Goal: Task Accomplishment & Management: Use online tool/utility

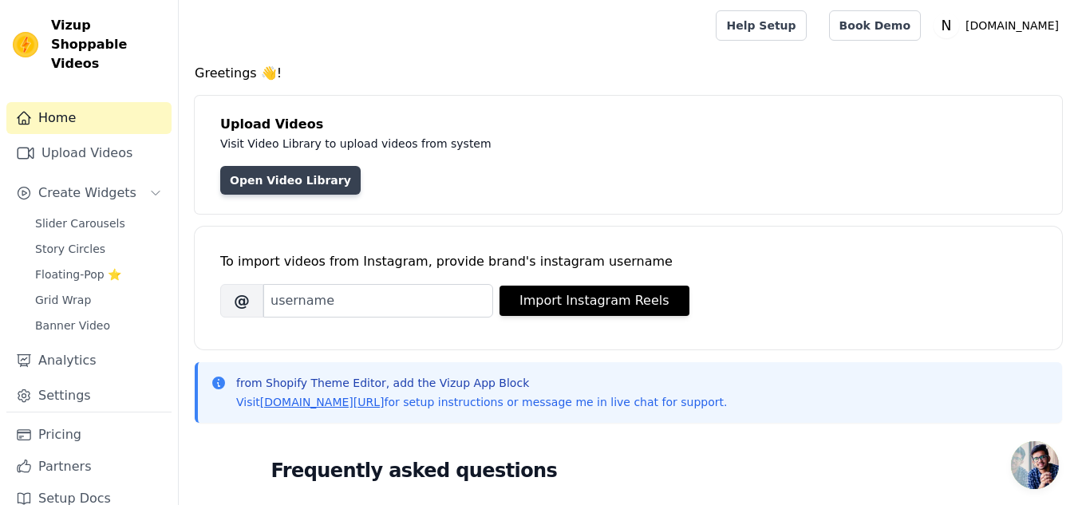
click at [323, 171] on link "Open Video Library" at bounding box center [290, 180] width 140 height 29
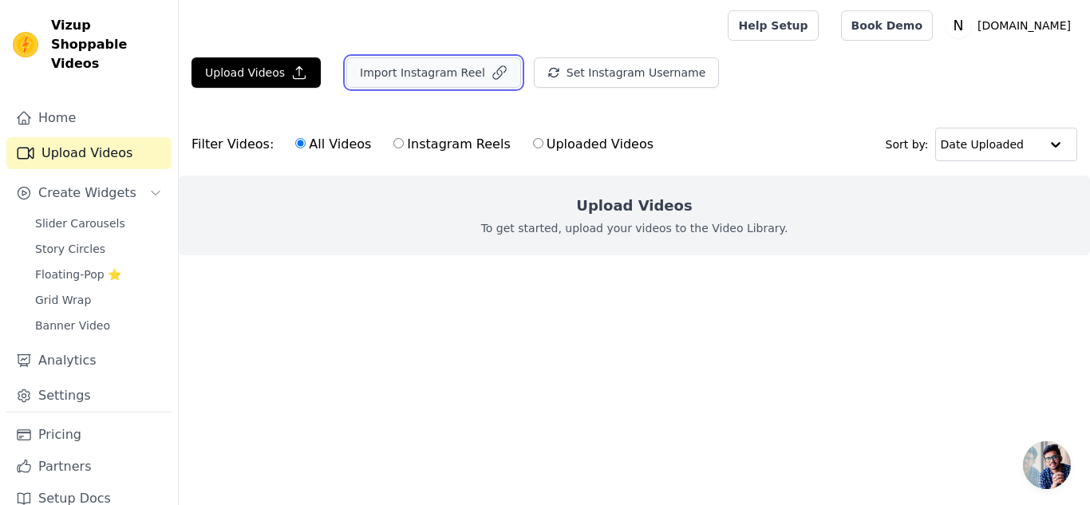
click at [436, 75] on button "Import Instagram Reel" at bounding box center [433, 72] width 175 height 30
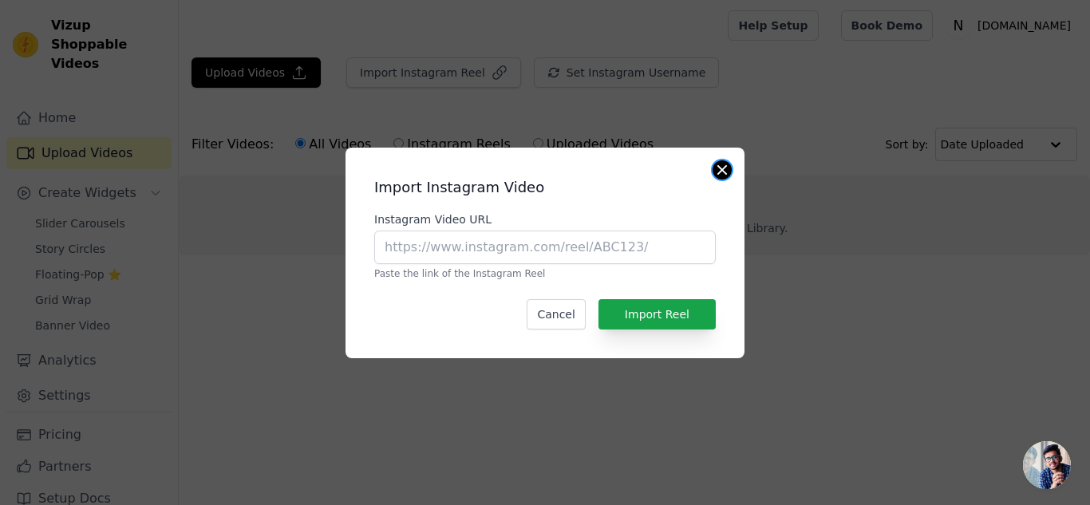
click at [713, 170] on button "Close modal" at bounding box center [722, 169] width 19 height 19
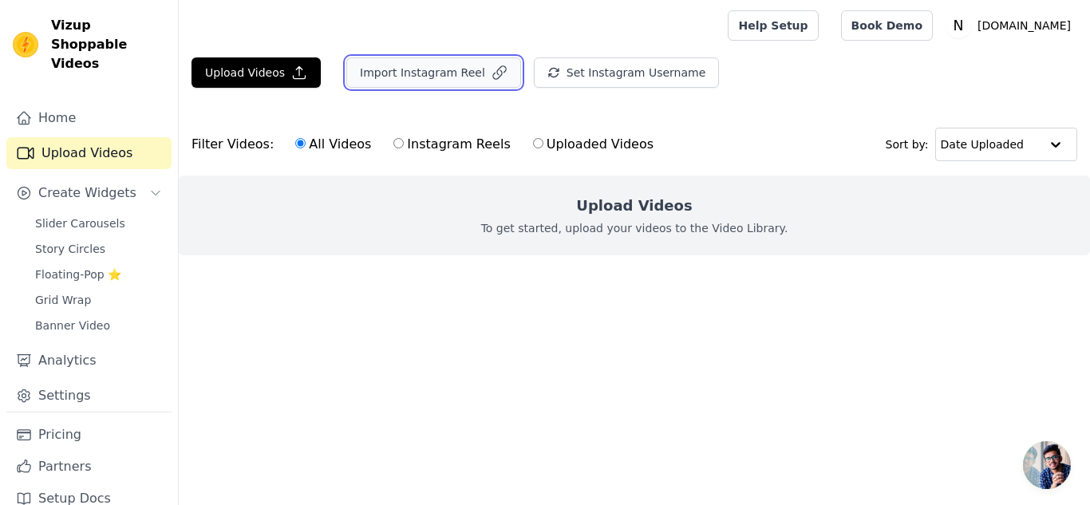
click at [459, 67] on button "Import Instagram Reel" at bounding box center [433, 72] width 175 height 30
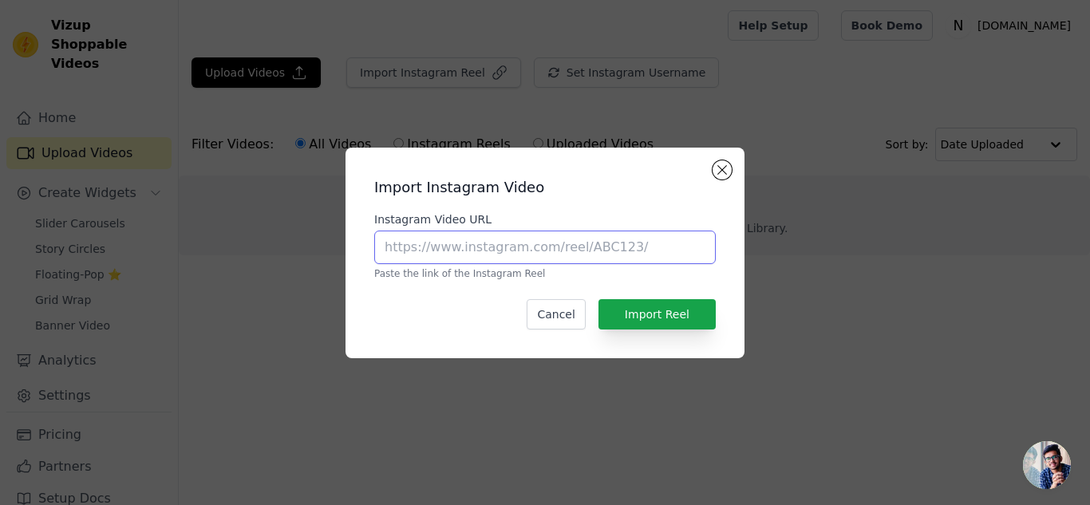
click at [580, 251] on input "Instagram Video URL" at bounding box center [545, 248] width 342 height 34
paste input "https://www.instagram.com/naturemart_online/reel/DO6FbN6E4cJ/"
type input "https://www.instagram.com/naturemart_online/reel/DO6FbN6E4cJ/"
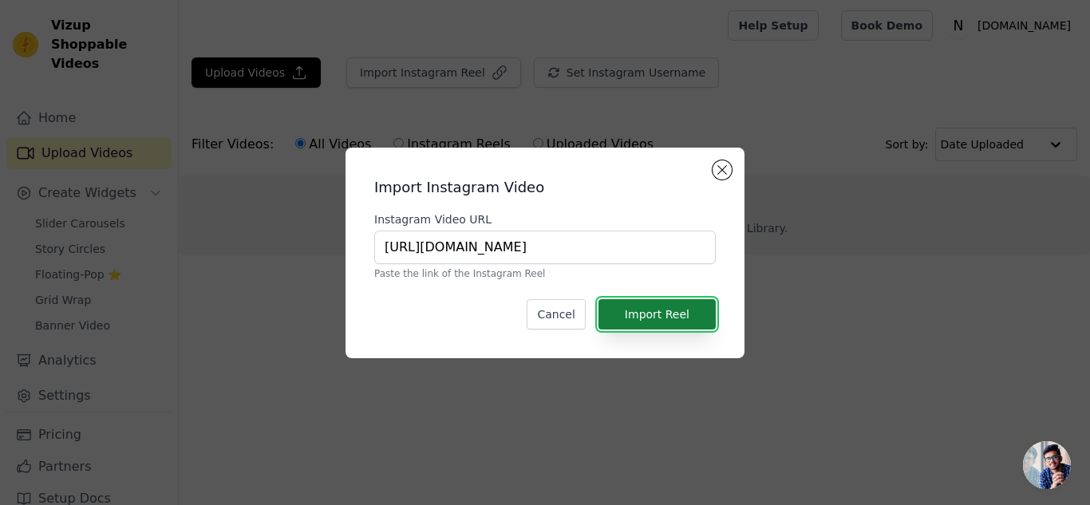
click at [638, 320] on button "Import Reel" at bounding box center [657, 314] width 117 height 30
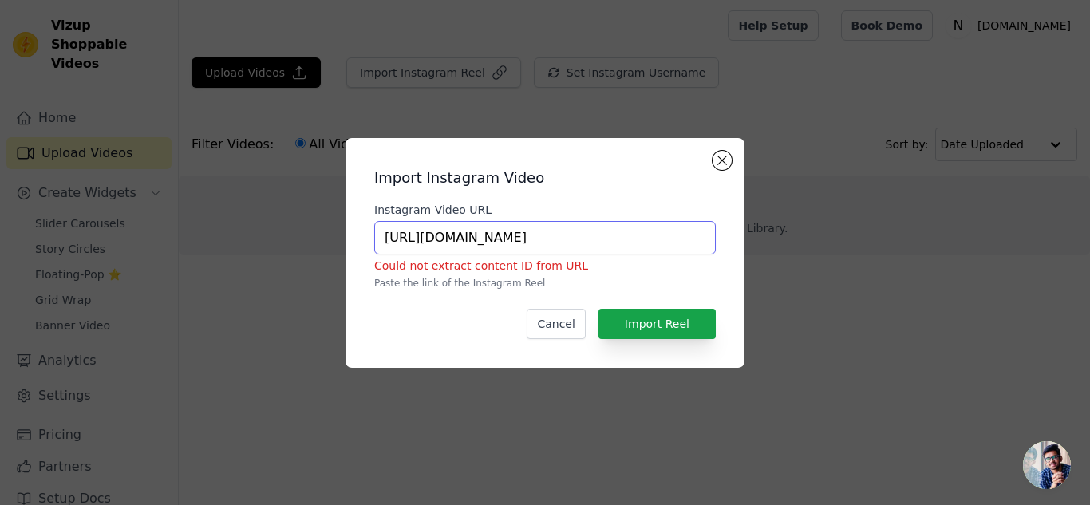
click at [633, 242] on input "https://www.instagram.com/naturemart_online/reel/DO6FbN6E4cJ/" at bounding box center [545, 238] width 342 height 34
paste input "https://www.instagram.com/naturemart_online/reel/DO6FbN6E4cJ/"
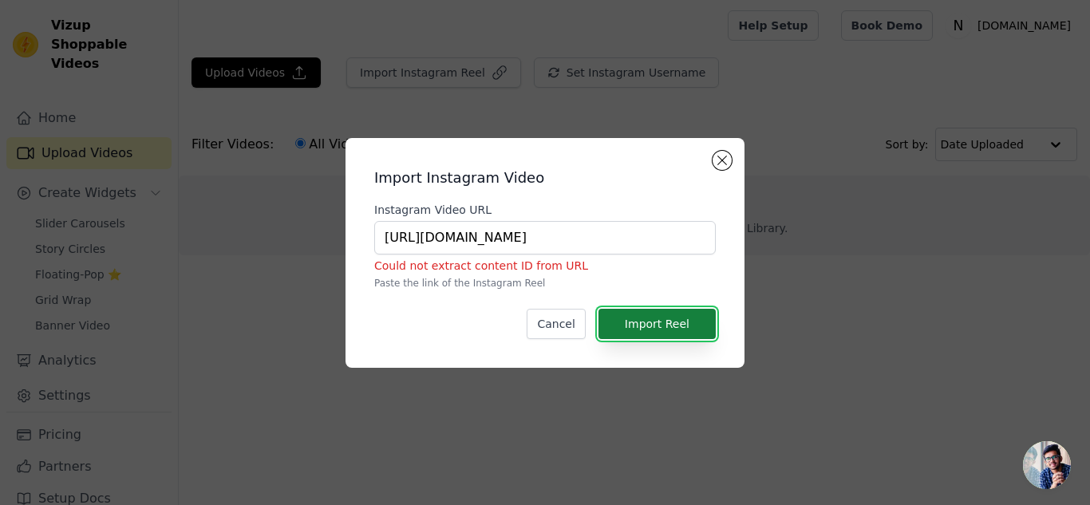
click at [647, 330] on button "Import Reel" at bounding box center [657, 324] width 117 height 30
click at [647, 325] on button "Import Reel" at bounding box center [657, 324] width 117 height 30
drag, startPoint x: 423, startPoint y: 235, endPoint x: 328, endPoint y: 233, distance: 95.0
click at [328, 233] on div "Import Instagram Video Instagram Video URL https://www.instagram.com/naturemart…" at bounding box center [545, 253] width 1039 height 281
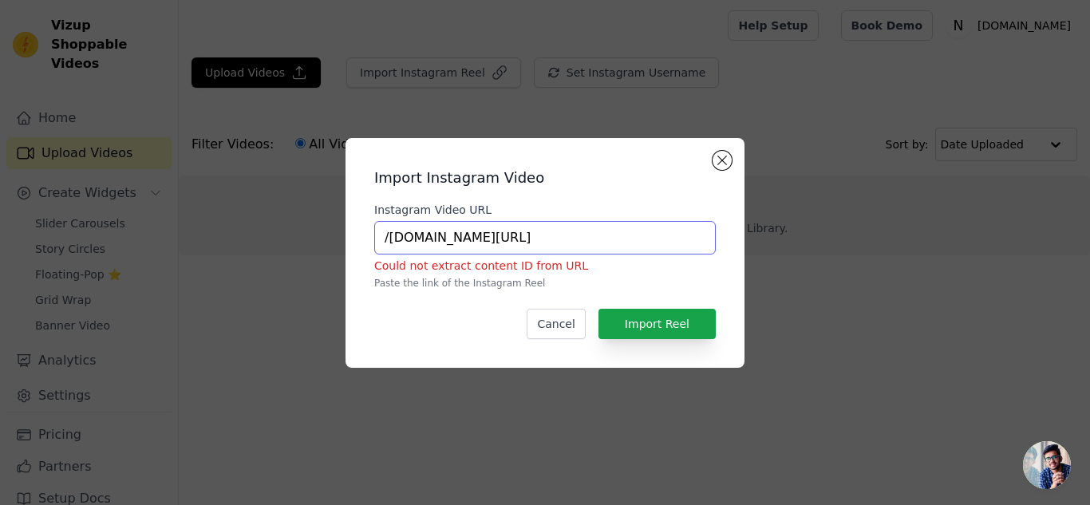
click at [388, 239] on input "/www.instagram.com/naturemart_online/reel/DO6FbN6E4cJ/" at bounding box center [545, 238] width 342 height 34
drag, startPoint x: 388, startPoint y: 239, endPoint x: 295, endPoint y: 239, distance: 92.6
click at [295, 239] on div "Import Instagram Video Instagram Video URL /www.instagram.com/naturemart_online…" at bounding box center [545, 253] width 1039 height 281
click at [392, 233] on input "/www.instagram.com/naturemart_online/reel/DO6FbN6E4cJ/" at bounding box center [545, 238] width 342 height 34
click at [422, 239] on input "/www.instagram.com/naturemart_online/reel/DO6FbN6E4cJ/" at bounding box center [545, 238] width 342 height 34
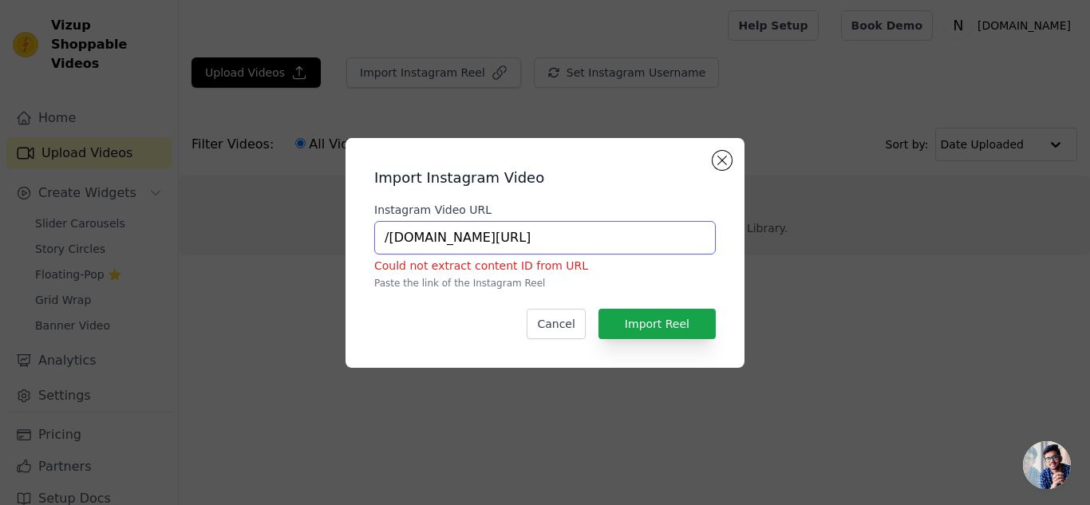
drag, startPoint x: 420, startPoint y: 236, endPoint x: 322, endPoint y: 236, distance: 98.2
click at [322, 236] on div "Import Instagram Video Instagram Video URL /www.instagram.com/naturemart_online…" at bounding box center [545, 253] width 1039 height 281
type input "instagram.com/naturemart_online/reel/DO6FbN6E4cJ/"
click at [624, 317] on button "Import Reel" at bounding box center [657, 324] width 117 height 30
click at [729, 156] on button "Close modal" at bounding box center [722, 160] width 19 height 19
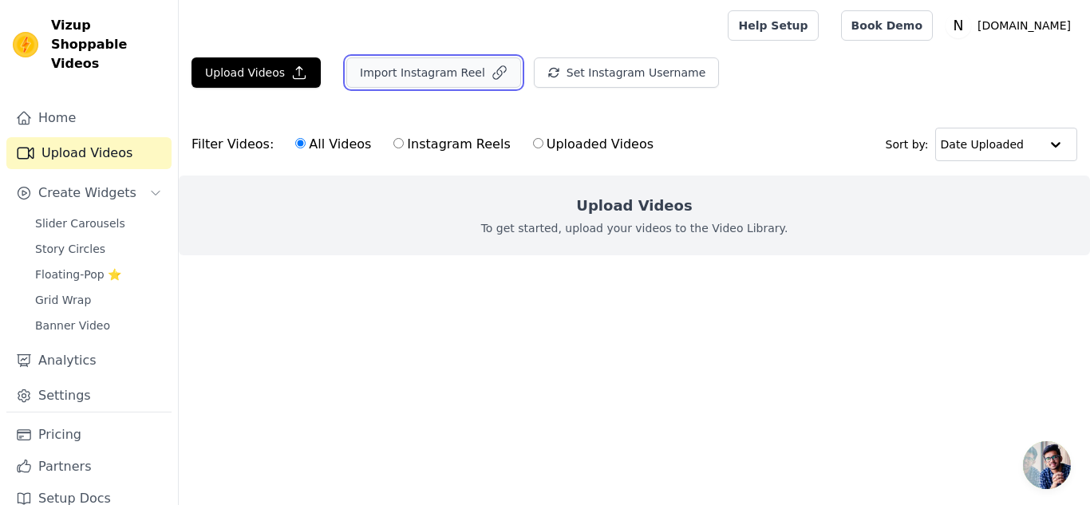
click at [451, 79] on button "Import Instagram Reel" at bounding box center [433, 72] width 175 height 30
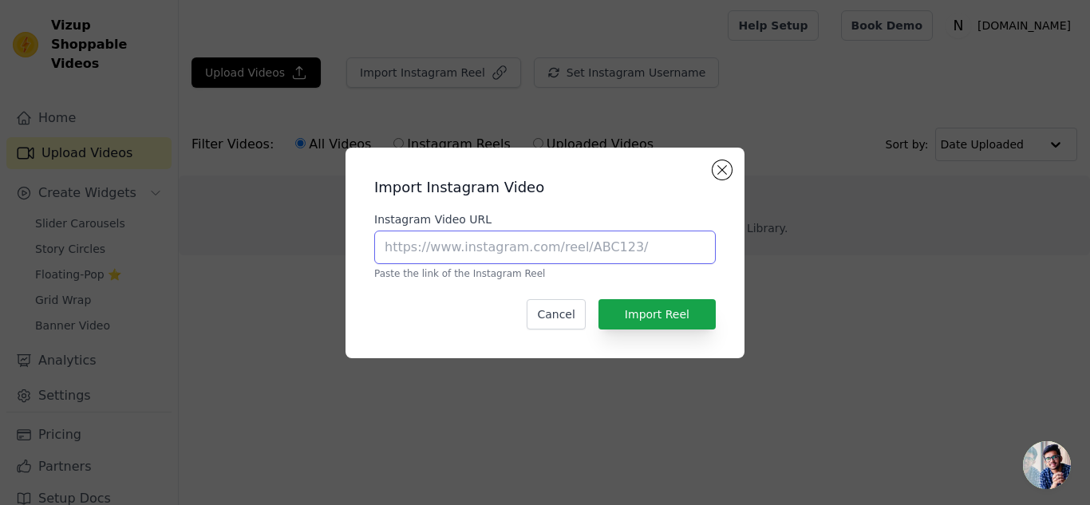
click at [484, 255] on input "Instagram Video URL" at bounding box center [545, 248] width 342 height 34
paste input "https://www.instagram.com/naturemart_online/reel/DO6FbN6E4cJ/"
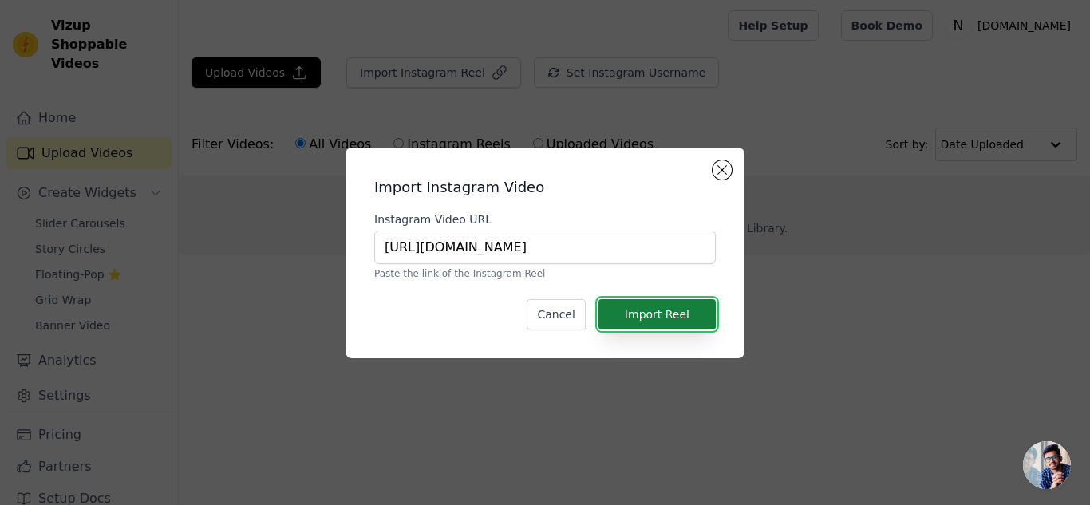
click at [626, 315] on button "Import Reel" at bounding box center [657, 314] width 117 height 30
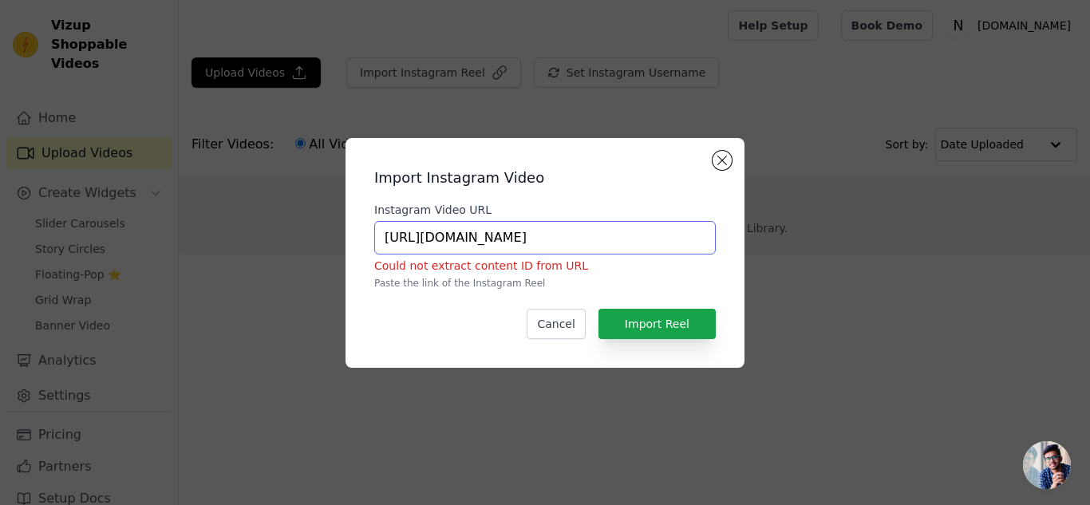
drag, startPoint x: 453, startPoint y: 242, endPoint x: 427, endPoint y: 234, distance: 26.8
click at [427, 234] on input "https://www.instagram.com/naturemart_online/reel/DO6FbN6E4cJ/" at bounding box center [545, 238] width 342 height 34
type input "[URL][DOMAIN_NAME]"
click at [650, 327] on button "Import Reel" at bounding box center [657, 324] width 117 height 30
click at [718, 158] on button "Close modal" at bounding box center [722, 160] width 19 height 19
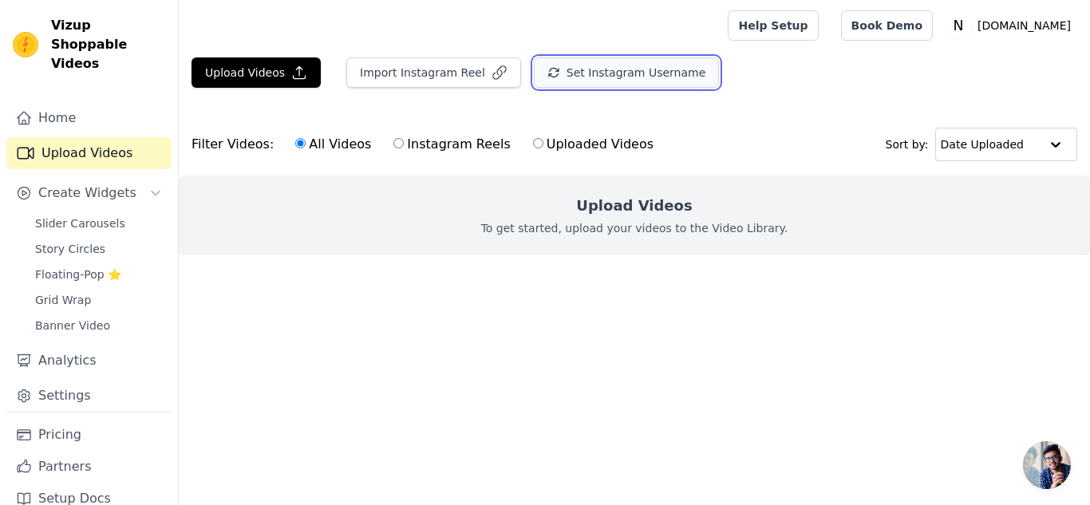
click at [610, 81] on button "Set Instagram Username" at bounding box center [626, 72] width 185 height 30
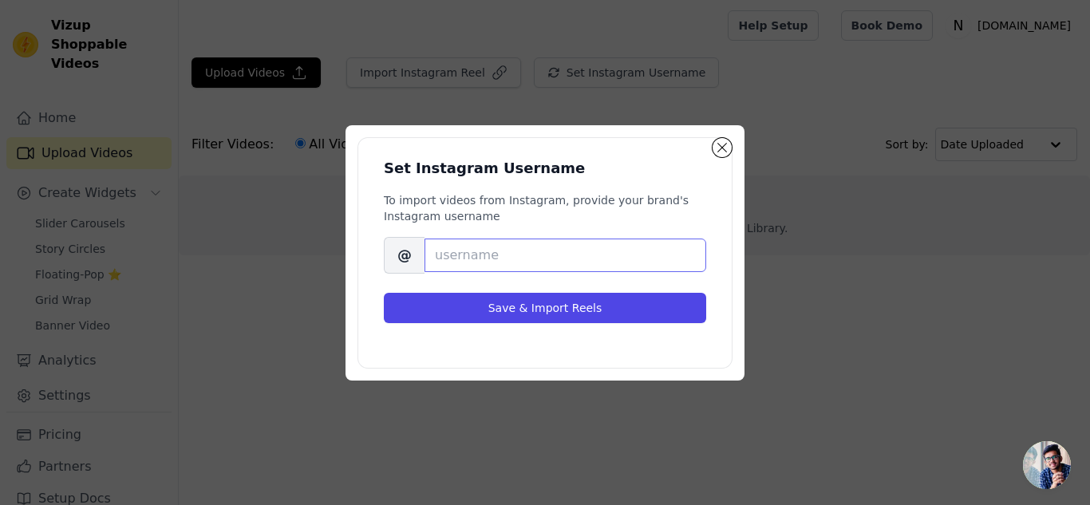
click at [488, 251] on input "Brand's Instagram Username" at bounding box center [566, 256] width 282 height 34
paste input "@naturemart_online"
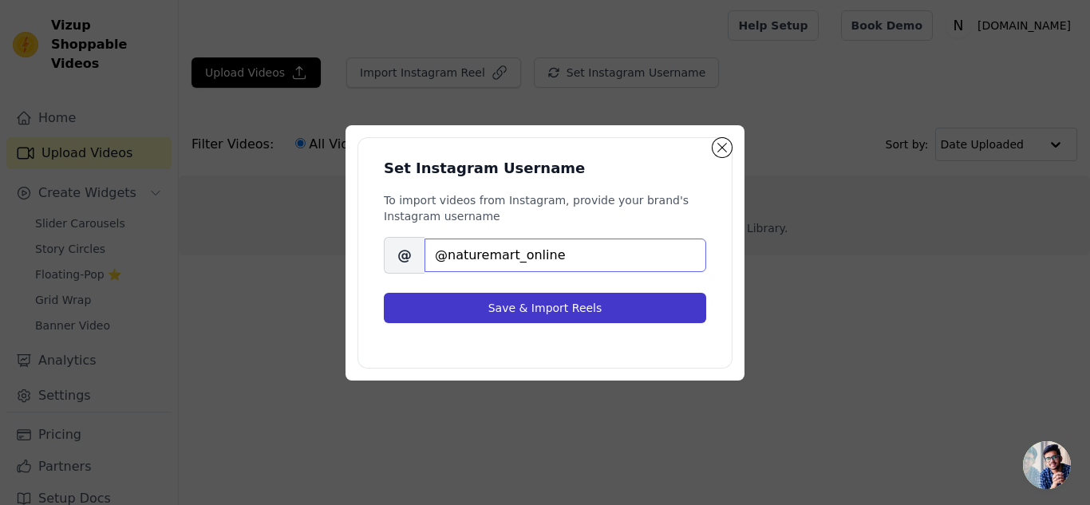
type input "@naturemart_online"
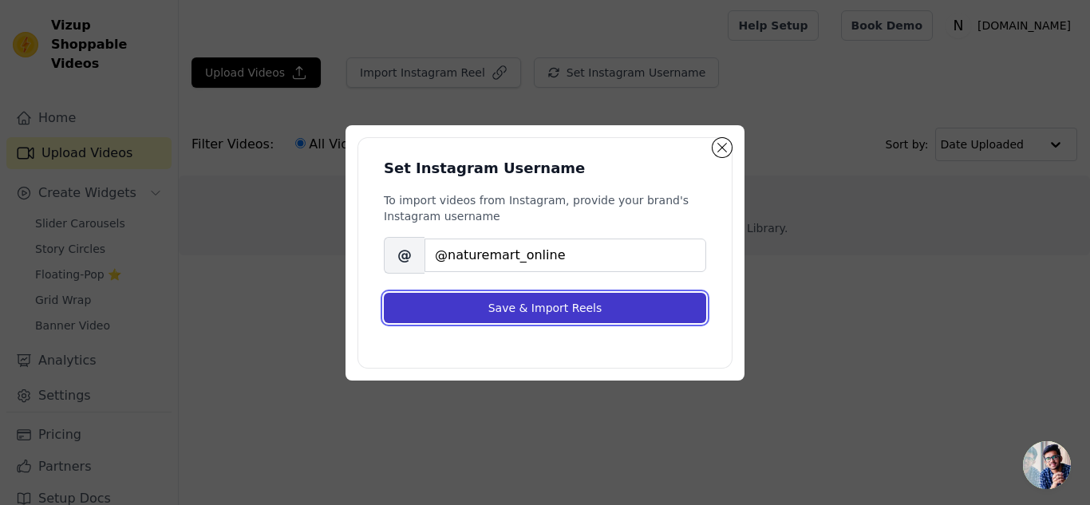
click at [588, 306] on button "Save & Import Reels" at bounding box center [545, 308] width 322 height 30
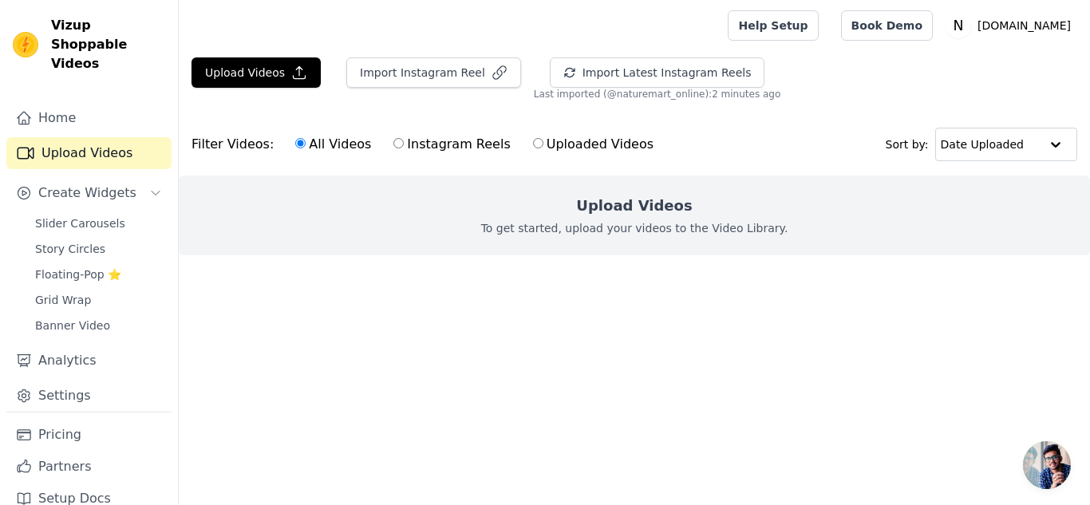
click at [461, 145] on label "Instagram Reels" at bounding box center [452, 144] width 118 height 21
click at [404, 145] on input "Instagram Reels" at bounding box center [398, 143] width 10 height 10
radio input "true"
click at [416, 73] on button "Import Instagram Reel" at bounding box center [433, 72] width 175 height 30
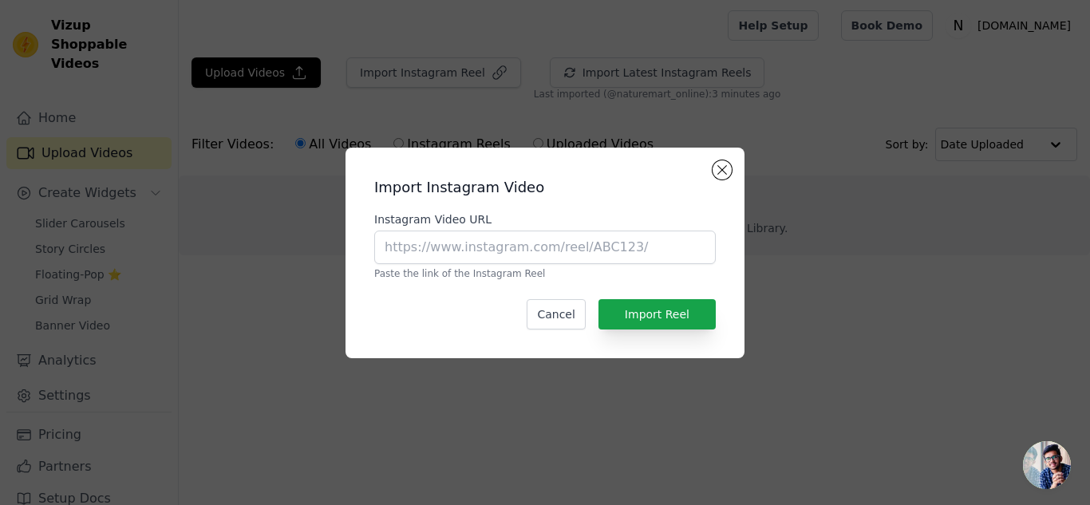
click at [711, 176] on h2 "Import Instagram Video" at bounding box center [545, 187] width 342 height 22
click at [713, 170] on button "Close modal" at bounding box center [722, 169] width 19 height 19
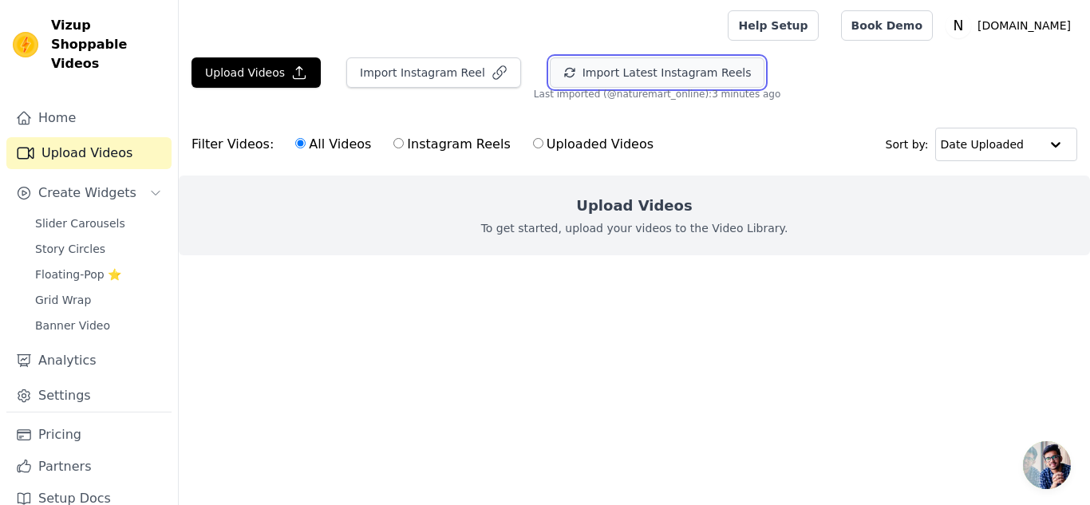
click at [638, 79] on button "Import Latest Instagram Reels" at bounding box center [657, 72] width 215 height 30
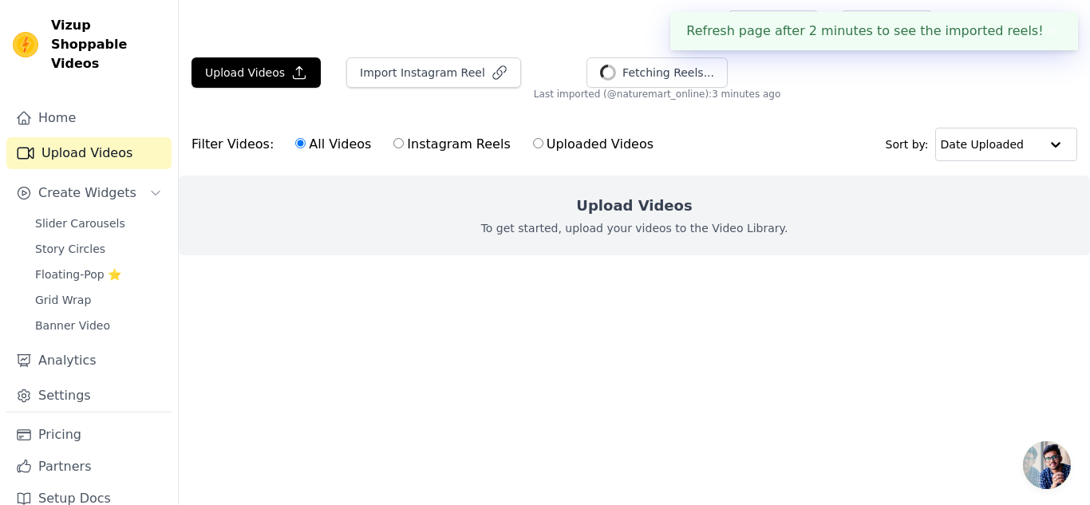
click at [1044, 31] on button "✖" at bounding box center [1053, 31] width 18 height 19
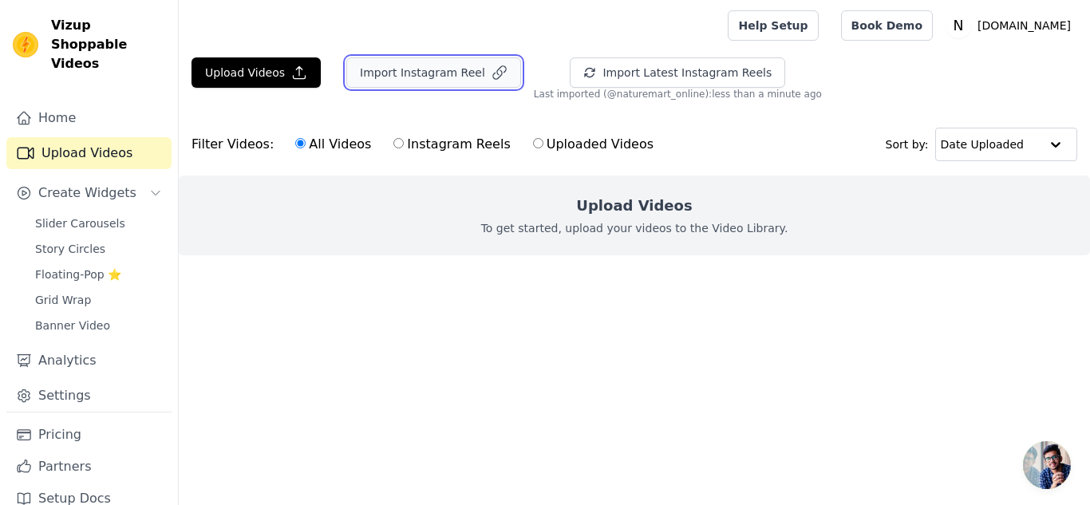
click at [426, 67] on button "Import Instagram Reel" at bounding box center [433, 72] width 175 height 30
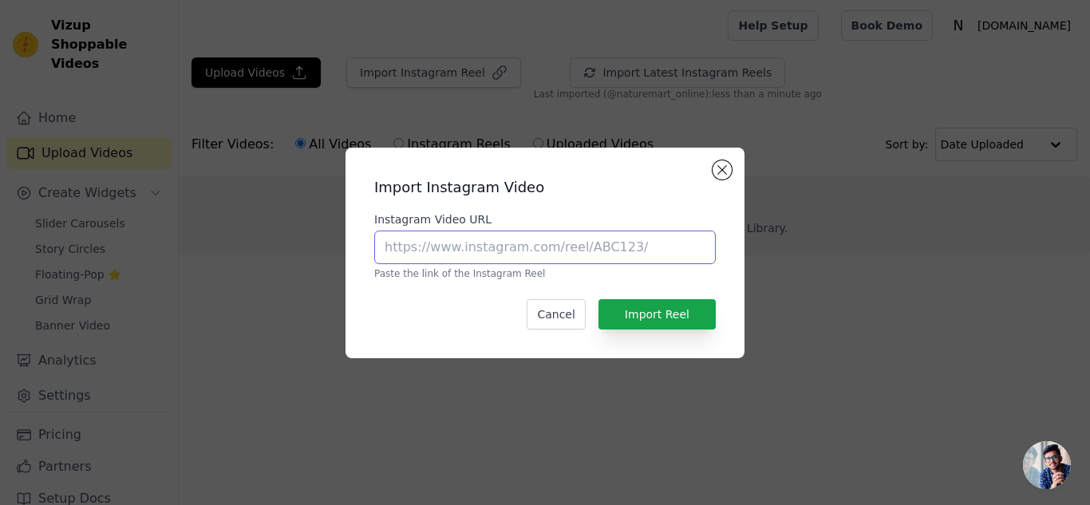
click at [456, 255] on input "Instagram Video URL" at bounding box center [545, 248] width 342 height 34
paste input "[URL][DOMAIN_NAME]"
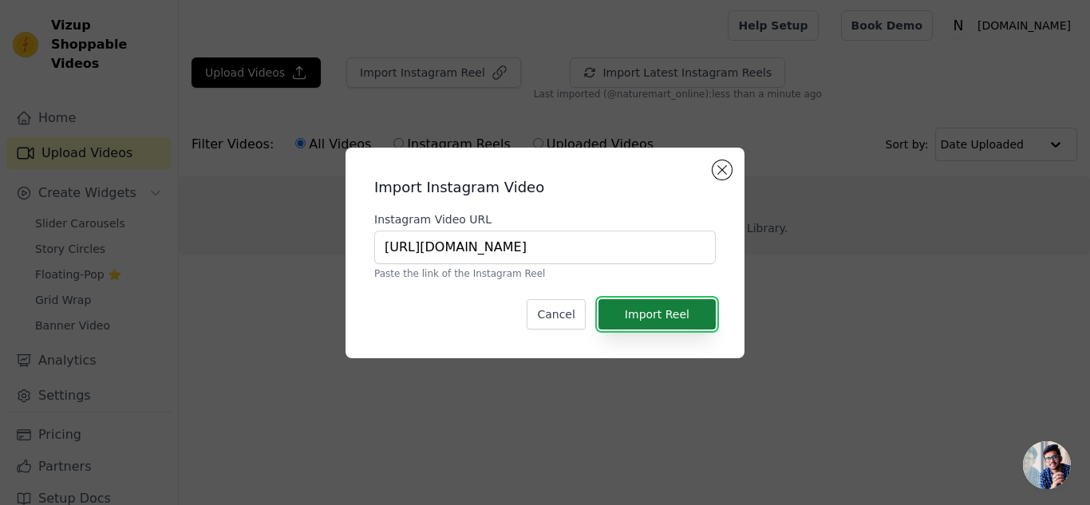
click at [671, 314] on button "Import Reel" at bounding box center [657, 314] width 117 height 30
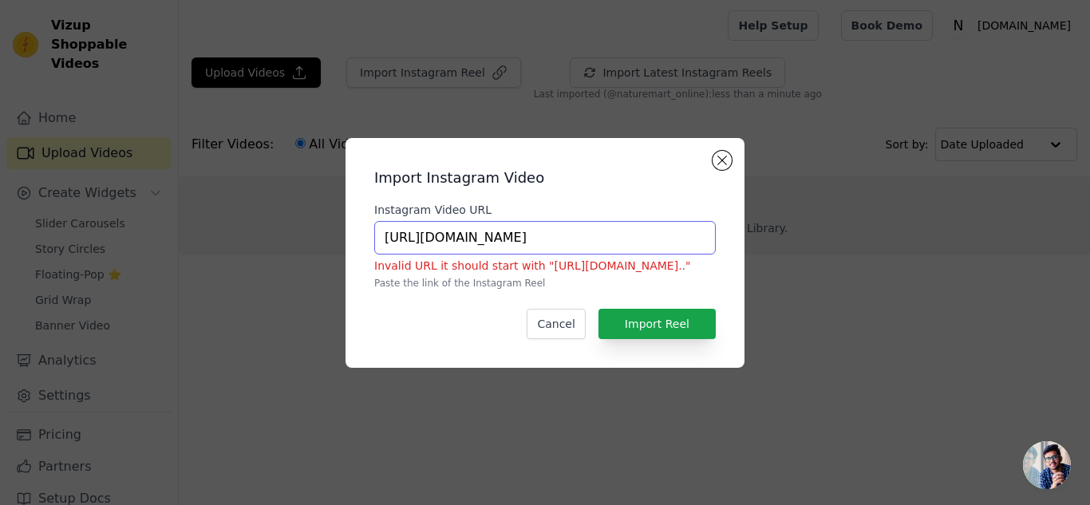
drag, startPoint x: 420, startPoint y: 237, endPoint x: 327, endPoint y: 230, distance: 92.9
click at [327, 231] on div "Import Instagram Video Instagram Video URL [URL][DOMAIN_NAME] Invalid URL it sh…" at bounding box center [545, 253] width 1039 height 281
type input "[DOMAIN_NAME][URL]"
click at [675, 318] on button "Import Reel" at bounding box center [657, 324] width 117 height 30
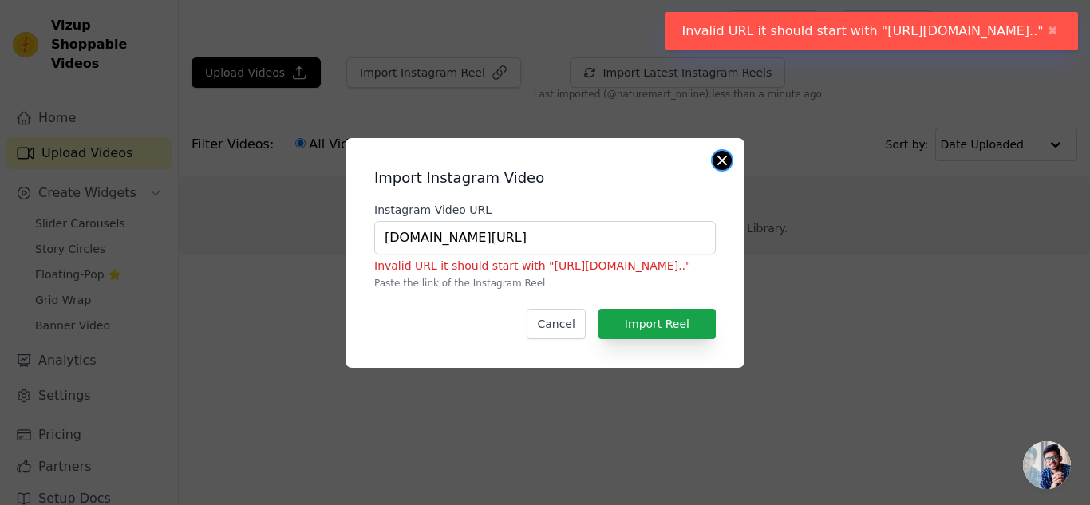
click at [718, 163] on button "Close modal" at bounding box center [722, 160] width 19 height 19
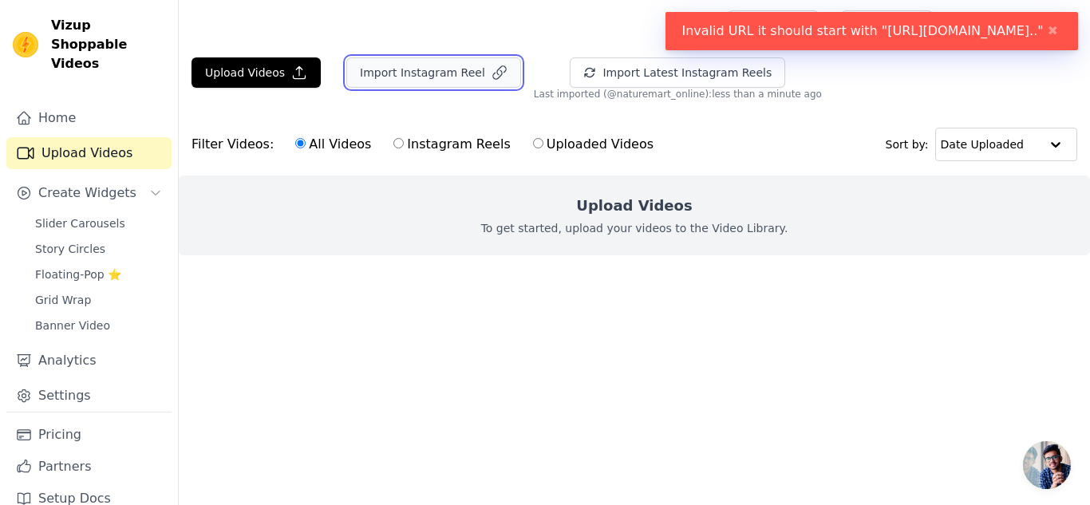
click at [445, 82] on button "Import Instagram Reel" at bounding box center [433, 72] width 175 height 30
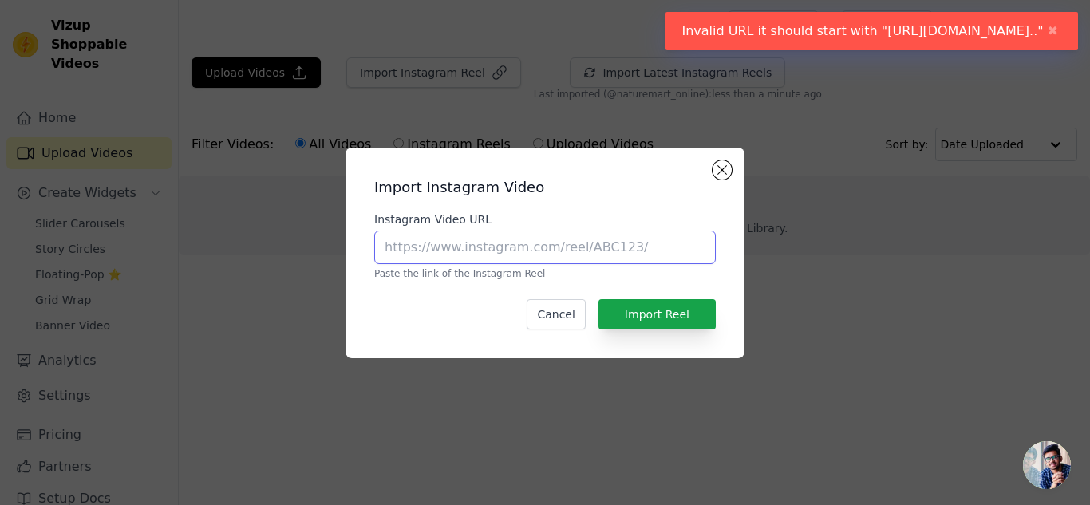
click at [439, 256] on input "Instagram Video URL" at bounding box center [545, 248] width 342 height 34
paste input "[URL][DOMAIN_NAME]"
type input "[URL][DOMAIN_NAME]"
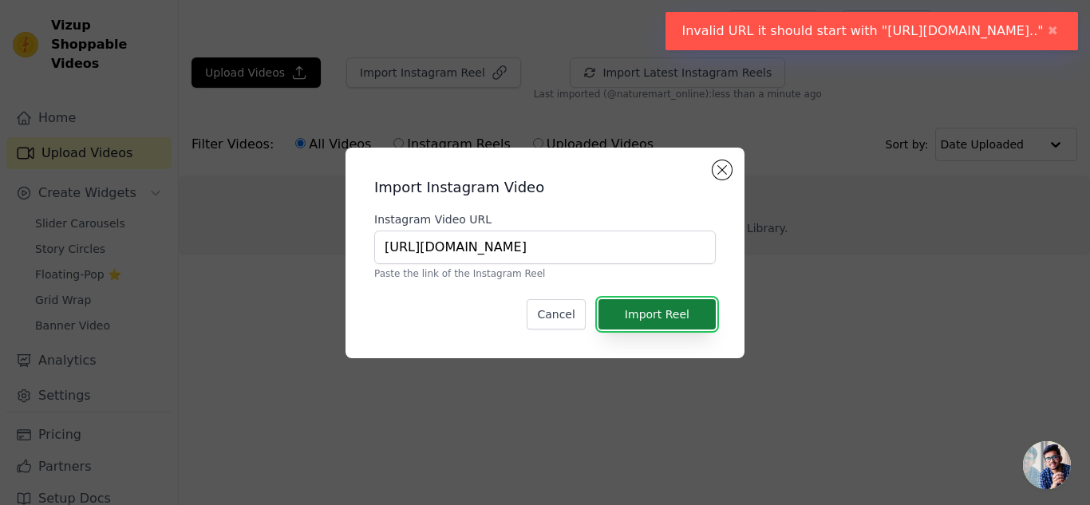
click at [670, 321] on button "Import Reel" at bounding box center [657, 314] width 117 height 30
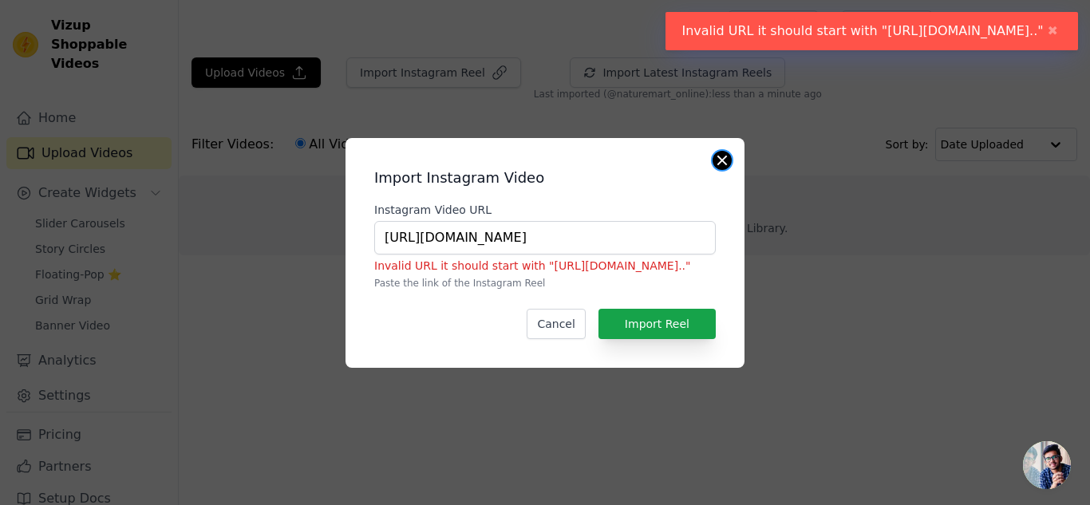
click at [723, 156] on button "Close modal" at bounding box center [722, 160] width 19 height 19
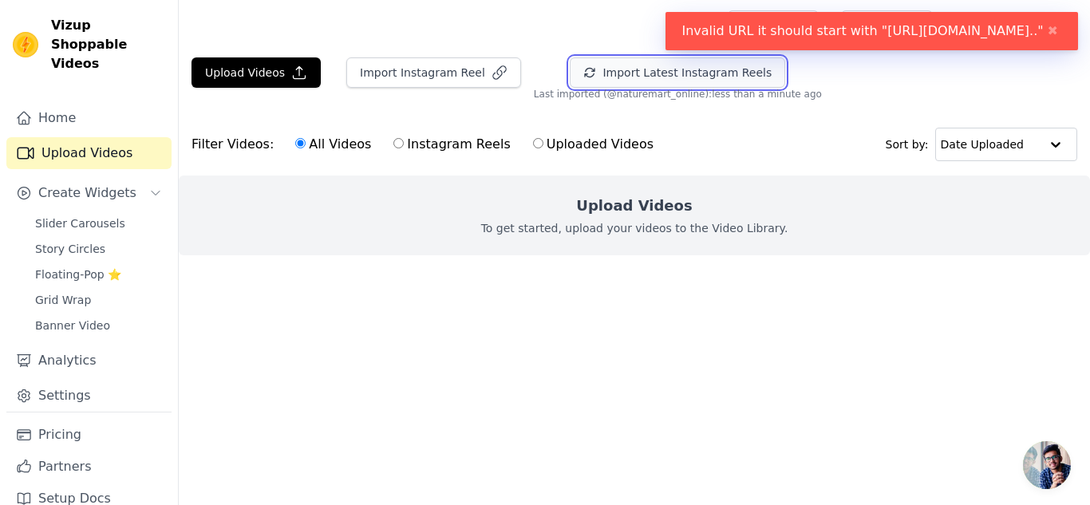
click at [629, 77] on button "Import Latest Instagram Reels" at bounding box center [677, 72] width 215 height 30
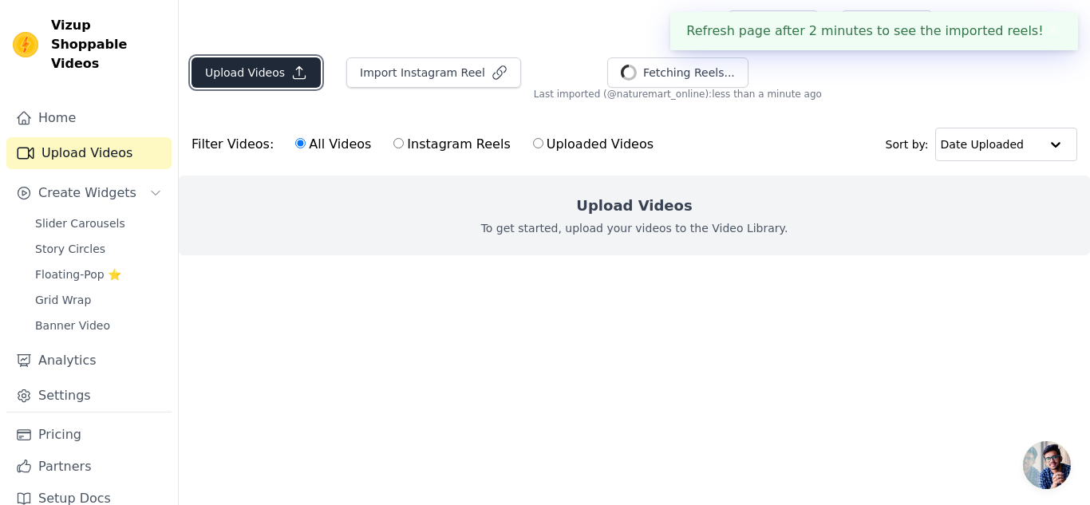
click at [231, 73] on button "Upload Videos" at bounding box center [256, 72] width 129 height 30
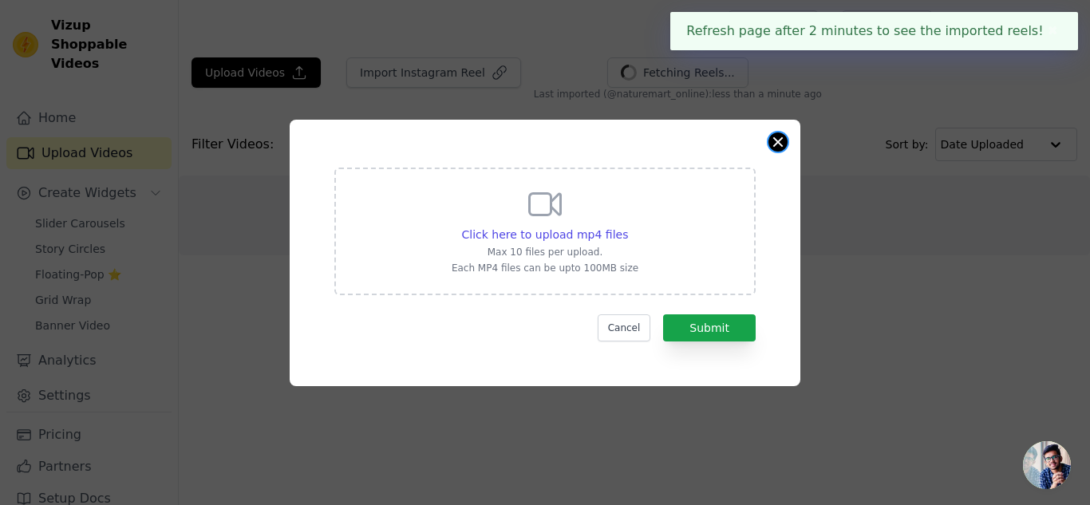
click at [771, 141] on button "Close modal" at bounding box center [778, 141] width 19 height 19
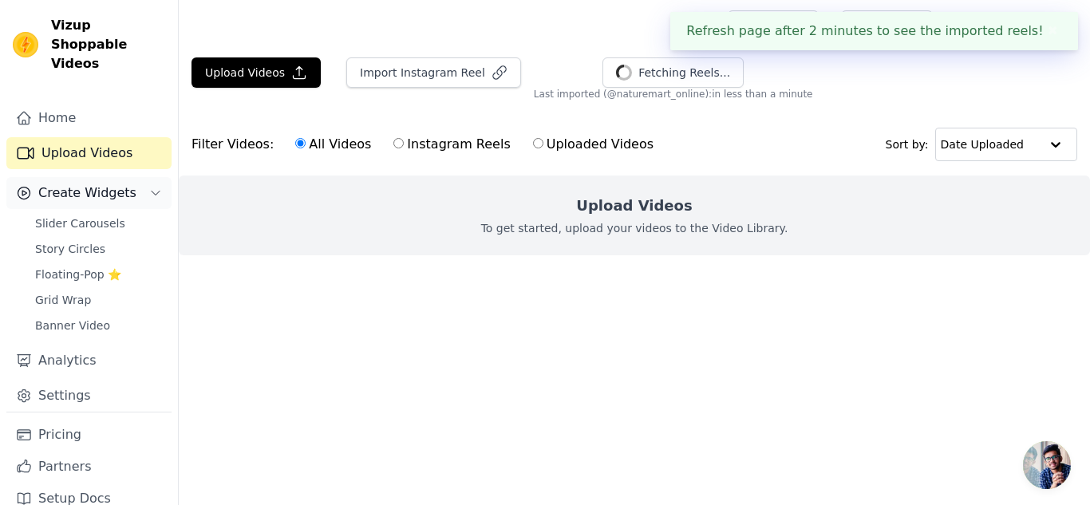
click at [90, 184] on span "Create Widgets" at bounding box center [87, 193] width 98 height 19
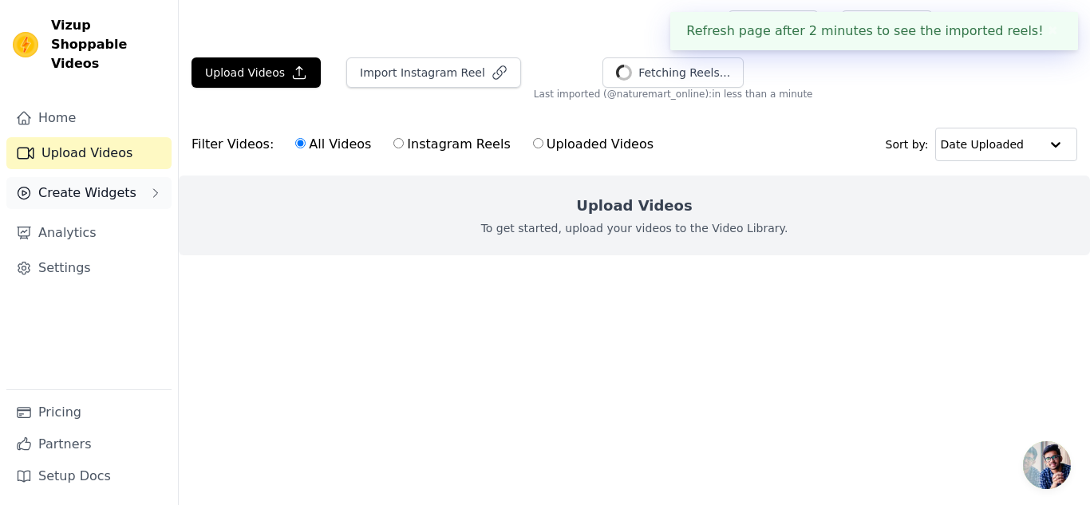
click at [110, 184] on span "Create Widgets" at bounding box center [87, 193] width 98 height 19
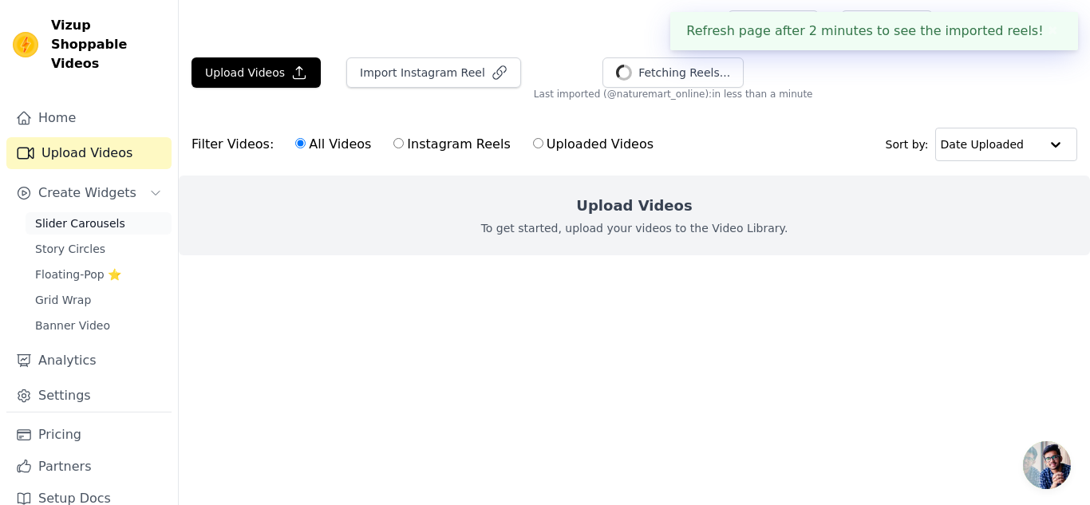
click at [107, 215] on span "Slider Carousels" at bounding box center [80, 223] width 90 height 16
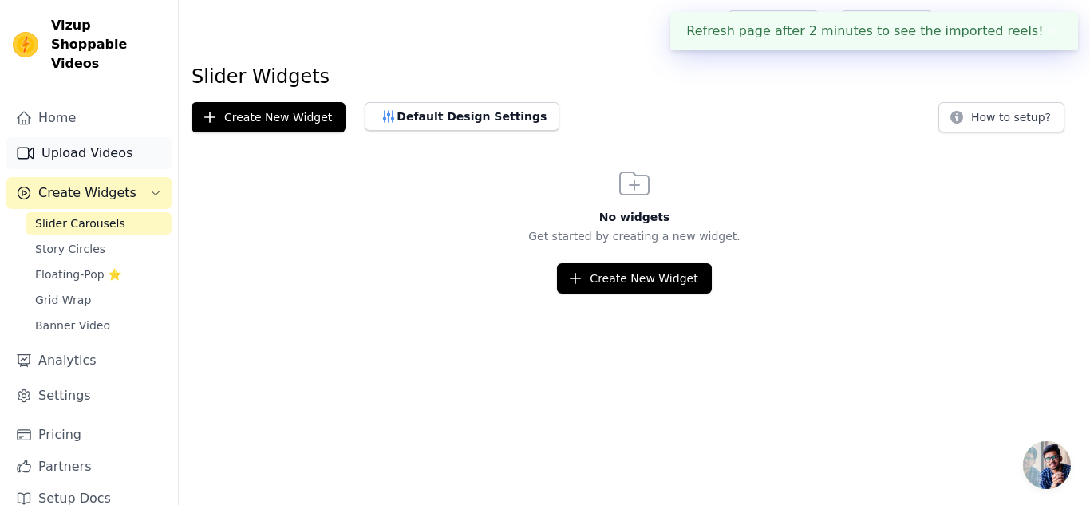
click at [97, 137] on link "Upload Videos" at bounding box center [88, 153] width 165 height 32
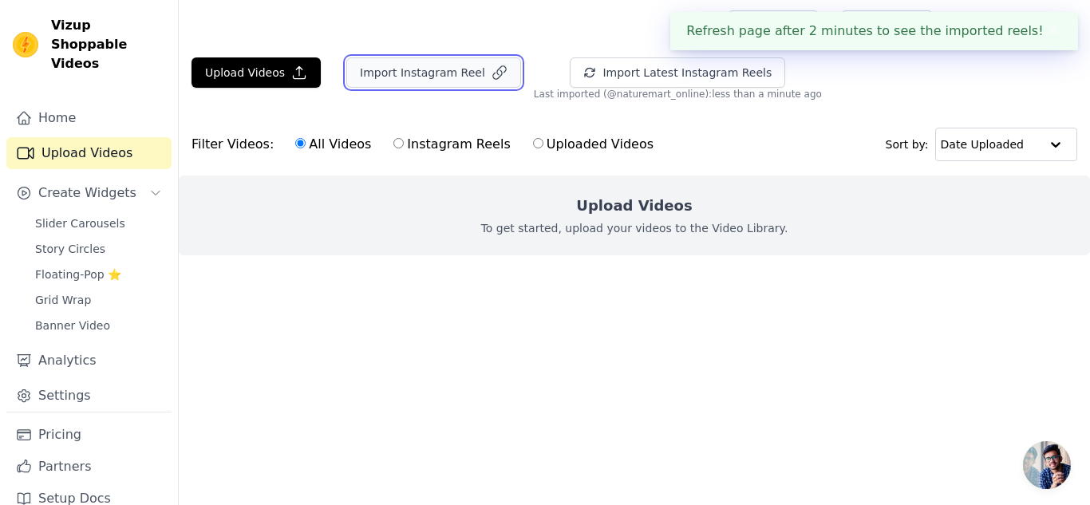
click at [366, 68] on button "Import Instagram Reel" at bounding box center [433, 72] width 175 height 30
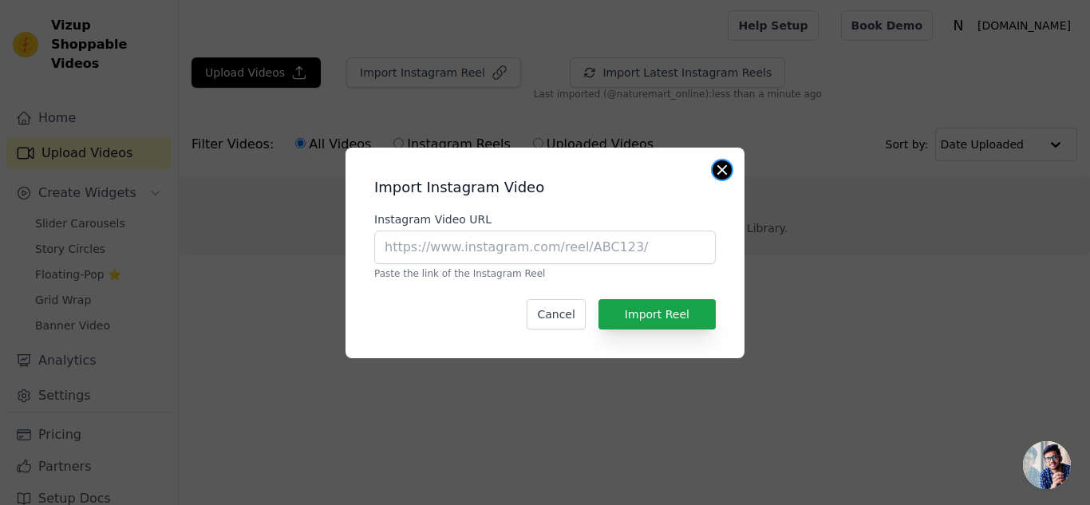
click at [723, 164] on button "Close modal" at bounding box center [722, 169] width 19 height 19
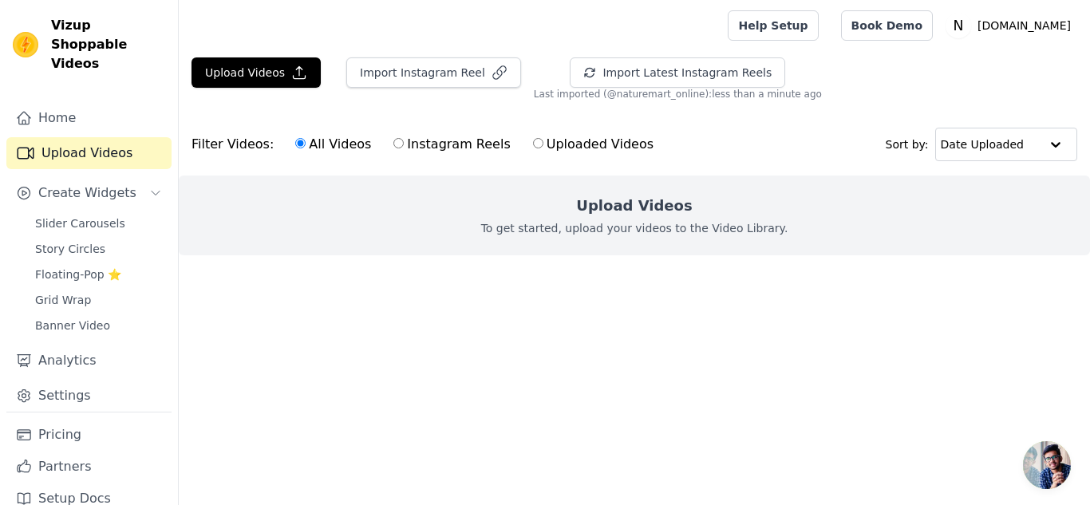
click at [433, 147] on label "Instagram Reels" at bounding box center [452, 144] width 118 height 21
click at [404, 147] on input "Instagram Reels" at bounding box center [398, 143] width 10 height 10
radio input "true"
click at [433, 73] on button "Import Instagram Reel" at bounding box center [433, 72] width 175 height 30
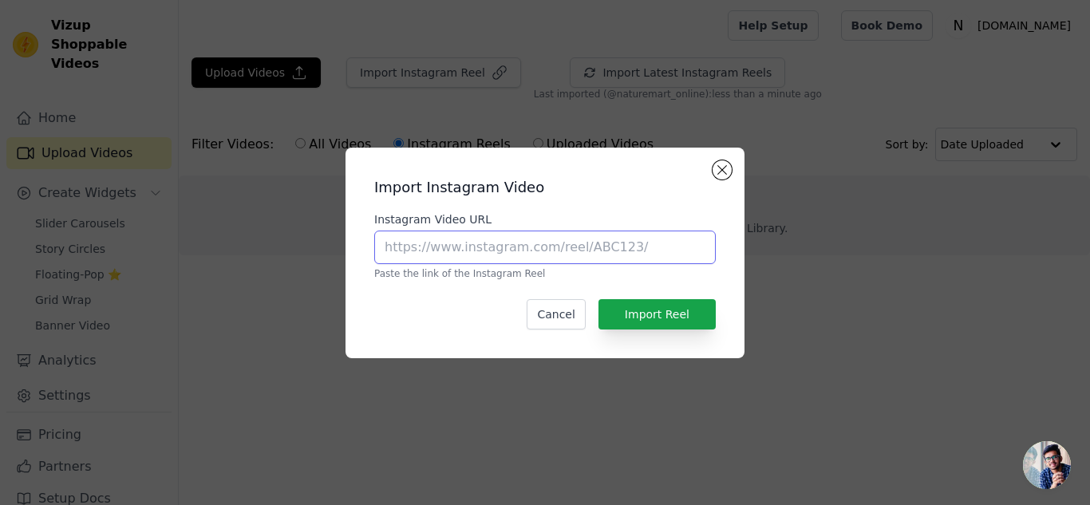
click at [504, 237] on input "Instagram Video URL" at bounding box center [545, 248] width 342 height 34
paste input "[URL][DOMAIN_NAME]"
type input "[URL][DOMAIN_NAME]"
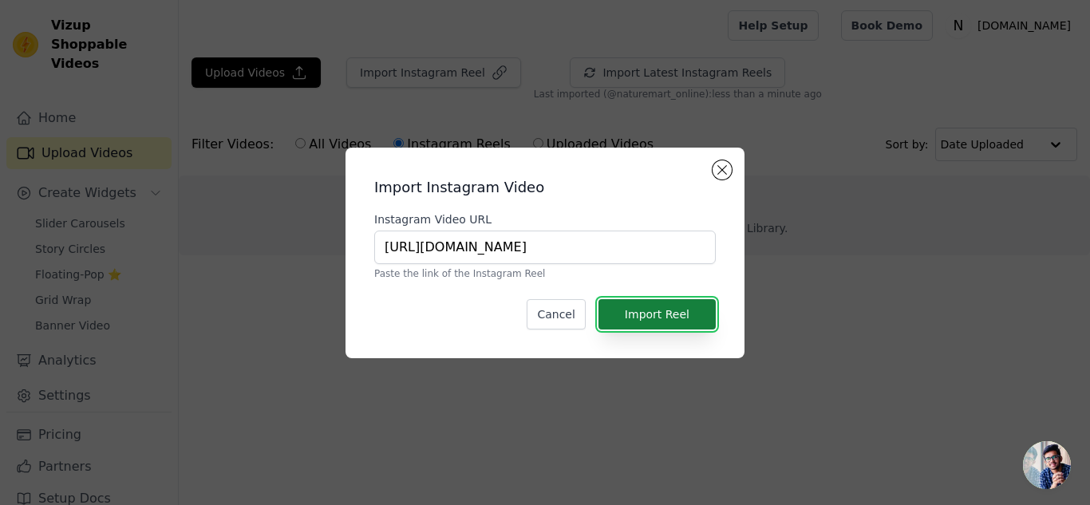
click at [675, 319] on button "Import Reel" at bounding box center [657, 314] width 117 height 30
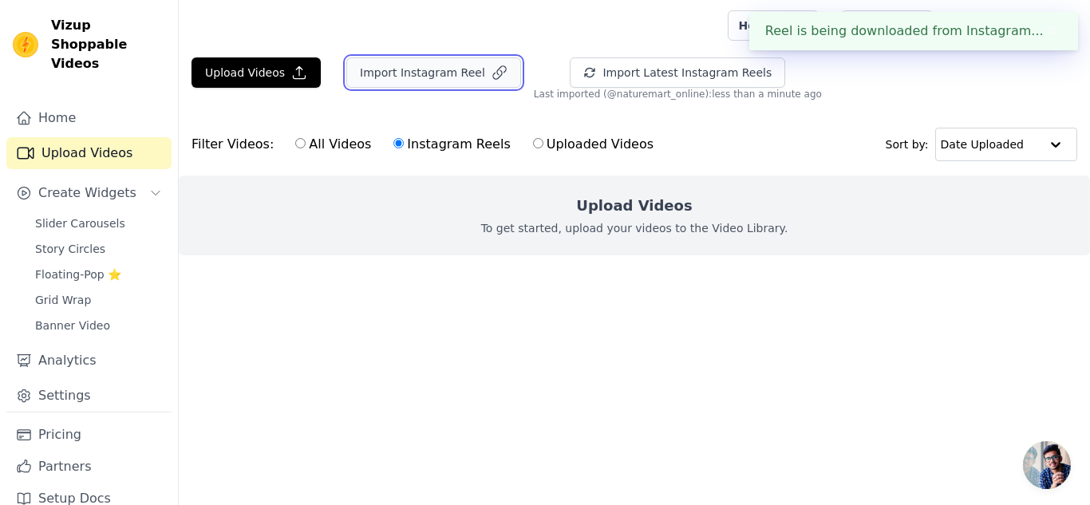
click at [428, 76] on button "Import Instagram Reel" at bounding box center [433, 72] width 175 height 30
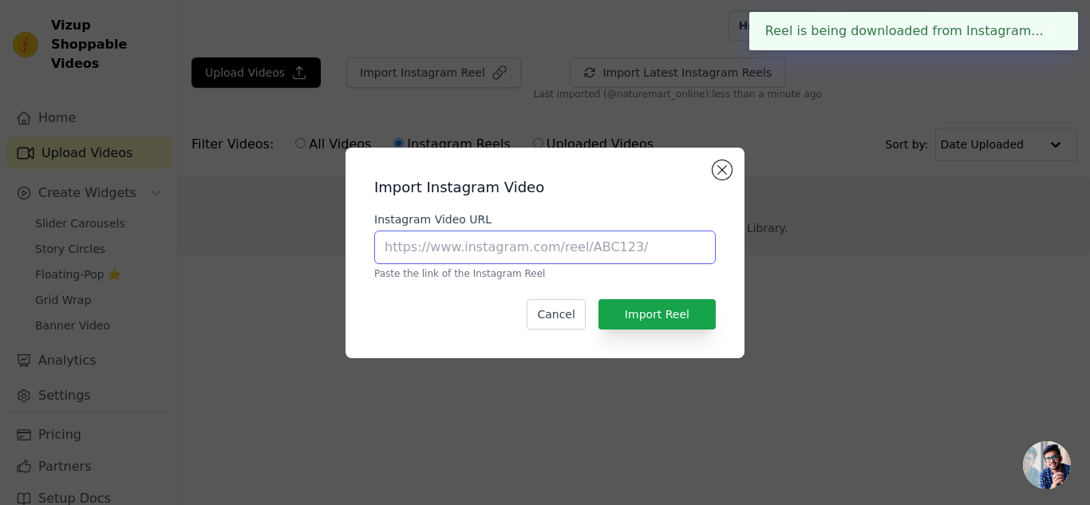
click at [480, 239] on input "Instagram Video URL" at bounding box center [545, 248] width 342 height 34
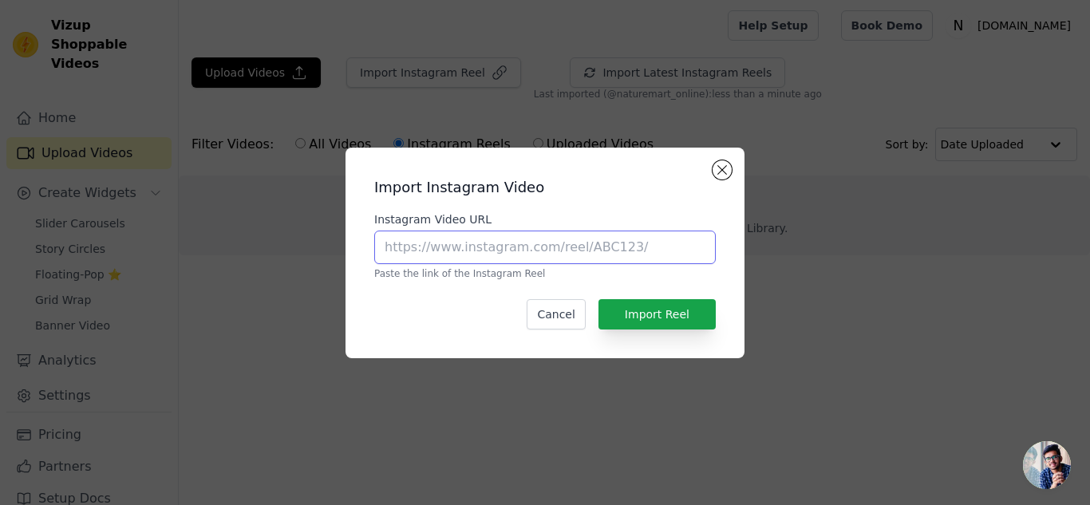
paste input "[URL][DOMAIN_NAME]"
type input "[URL][DOMAIN_NAME]"
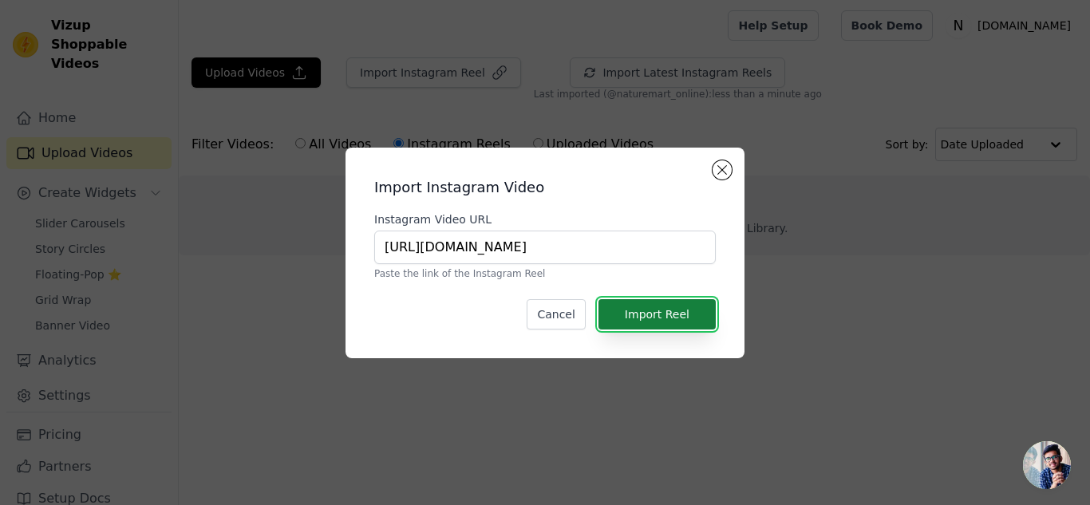
click at [654, 315] on button "Import Reel" at bounding box center [657, 314] width 117 height 30
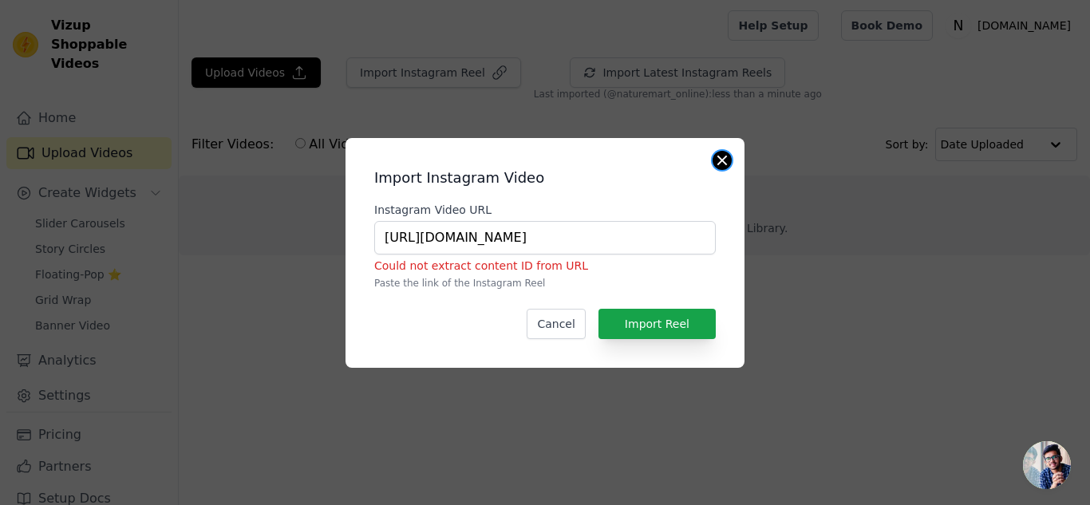
click at [720, 161] on button "Close modal" at bounding box center [722, 160] width 19 height 19
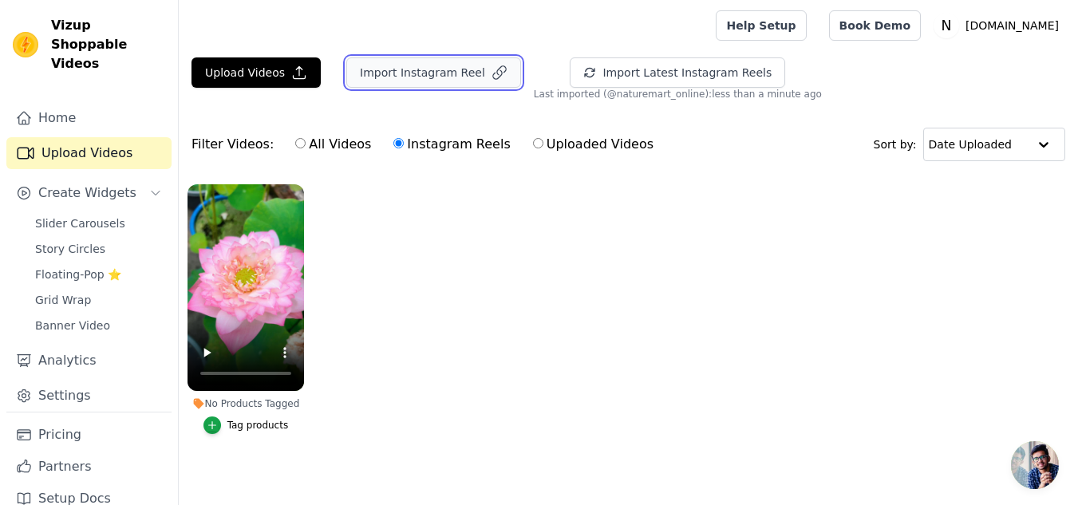
click at [452, 69] on button "Import Instagram Reel" at bounding box center [433, 72] width 175 height 30
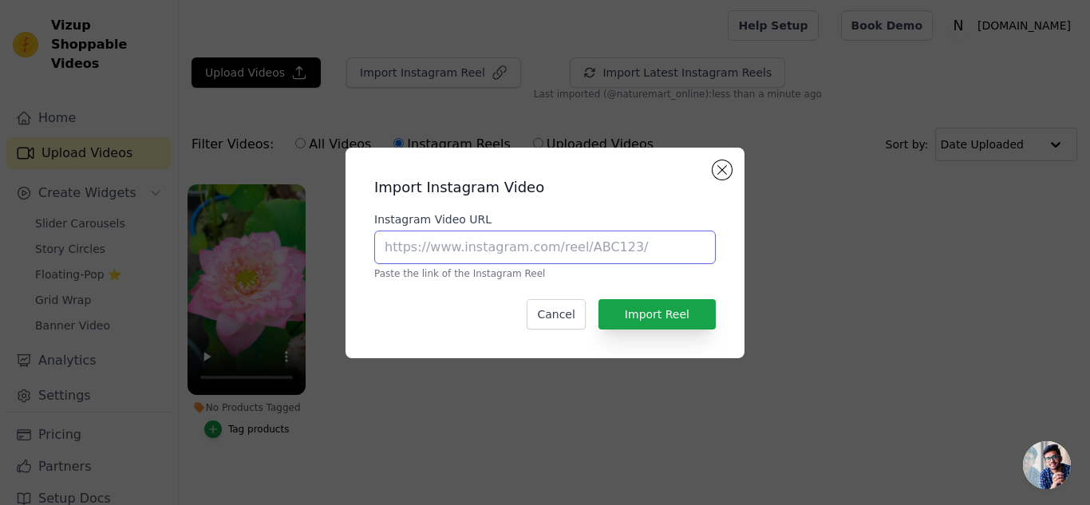
click at [420, 253] on input "Instagram Video URL" at bounding box center [545, 248] width 342 height 34
paste input "[URL][DOMAIN_NAME]"
type input "[URL][DOMAIN_NAME]"
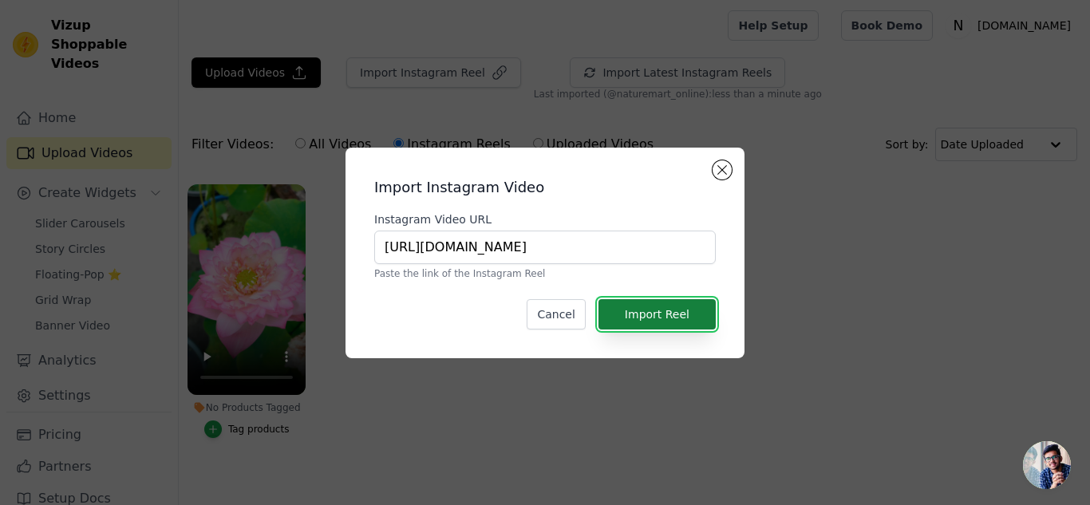
click at [691, 316] on button "Import Reel" at bounding box center [657, 314] width 117 height 30
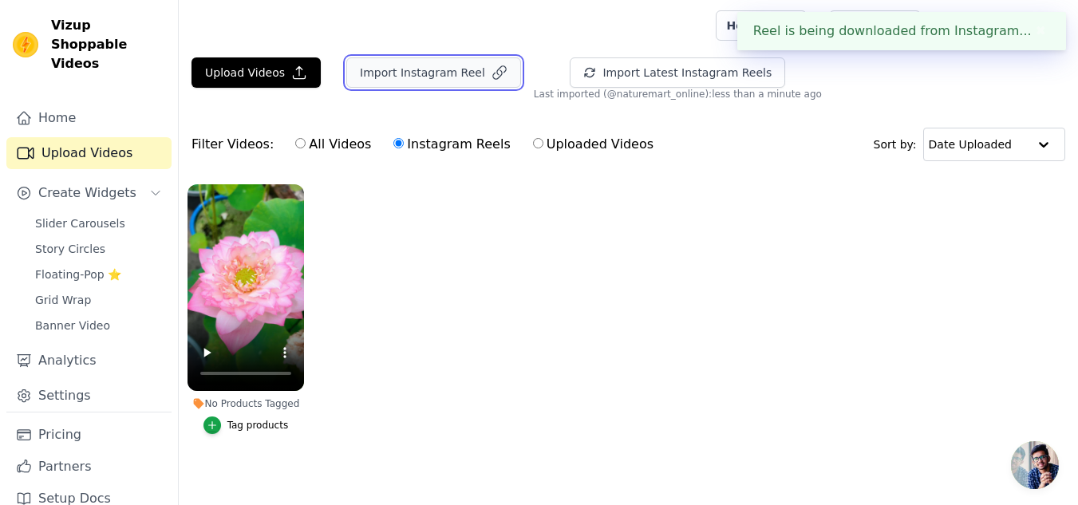
click at [425, 67] on button "Import Instagram Reel" at bounding box center [433, 72] width 175 height 30
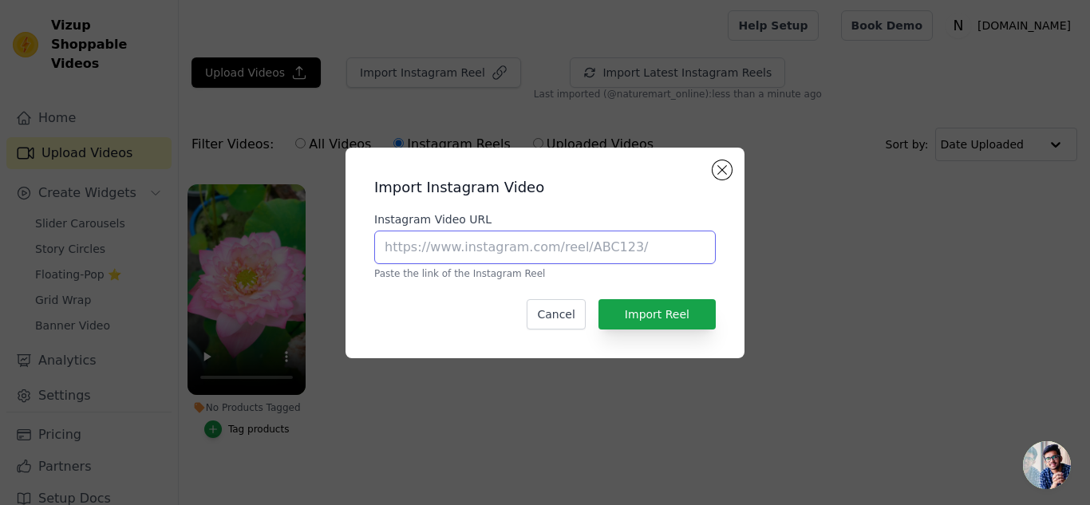
click at [525, 252] on input "Instagram Video URL" at bounding box center [545, 248] width 342 height 34
paste input "[URL][DOMAIN_NAME]"
type input "[URL][DOMAIN_NAME]"
click at [692, 330] on div "Import Instagram Video Instagram Video URL [URL][DOMAIN_NAME] Paste the link of…" at bounding box center [544, 252] width 373 height 185
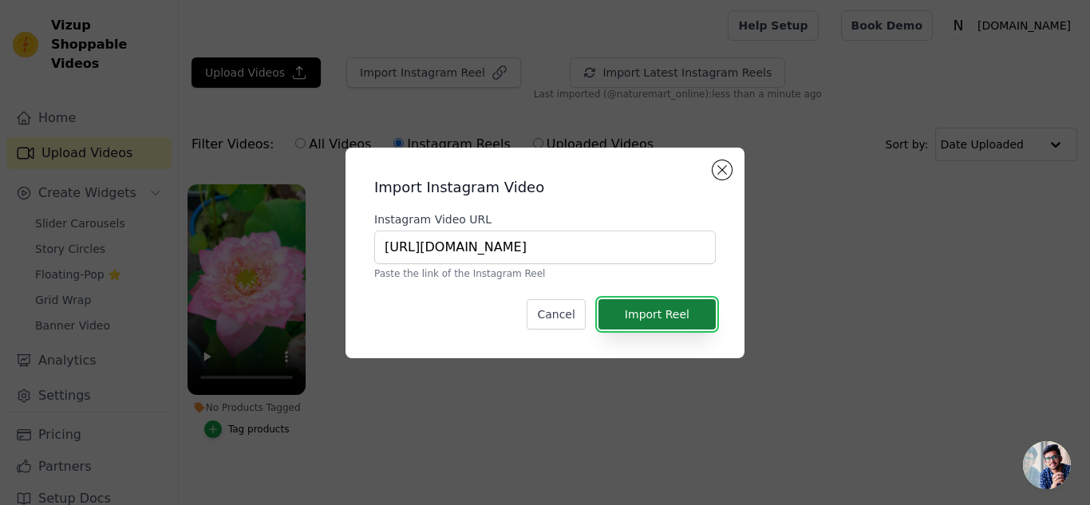
click at [691, 319] on button "Import Reel" at bounding box center [657, 314] width 117 height 30
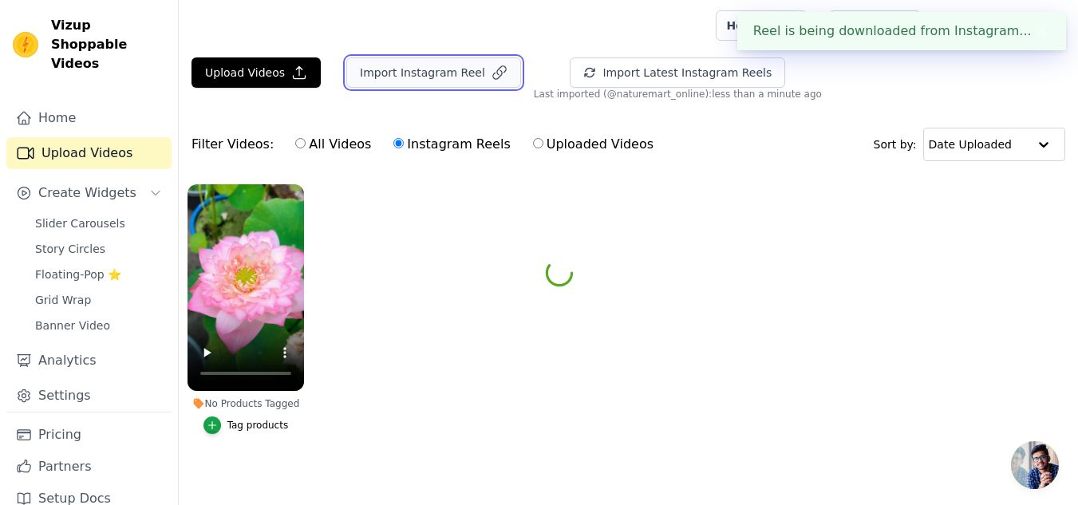
click at [433, 69] on button "Import Instagram Reel" at bounding box center [433, 72] width 175 height 30
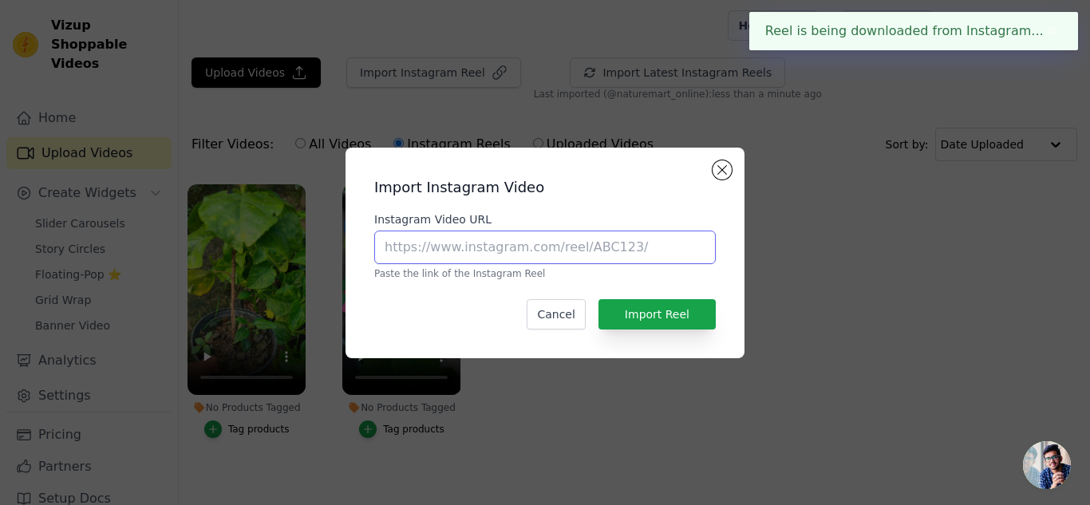
drag, startPoint x: 496, startPoint y: 235, endPoint x: 507, endPoint y: 235, distance: 10.4
click at [497, 235] on input "Instagram Video URL" at bounding box center [545, 248] width 342 height 34
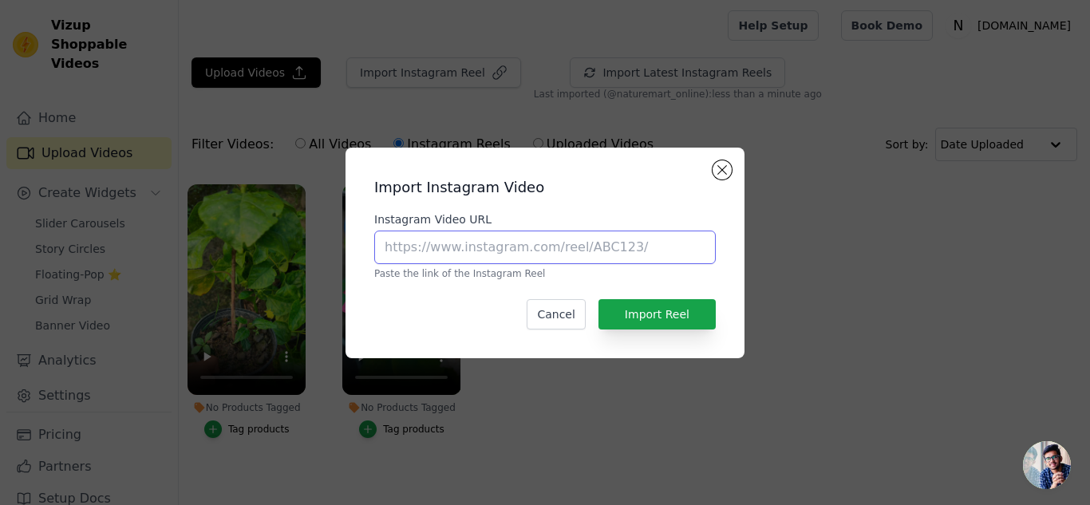
paste input "[URL][DOMAIN_NAME]"
type input "[URL][DOMAIN_NAME]"
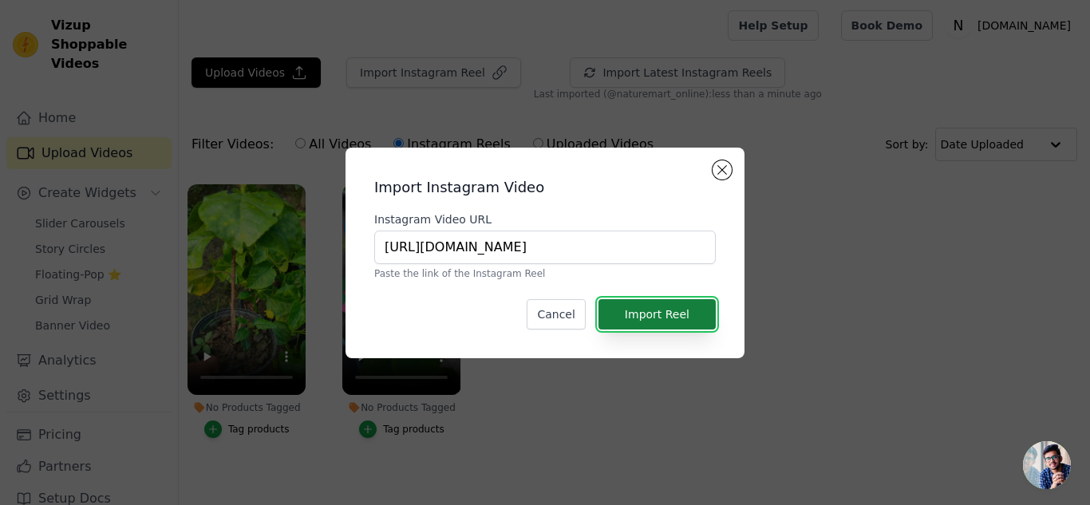
click at [630, 316] on button "Import Reel" at bounding box center [657, 314] width 117 height 30
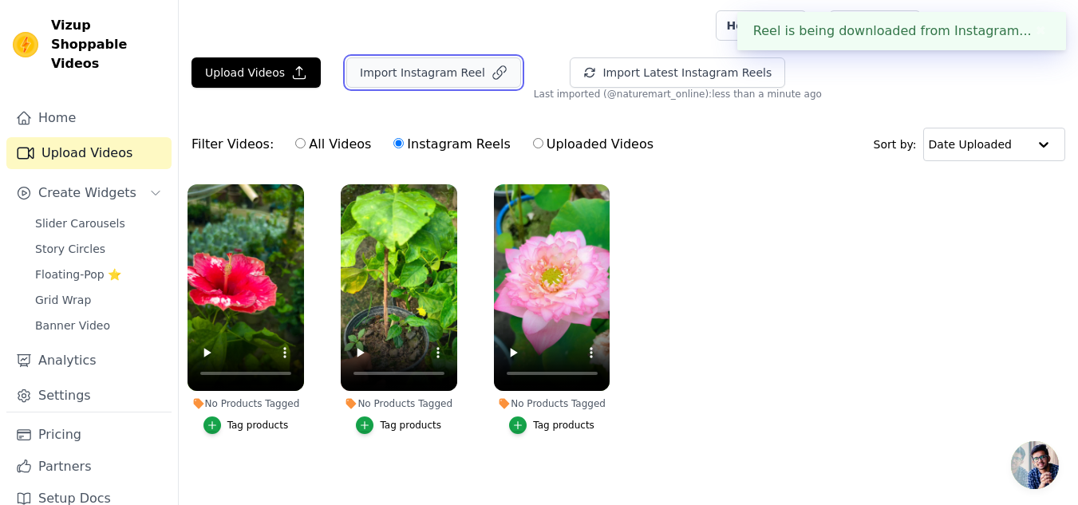
click at [453, 75] on button "Import Instagram Reel" at bounding box center [433, 72] width 175 height 30
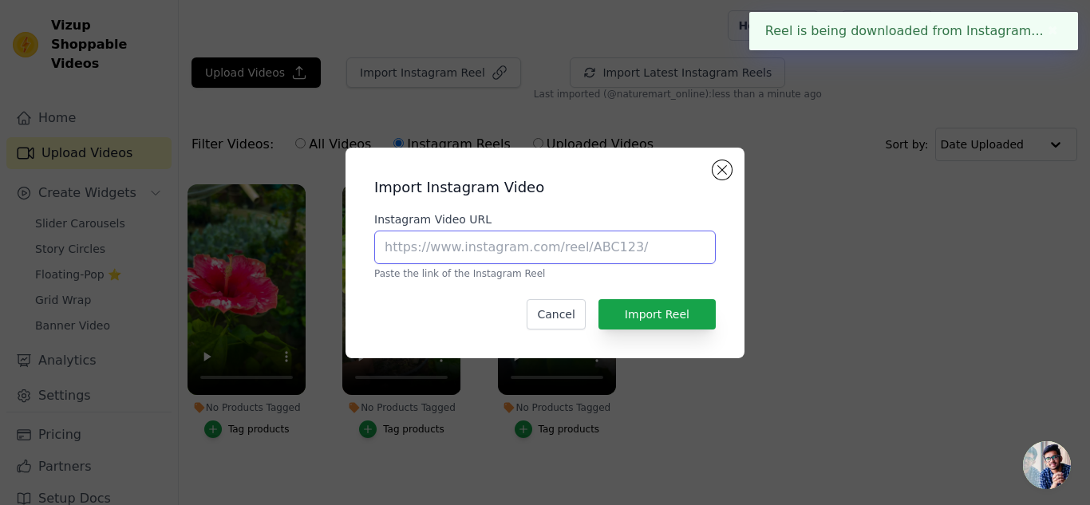
drag, startPoint x: 451, startPoint y: 239, endPoint x: 490, endPoint y: 239, distance: 39.1
click at [451, 239] on input "Instagram Video URL" at bounding box center [545, 248] width 342 height 34
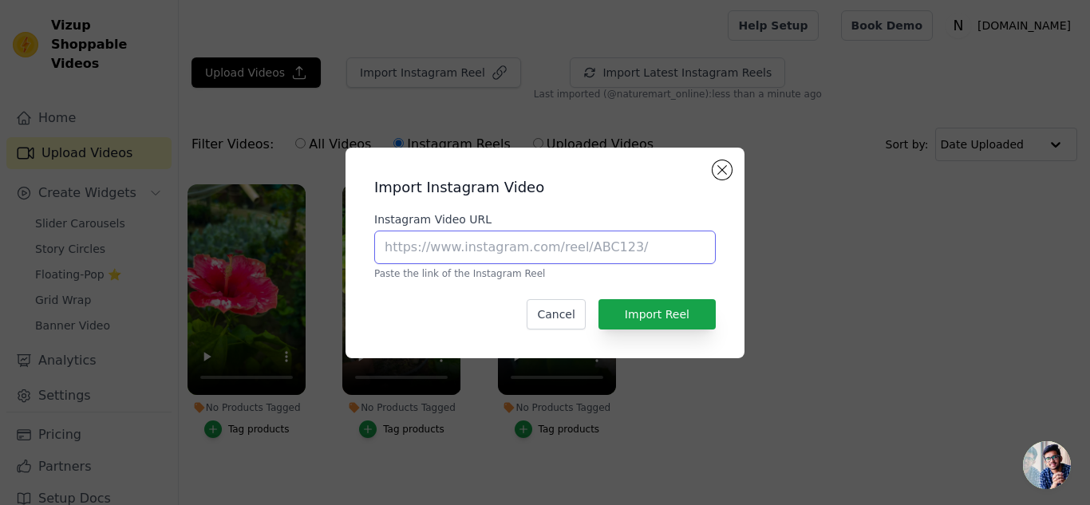
paste input "[URL][DOMAIN_NAME]"
type input "[URL][DOMAIN_NAME]"
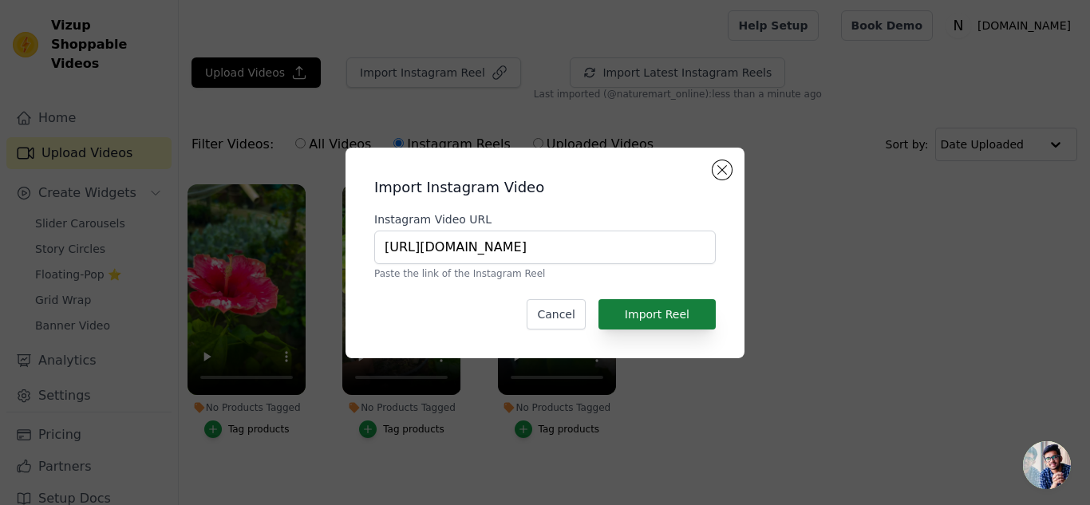
drag, startPoint x: 636, startPoint y: 285, endPoint x: 638, endPoint y: 309, distance: 24.0
click at [637, 297] on div "Import Instagram Video Instagram Video URL [URL][DOMAIN_NAME] Paste the link of…" at bounding box center [544, 252] width 373 height 185
click at [638, 310] on button "Import Reel" at bounding box center [657, 314] width 117 height 30
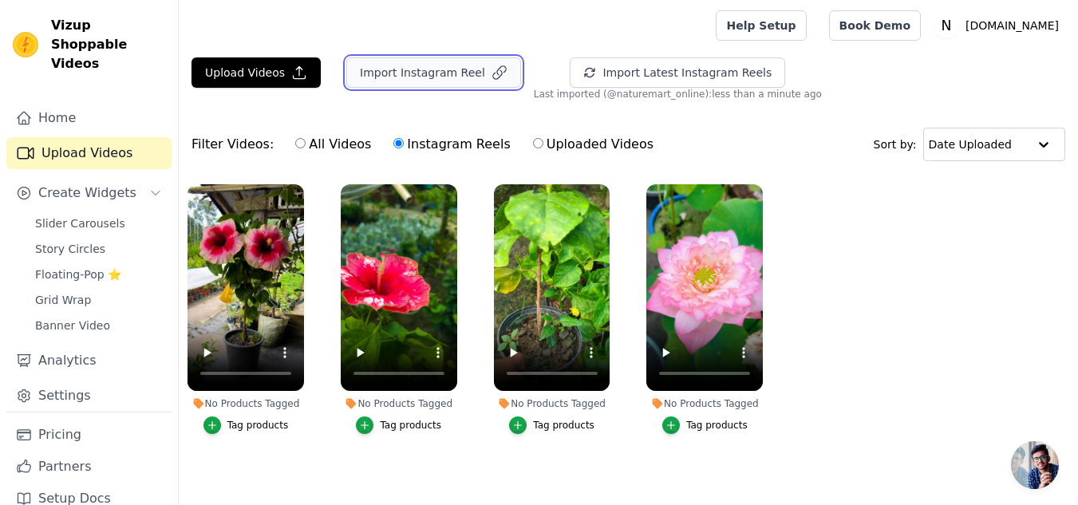
click at [420, 69] on button "Import Instagram Reel" at bounding box center [433, 72] width 175 height 30
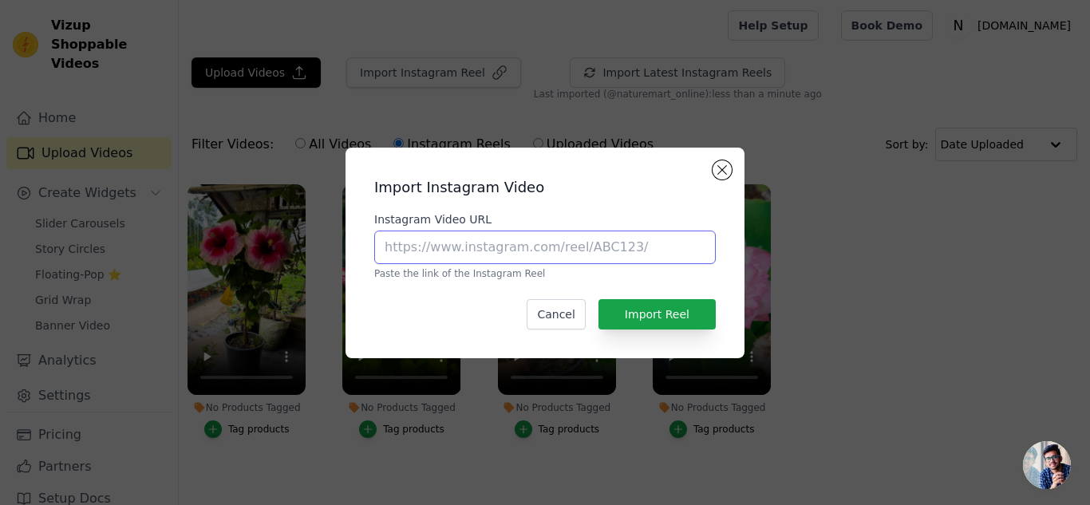
click at [432, 231] on input "Instagram Video URL" at bounding box center [545, 248] width 342 height 34
paste input "[URL][DOMAIN_NAME]"
type input "[URL][DOMAIN_NAME]"
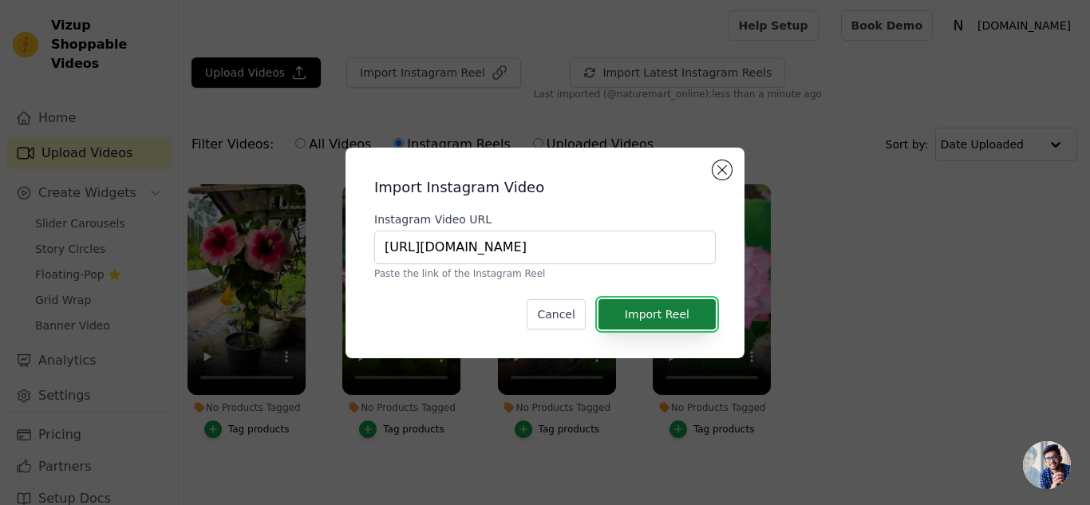
click at [642, 307] on button "Import Reel" at bounding box center [657, 314] width 117 height 30
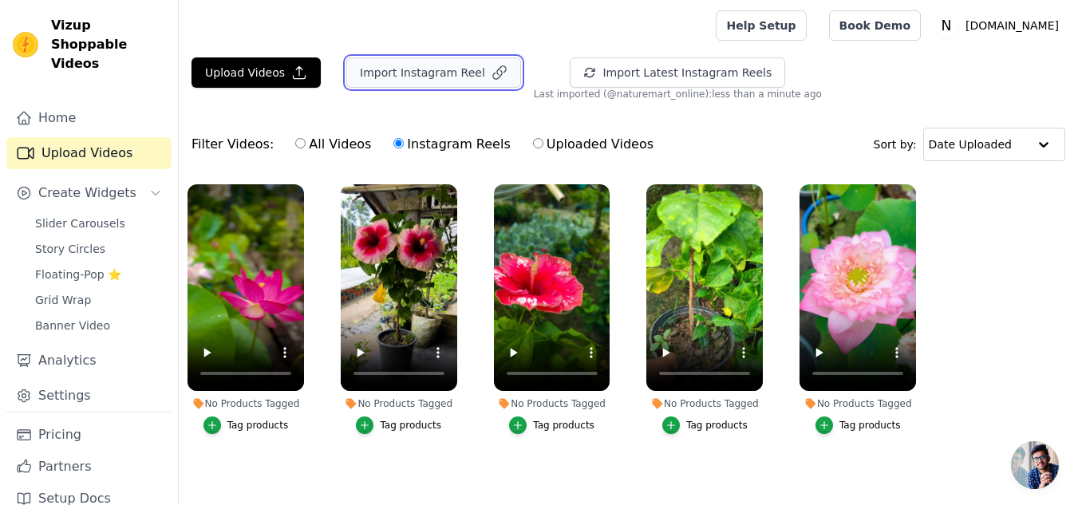
click at [409, 76] on button "Import Instagram Reel" at bounding box center [433, 72] width 175 height 30
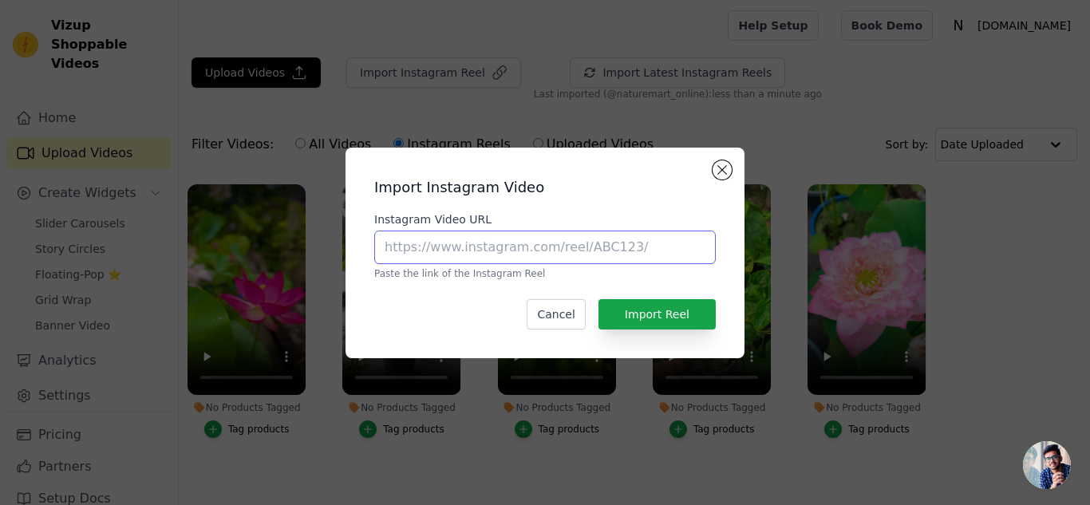
click at [445, 256] on input "Instagram Video URL" at bounding box center [545, 248] width 342 height 34
paste input "[URL][DOMAIN_NAME]"
type input "[URL][DOMAIN_NAME]"
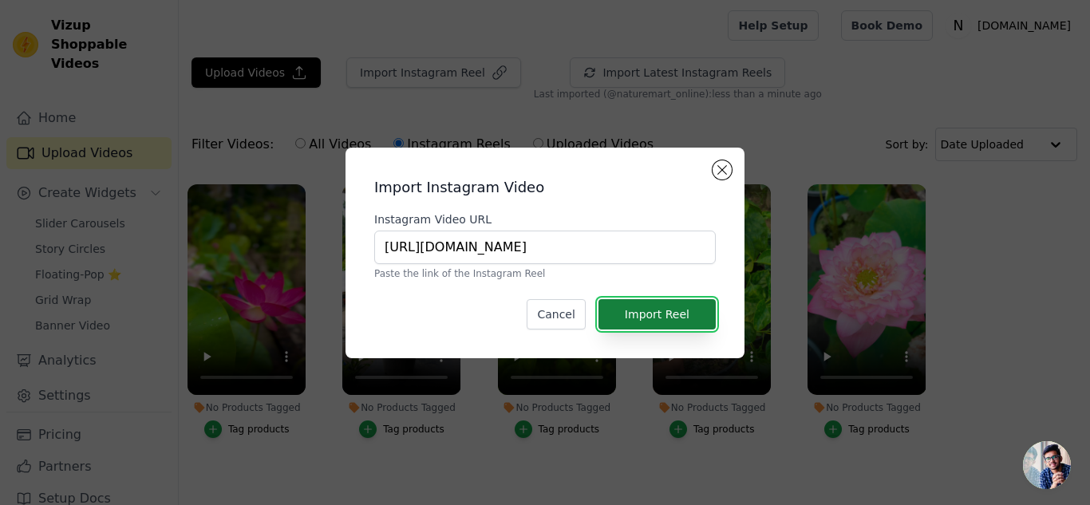
click at [639, 314] on button "Import Reel" at bounding box center [657, 314] width 117 height 30
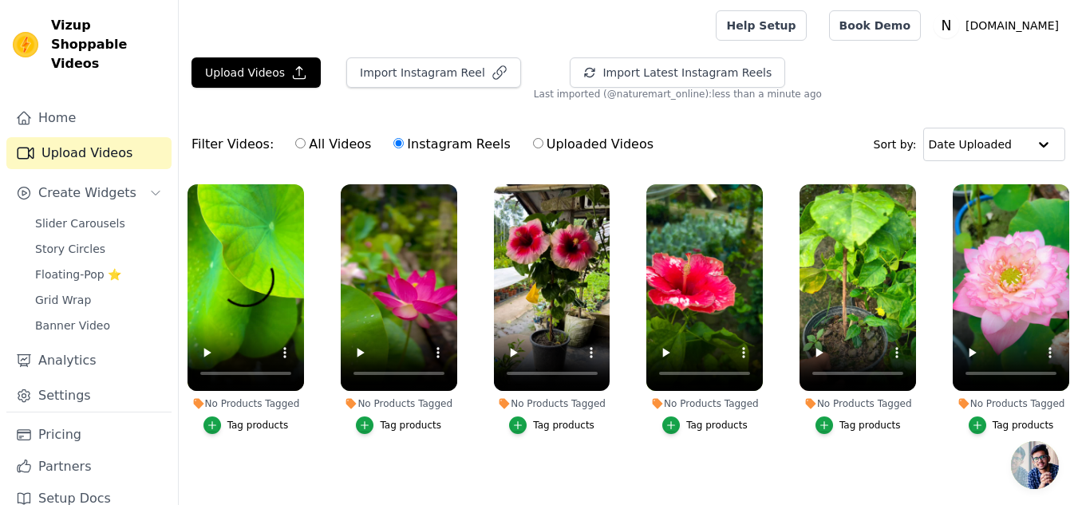
click at [407, 97] on div "Import Instagram Reel" at bounding box center [428, 78] width 188 height 43
click at [409, 76] on button "Import Instagram Reel" at bounding box center [433, 72] width 175 height 30
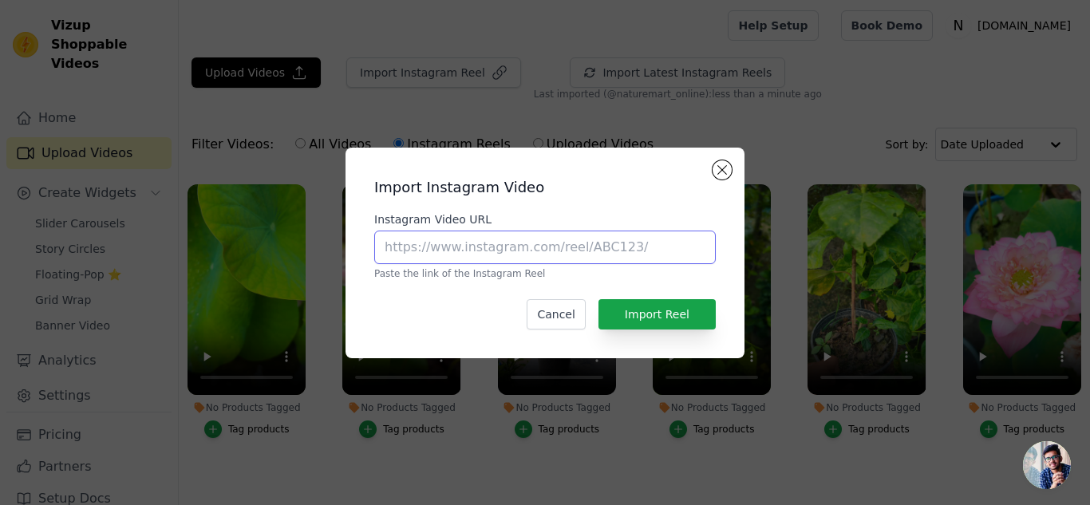
paste input "[URL][DOMAIN_NAME]"
click at [420, 243] on input "[URL][DOMAIN_NAME]" at bounding box center [545, 248] width 342 height 34
type input "[URL][DOMAIN_NAME]"
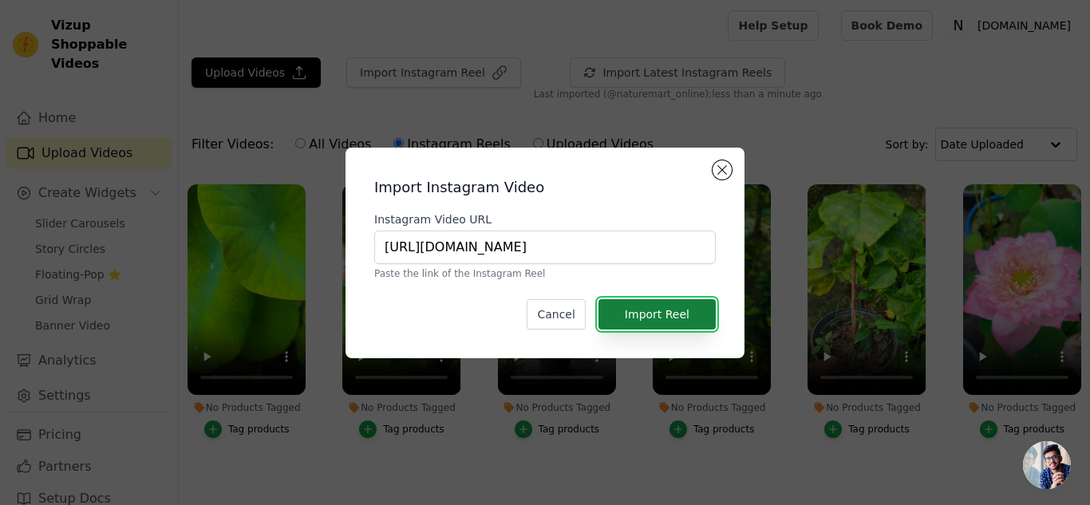
click at [669, 314] on button "Import Reel" at bounding box center [657, 314] width 117 height 30
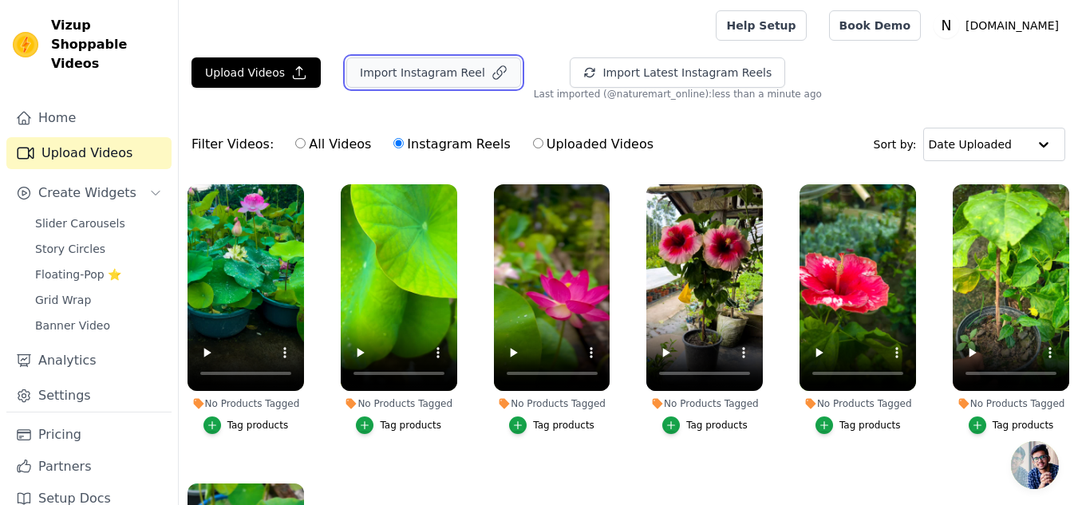
click at [404, 84] on button "Import Instagram Reel" at bounding box center [433, 72] width 175 height 30
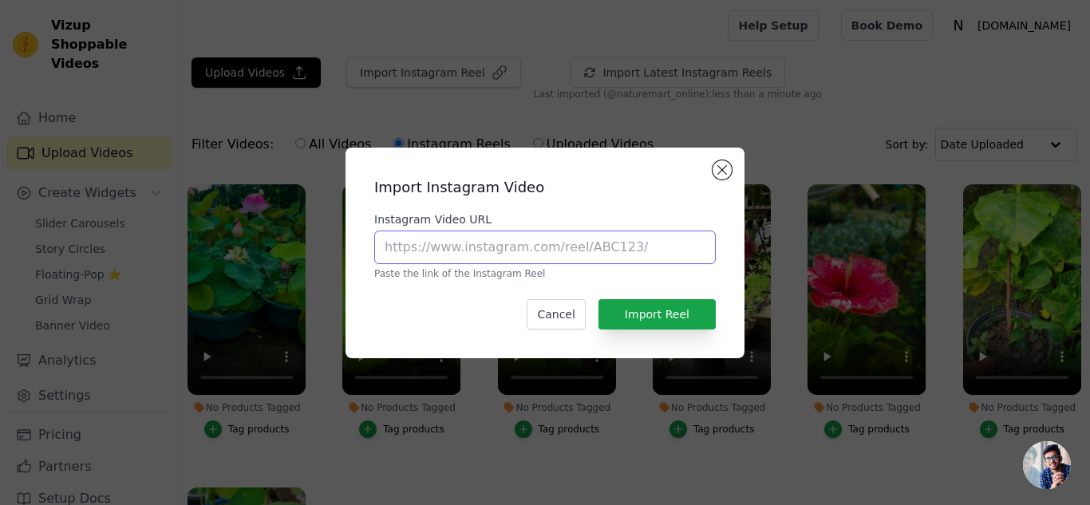
click at [409, 255] on input "Instagram Video URL" at bounding box center [545, 248] width 342 height 34
paste input "[URL][DOMAIN_NAME]"
type input "[URL][DOMAIN_NAME]"
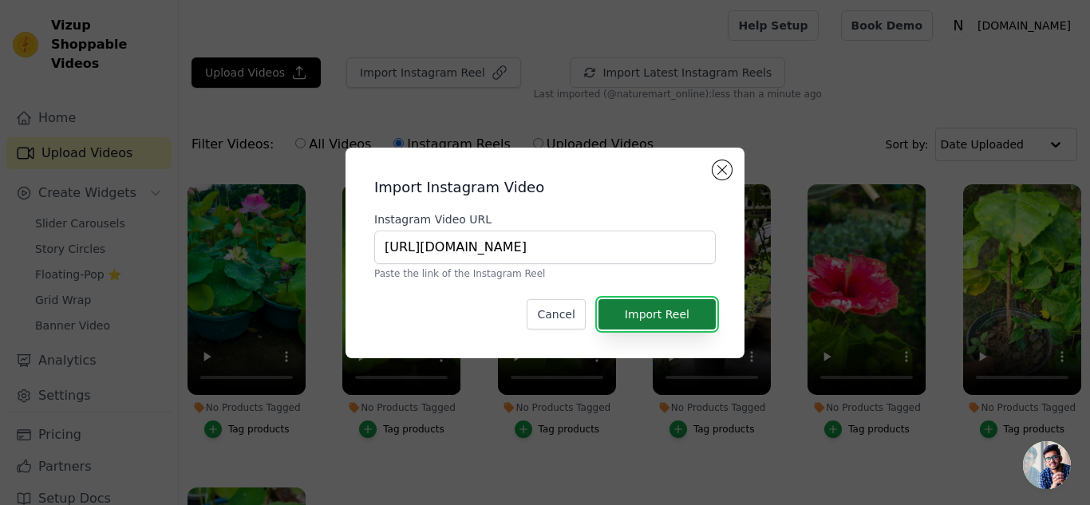
click at [702, 317] on button "Import Reel" at bounding box center [657, 314] width 117 height 30
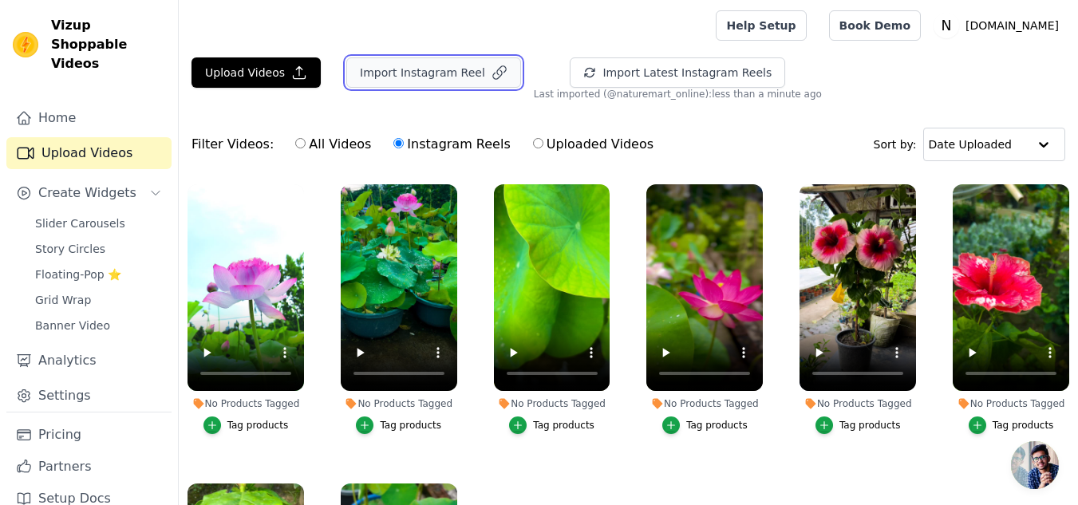
click at [445, 72] on button "Import Instagram Reel" at bounding box center [433, 72] width 175 height 30
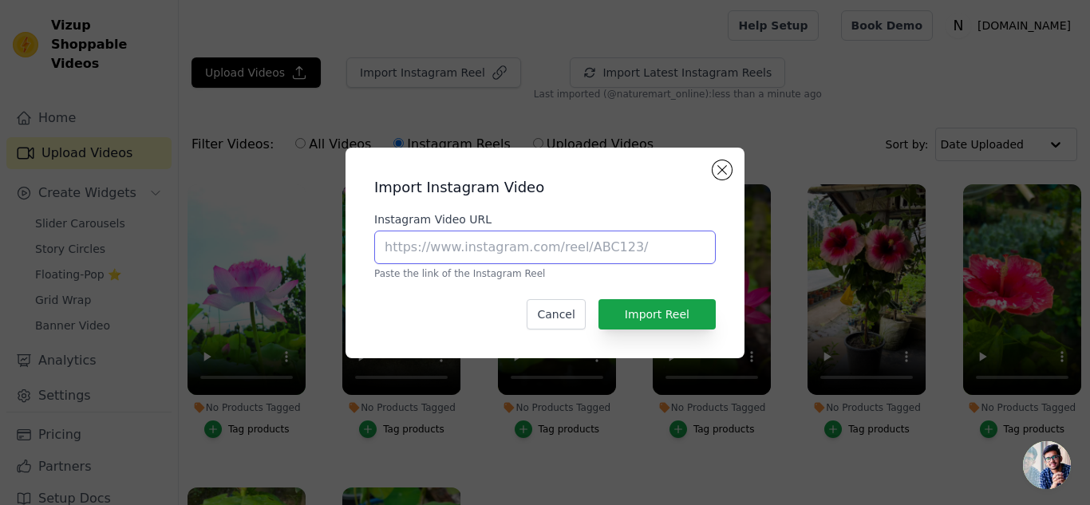
paste input "[URL][DOMAIN_NAME]"
click at [475, 245] on input "[URL][DOMAIN_NAME][DOMAIN_NAME]" at bounding box center [545, 248] width 342 height 34
paste input "[URL][DOMAIN_NAME]"
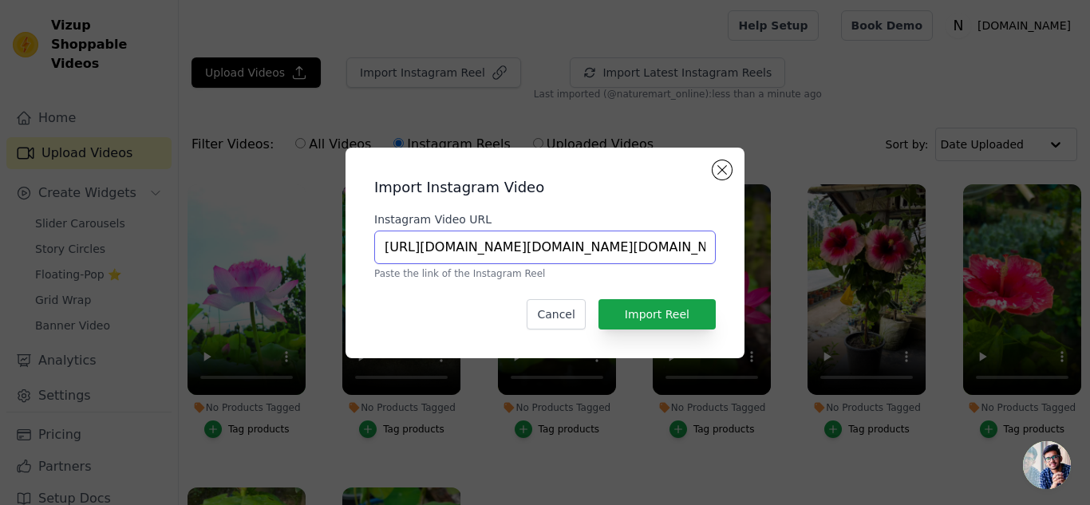
paste input "[URL][DOMAIN_NAME]"
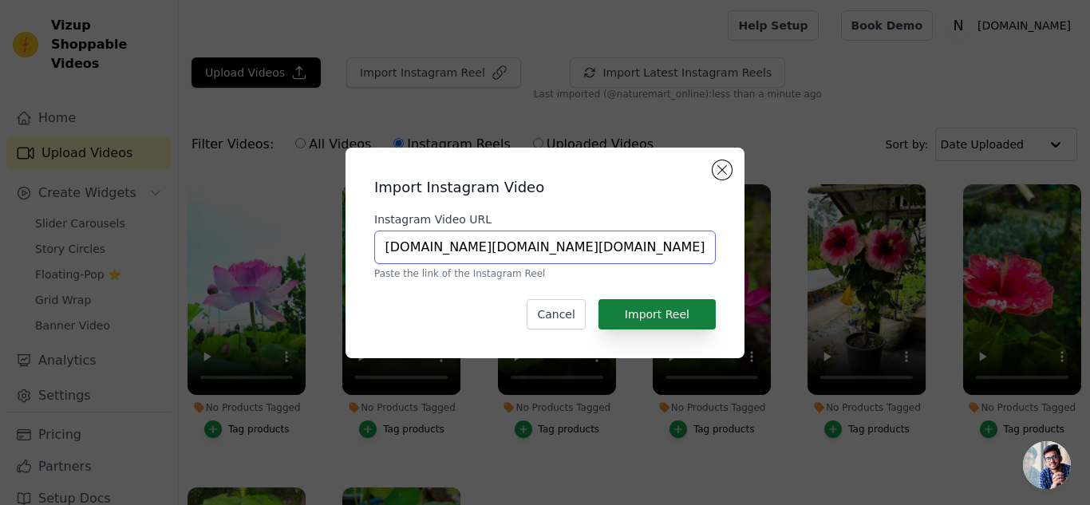
type input "[URL][DOMAIN_NAME][DOMAIN_NAME][DOMAIN_NAME][DOMAIN_NAME][DOMAIN_NAME][DOMAIN_N…"
click at [676, 301] on button "Import Reel" at bounding box center [657, 314] width 117 height 30
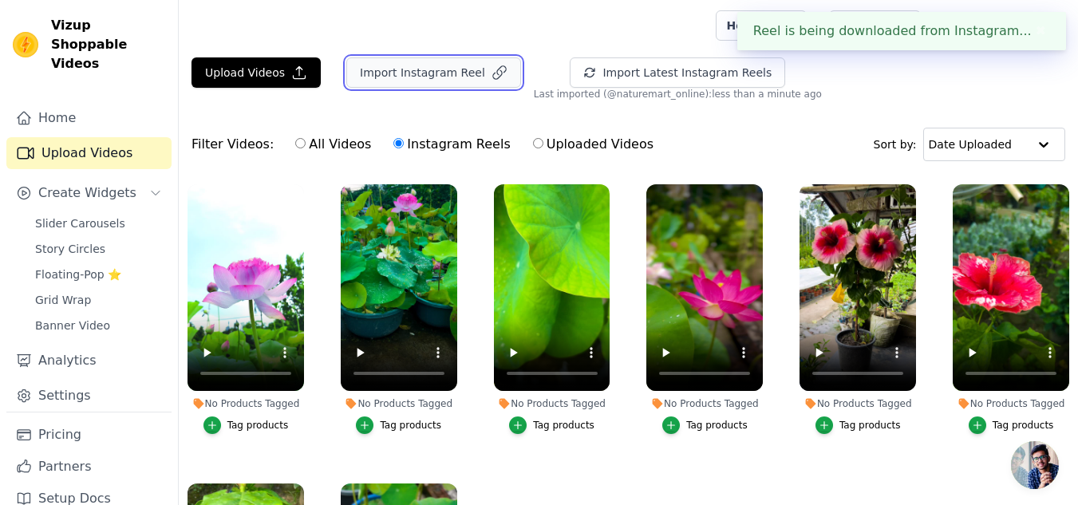
click at [473, 70] on button "Import Instagram Reel" at bounding box center [433, 72] width 175 height 30
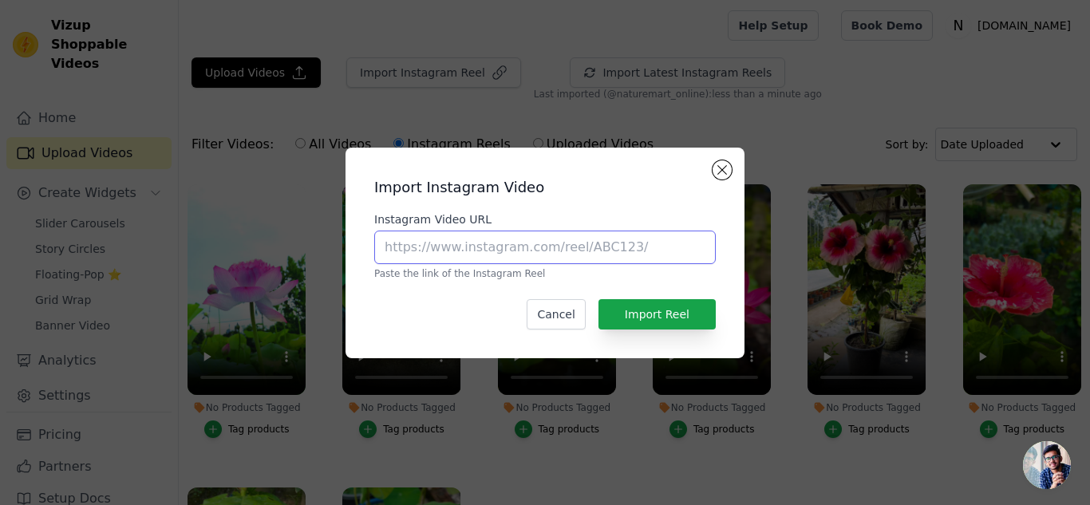
click at [634, 256] on input "Instagram Video URL" at bounding box center [545, 248] width 342 height 34
paste input "[URL][DOMAIN_NAME]"
type input "[URL][DOMAIN_NAME]"
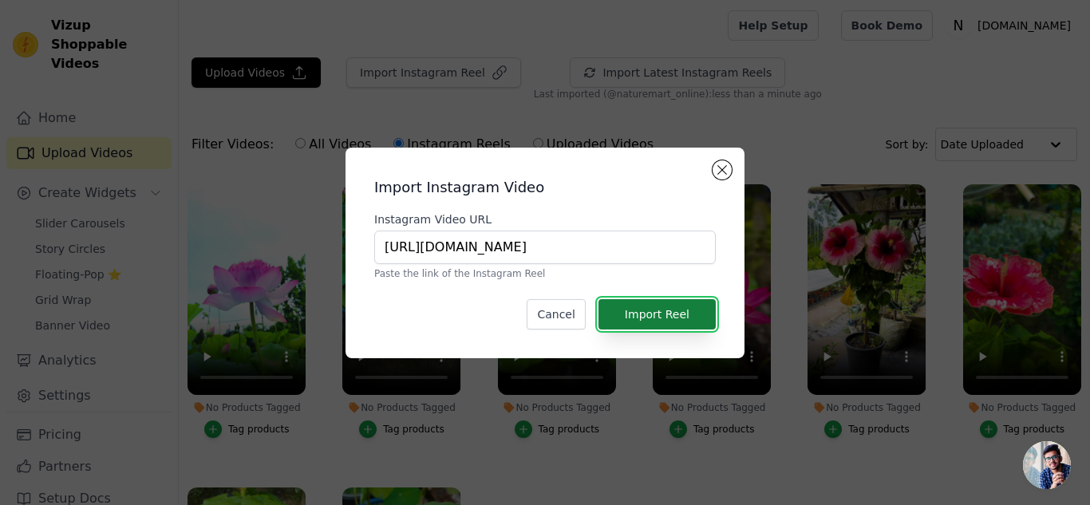
click at [655, 310] on button "Import Reel" at bounding box center [657, 314] width 117 height 30
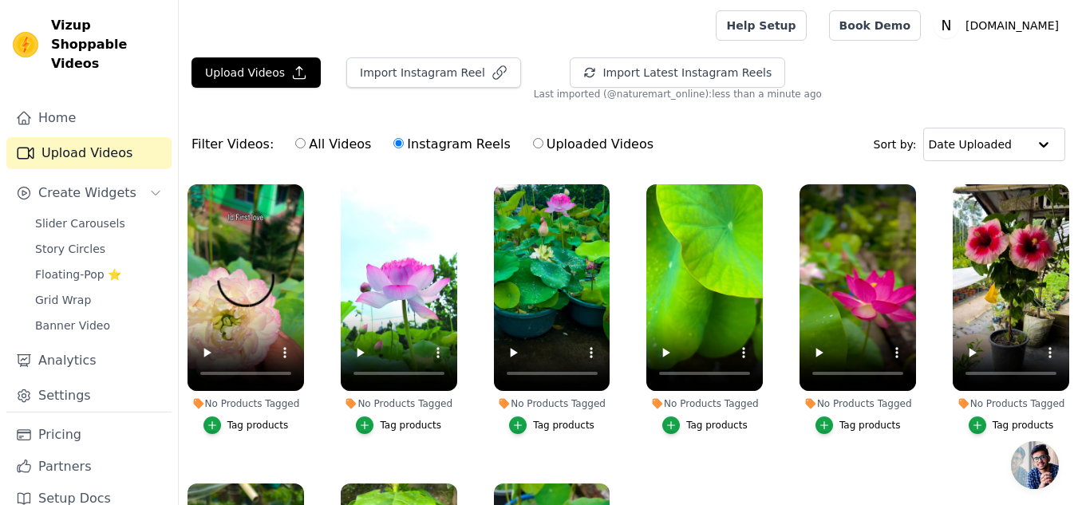
click at [437, 56] on main "Upload Videos Import Instagram Reel Import Latest Instagram Reels Import Latest…" at bounding box center [628, 359] width 899 height 617
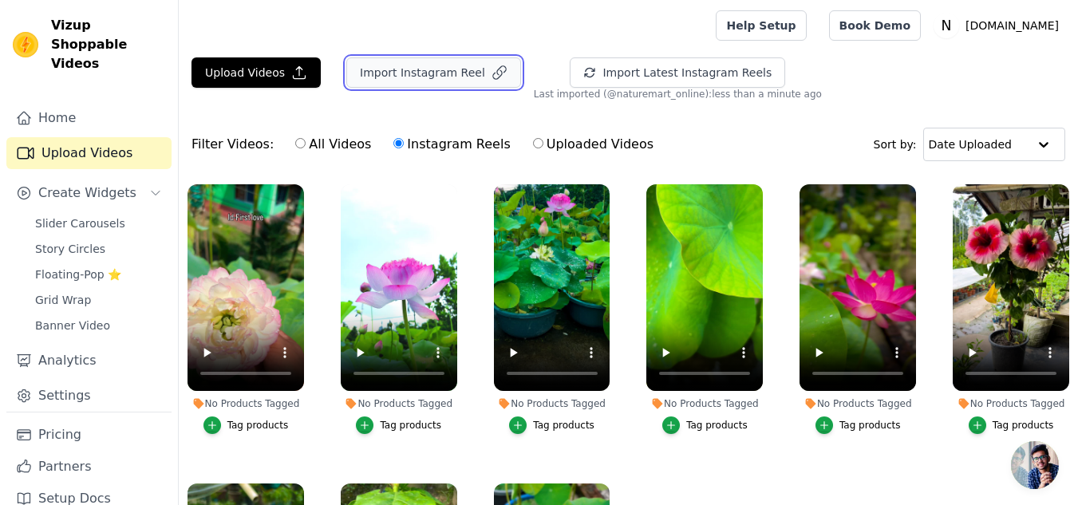
click at [435, 65] on button "Import Instagram Reel" at bounding box center [433, 72] width 175 height 30
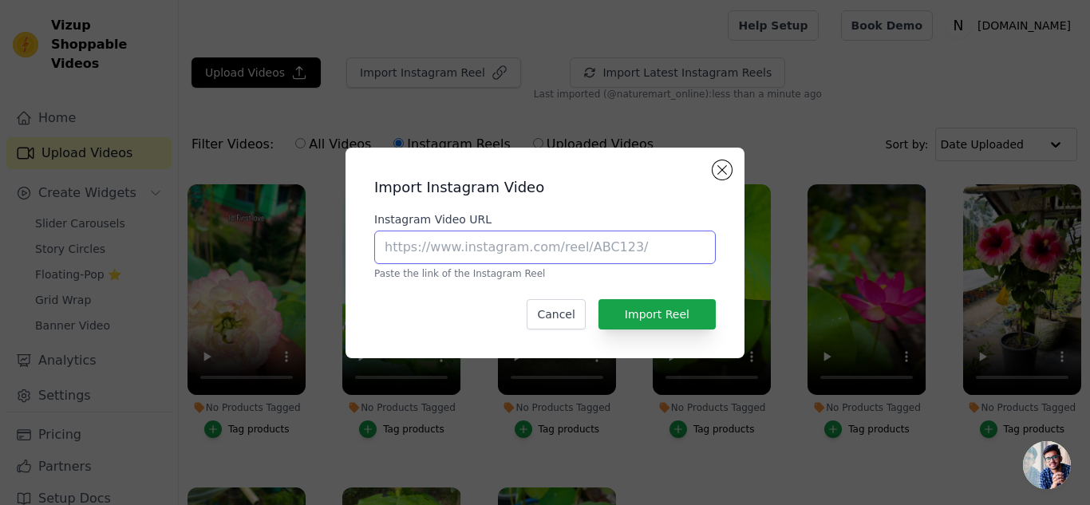
click at [428, 243] on input "Instagram Video URL" at bounding box center [545, 248] width 342 height 34
paste input "[URL][DOMAIN_NAME]"
type input "[URL][DOMAIN_NAME]"
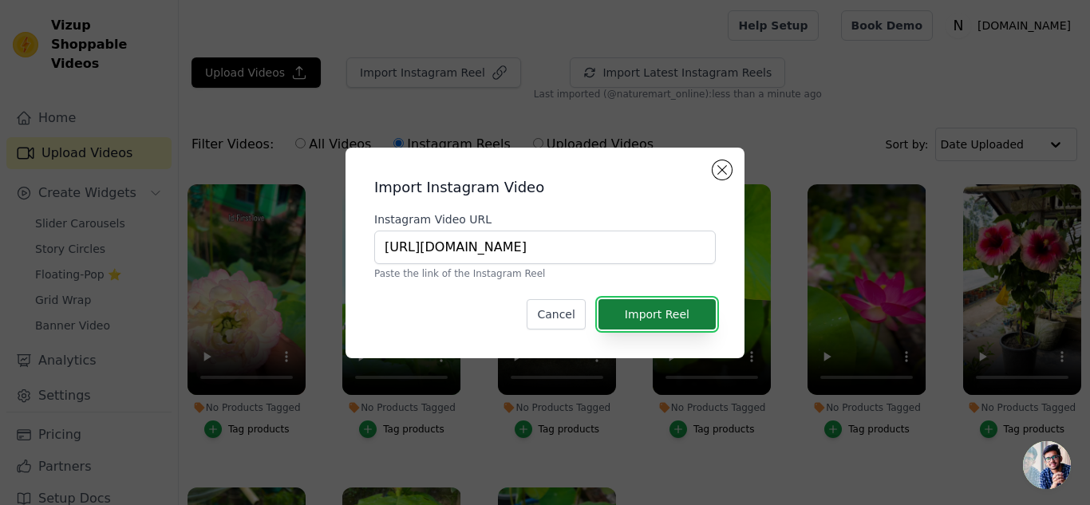
click at [651, 314] on button "Import Reel" at bounding box center [657, 314] width 117 height 30
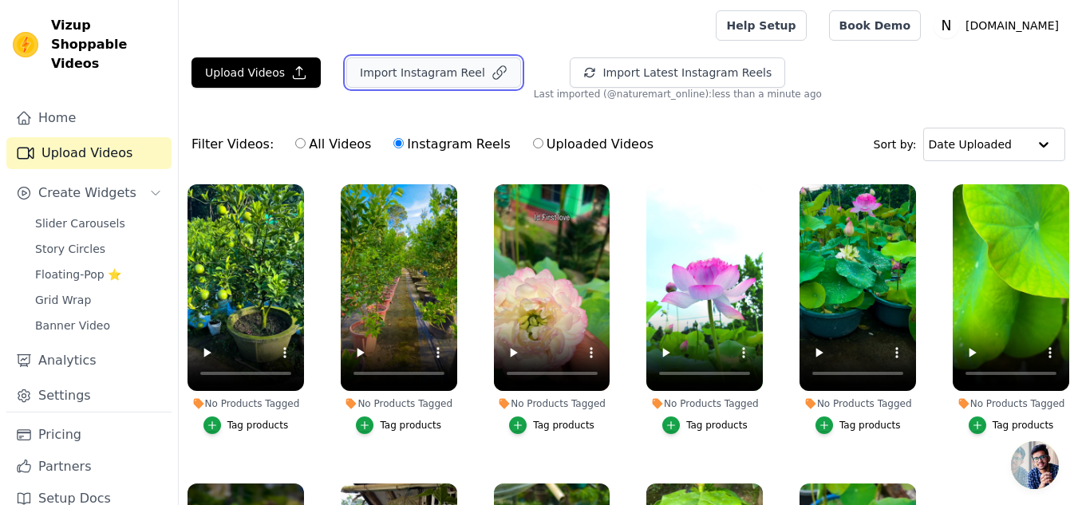
click at [431, 73] on button "Import Instagram Reel" at bounding box center [433, 72] width 175 height 30
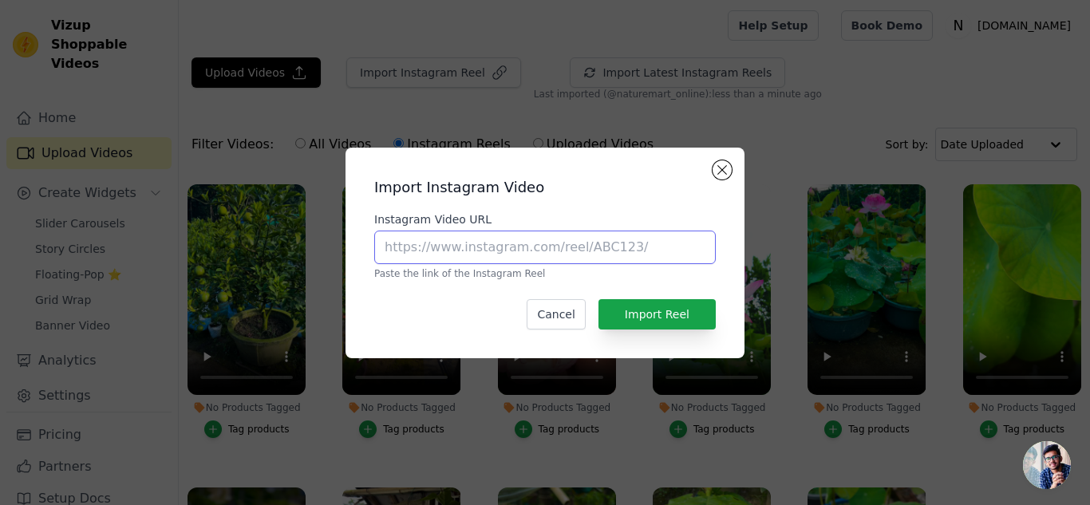
click at [405, 247] on input "Instagram Video URL" at bounding box center [545, 248] width 342 height 34
paste input "[URL][DOMAIN_NAME]"
type input "[URL][DOMAIN_NAME]"
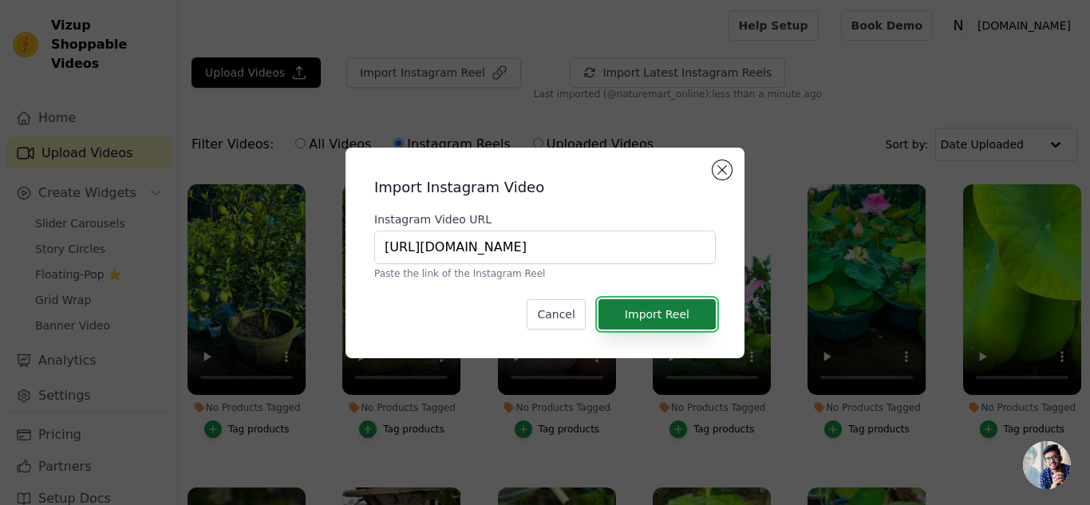
click at [657, 312] on button "Import Reel" at bounding box center [657, 314] width 117 height 30
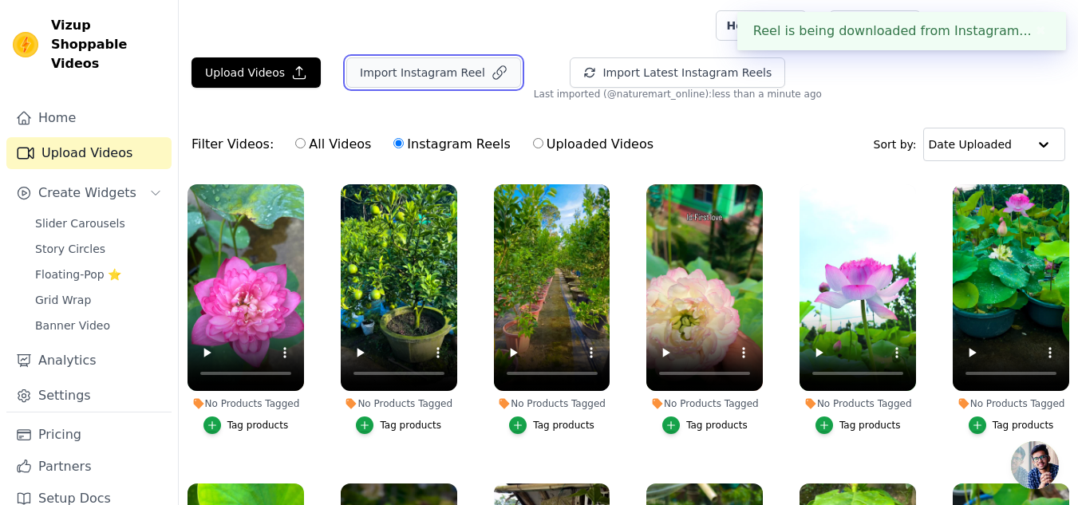
click at [374, 61] on button "Import Instagram Reel" at bounding box center [433, 72] width 175 height 30
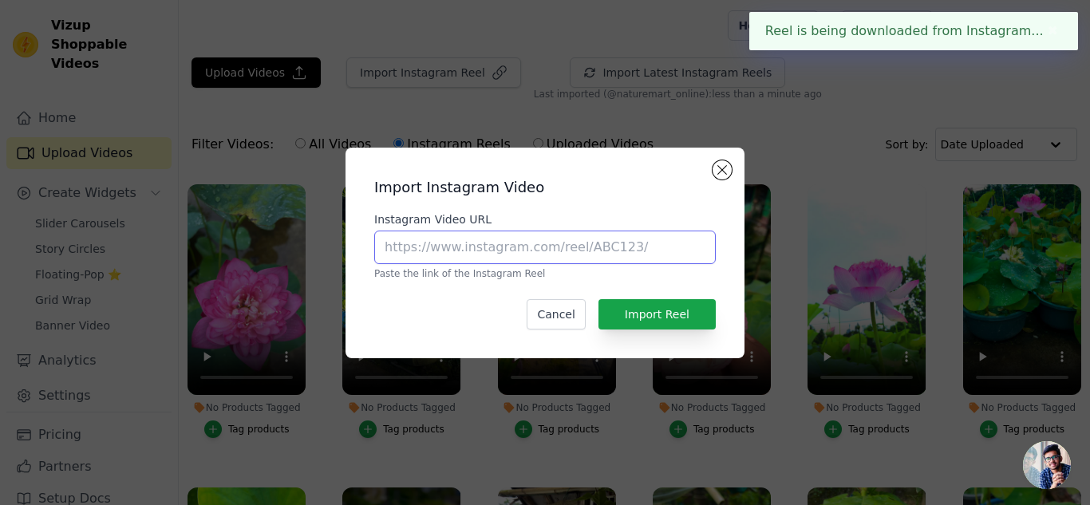
drag, startPoint x: 424, startPoint y: 255, endPoint x: 507, endPoint y: 256, distance: 83.0
click at [424, 256] on input "Instagram Video URL" at bounding box center [545, 248] width 342 height 34
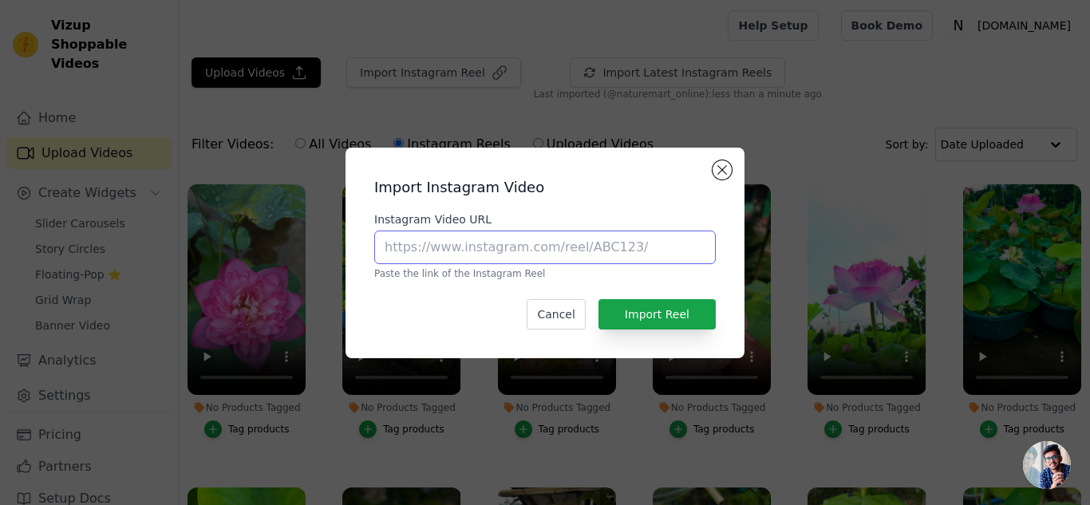
paste input "[URL][DOMAIN_NAME]"
type input "[URL][DOMAIN_NAME]"
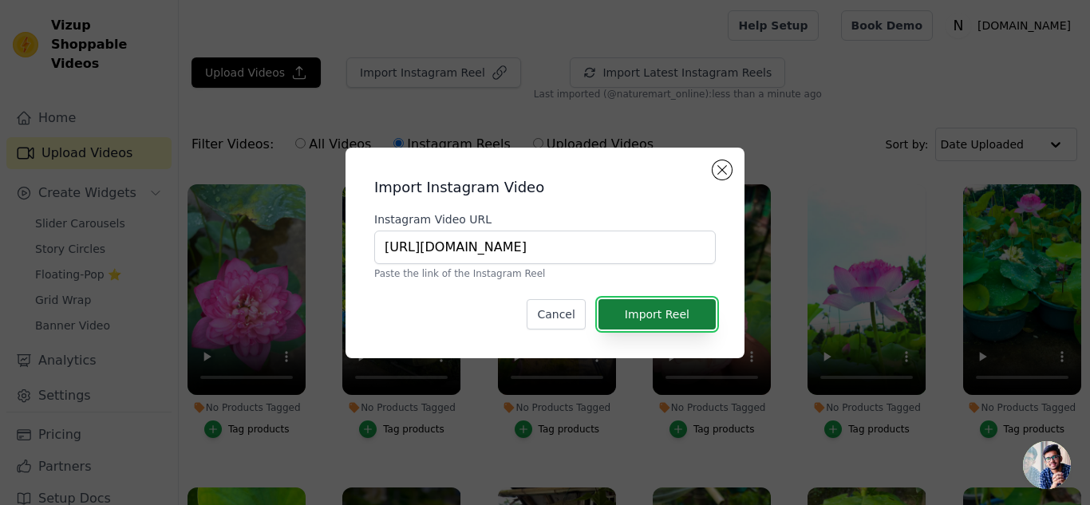
click at [636, 304] on button "Import Reel" at bounding box center [657, 314] width 117 height 30
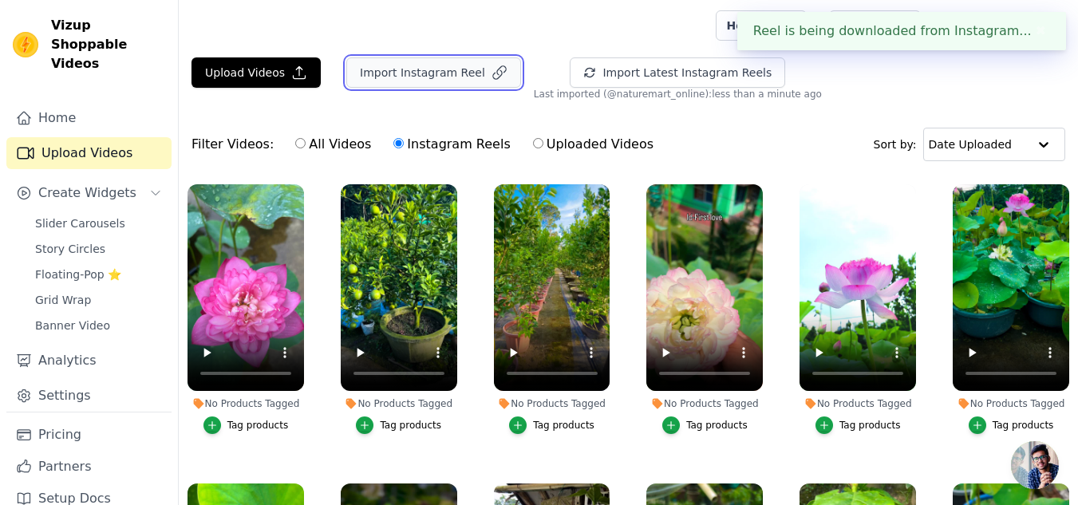
click at [442, 72] on button "Import Instagram Reel" at bounding box center [433, 72] width 175 height 30
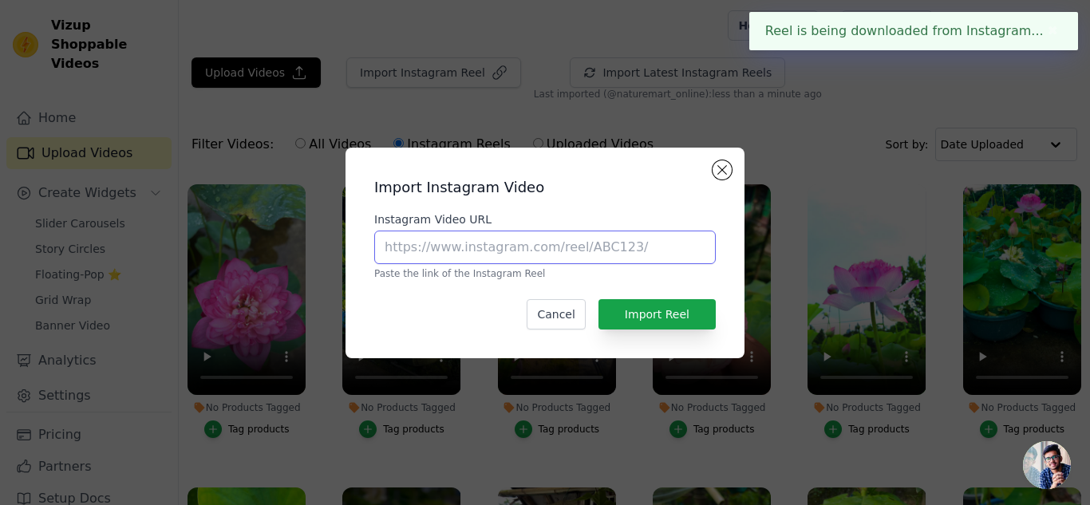
drag, startPoint x: 464, startPoint y: 236, endPoint x: 488, endPoint y: 240, distance: 23.5
click at [464, 237] on input "Instagram Video URL" at bounding box center [545, 248] width 342 height 34
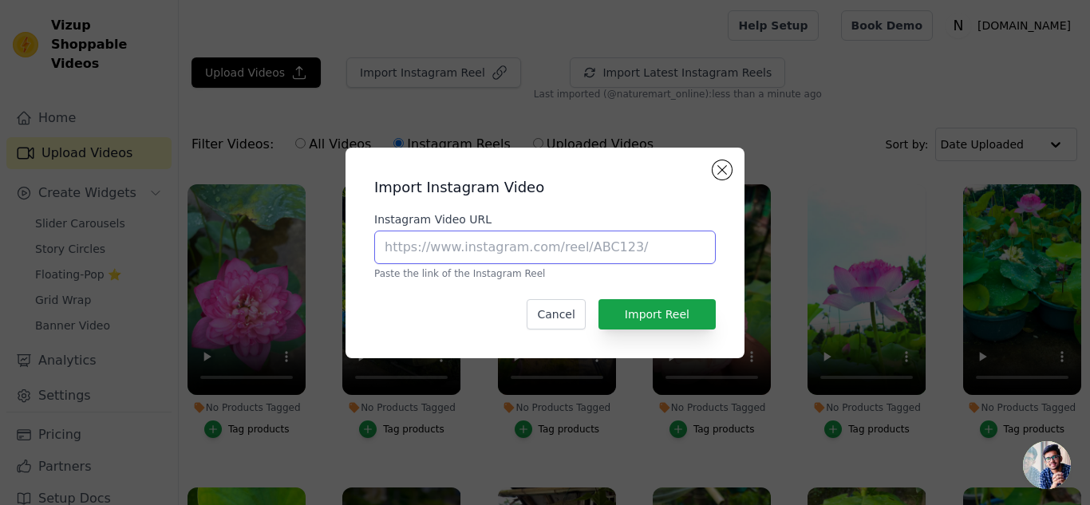
paste input "[URL][DOMAIN_NAME]"
type input "[URL][DOMAIN_NAME]"
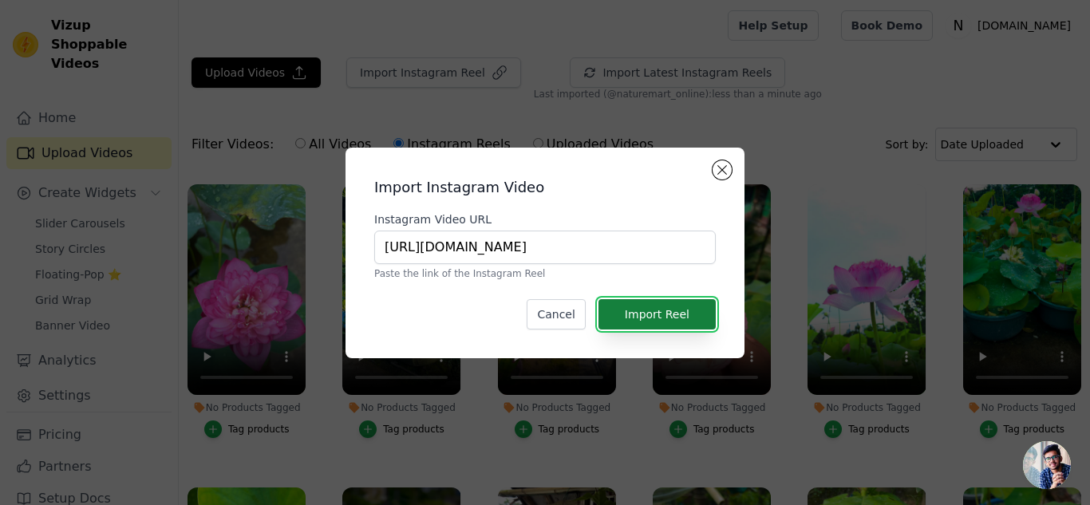
click at [629, 320] on button "Import Reel" at bounding box center [657, 314] width 117 height 30
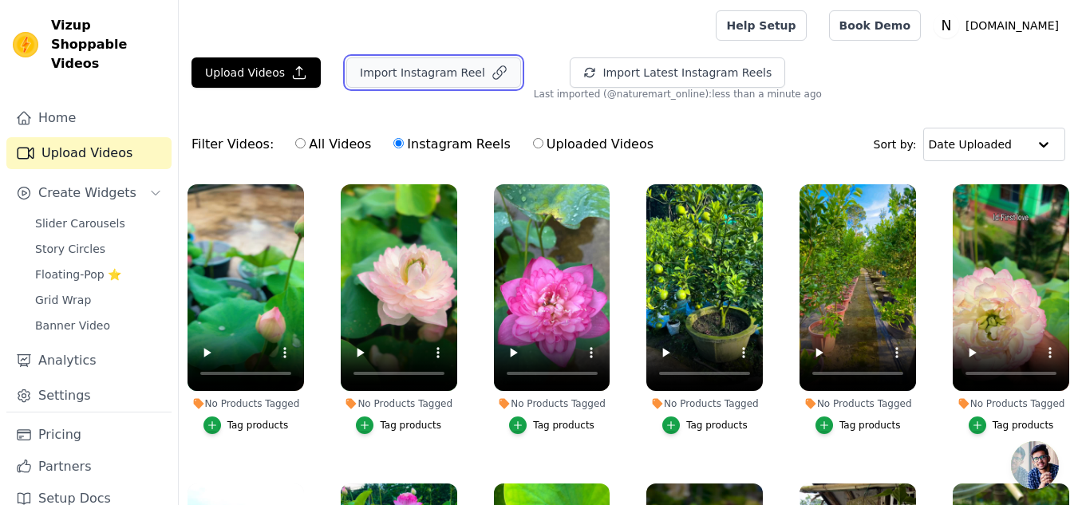
click at [431, 65] on button "Import Instagram Reel" at bounding box center [433, 72] width 175 height 30
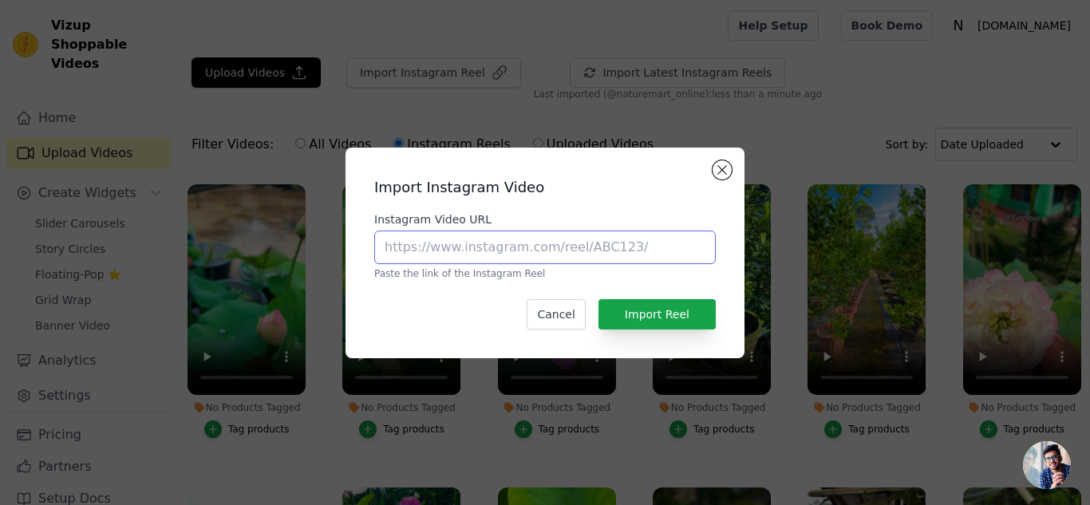
click at [424, 252] on input "Instagram Video URL" at bounding box center [545, 248] width 342 height 34
paste input "[URL][DOMAIN_NAME]"
type input "[URL][DOMAIN_NAME]"
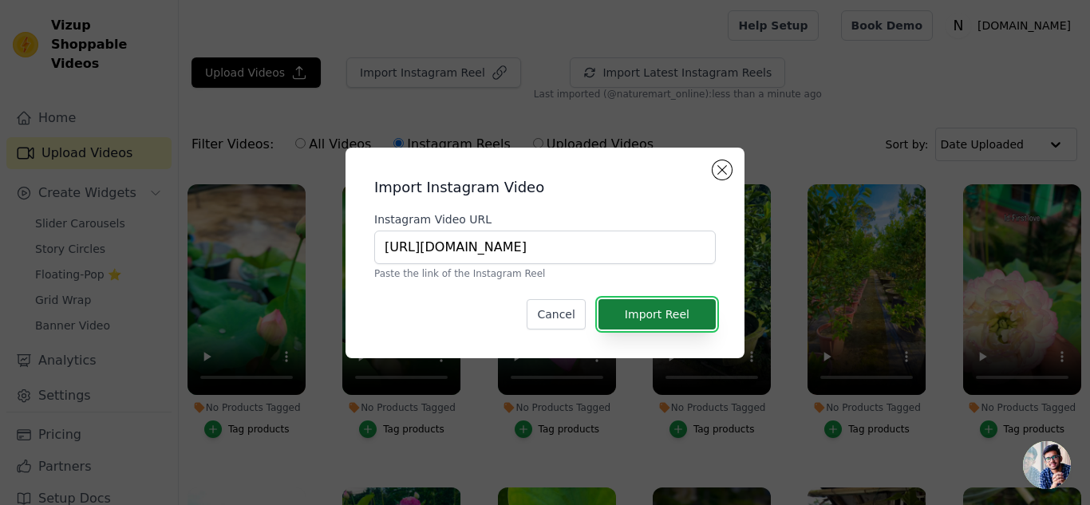
click at [632, 316] on button "Import Reel" at bounding box center [657, 314] width 117 height 30
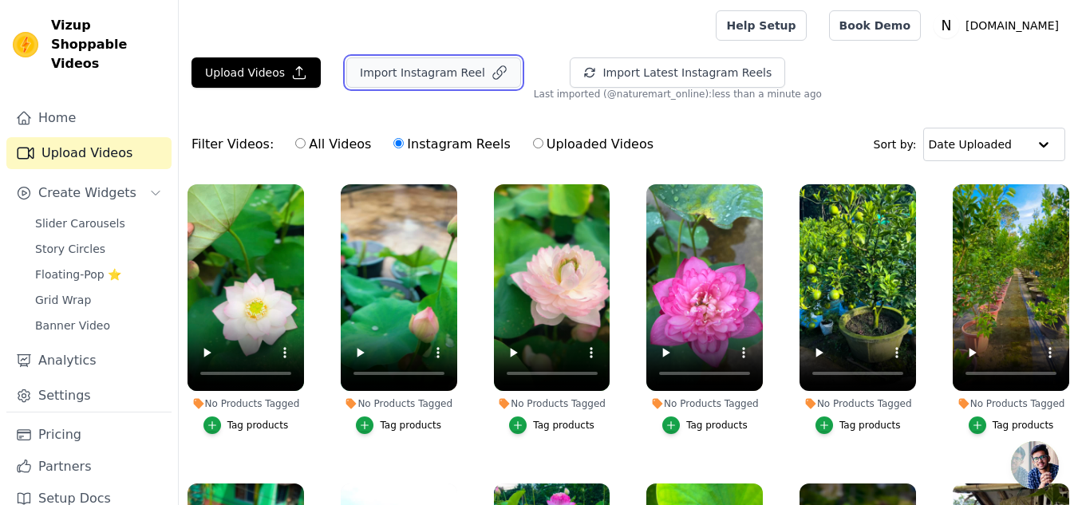
click at [416, 77] on button "Import Instagram Reel" at bounding box center [433, 72] width 175 height 30
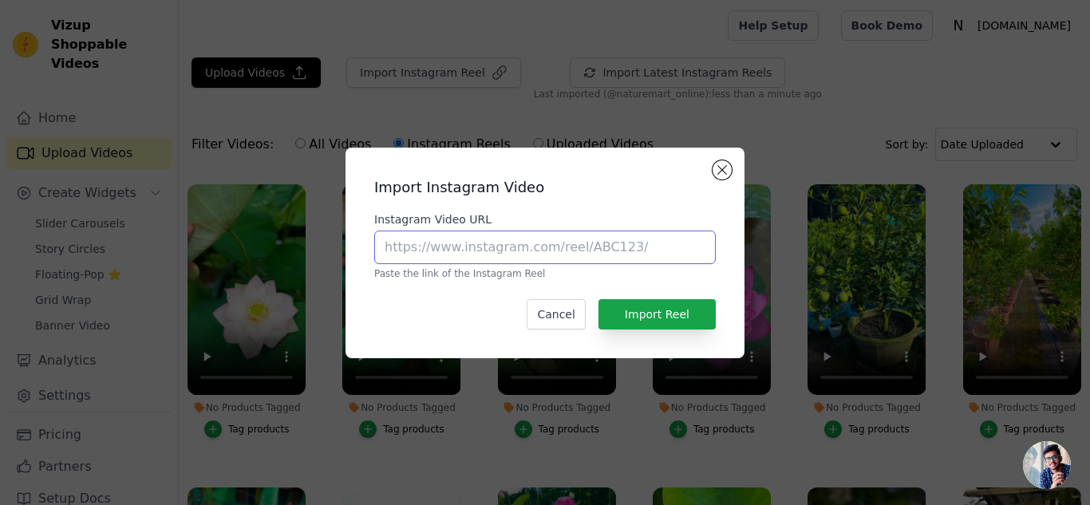
paste input "[URL][DOMAIN_NAME]"
click at [491, 251] on input "Instagram Video URL" at bounding box center [545, 248] width 342 height 34
type input "[URL][DOMAIN_NAME]"
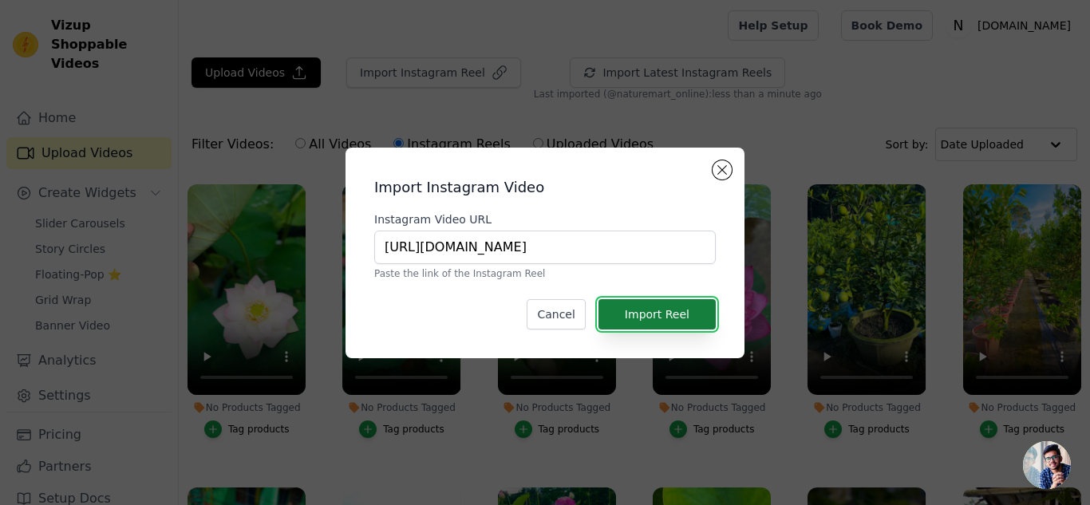
click at [644, 315] on button "Import Reel" at bounding box center [657, 314] width 117 height 30
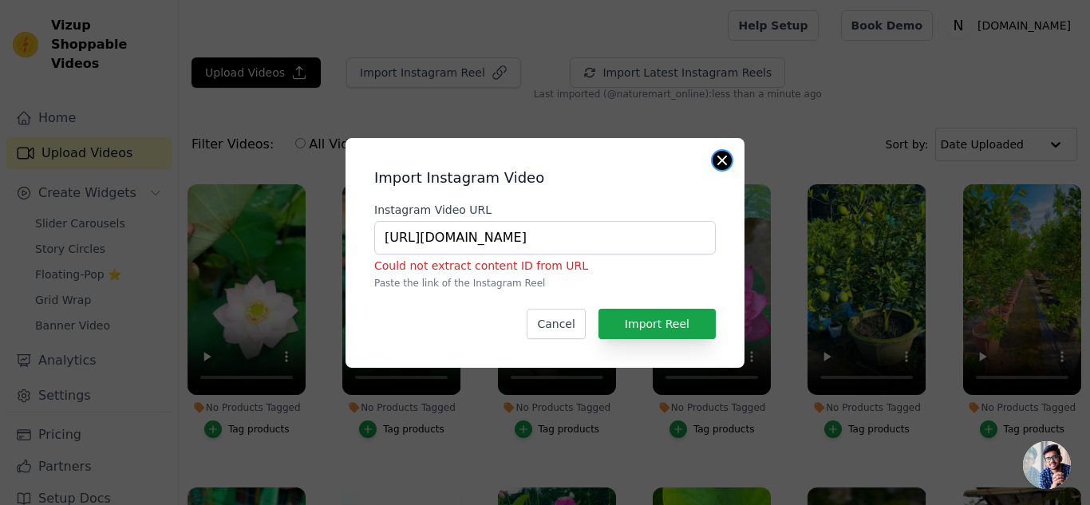
click at [729, 158] on button "Close modal" at bounding box center [722, 160] width 19 height 19
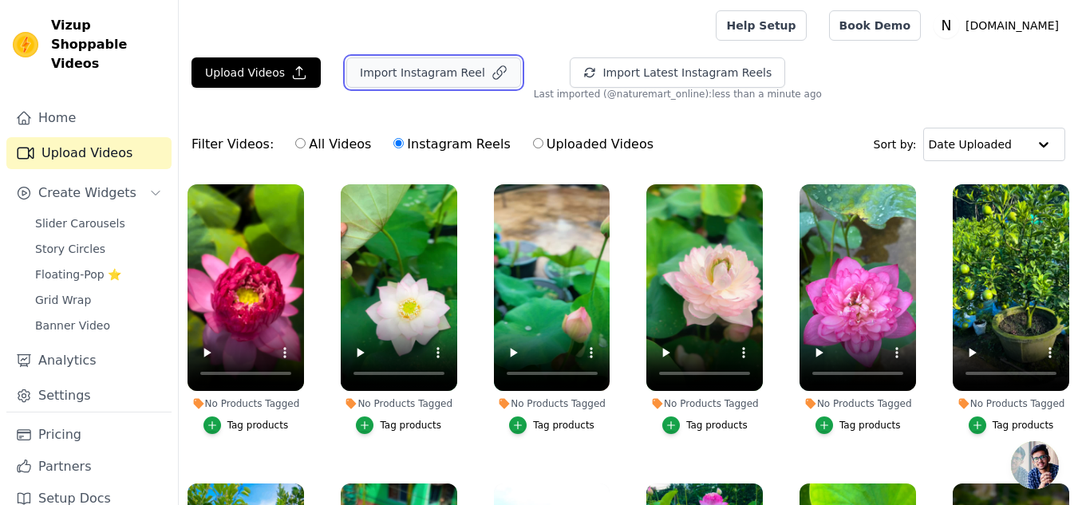
click at [456, 74] on button "Import Instagram Reel" at bounding box center [433, 72] width 175 height 30
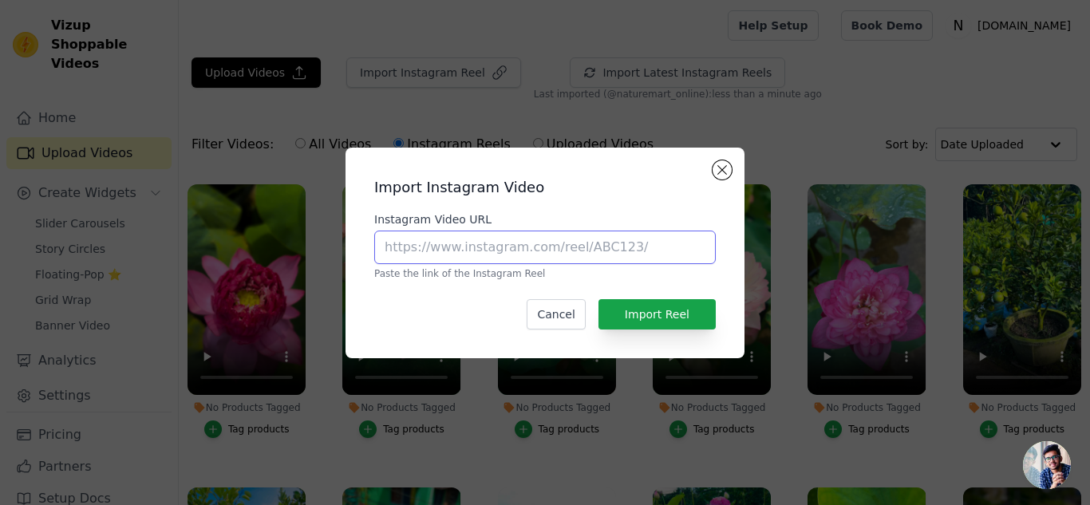
click at [578, 245] on input "Instagram Video URL" at bounding box center [545, 248] width 342 height 34
paste input "[URL][DOMAIN_NAME]"
type input "[URL][DOMAIN_NAME]"
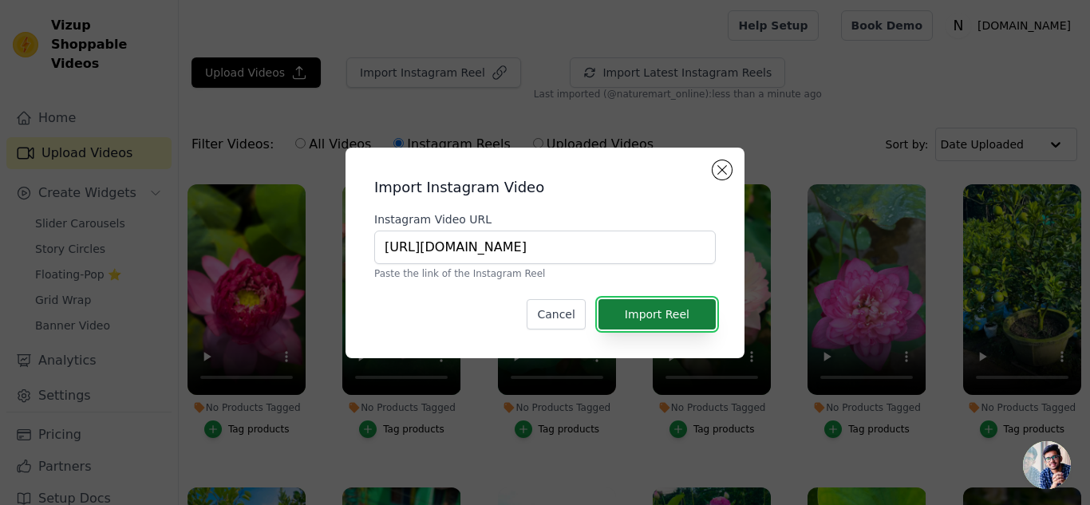
click at [658, 312] on button "Import Reel" at bounding box center [657, 314] width 117 height 30
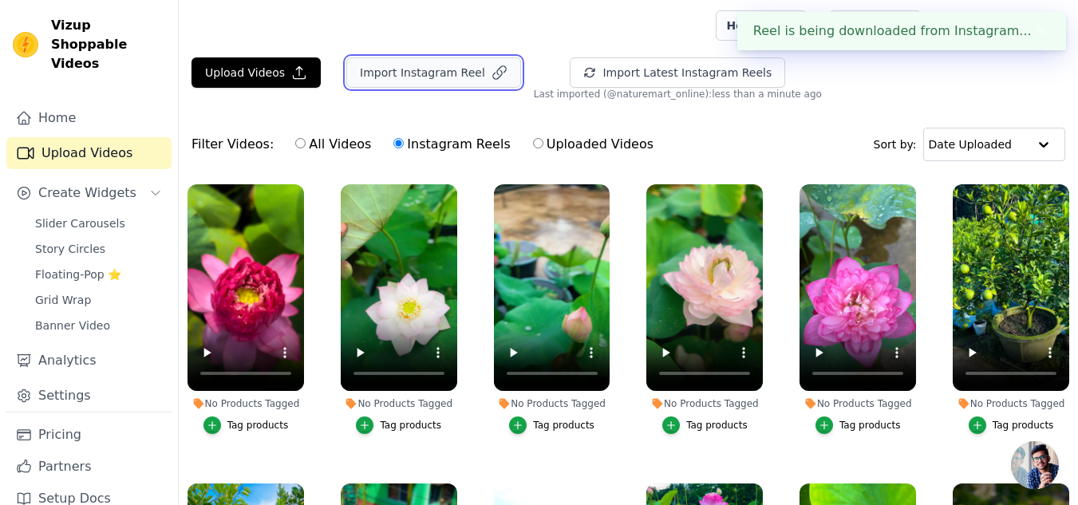
click at [349, 76] on button "Import Instagram Reel" at bounding box center [433, 72] width 175 height 30
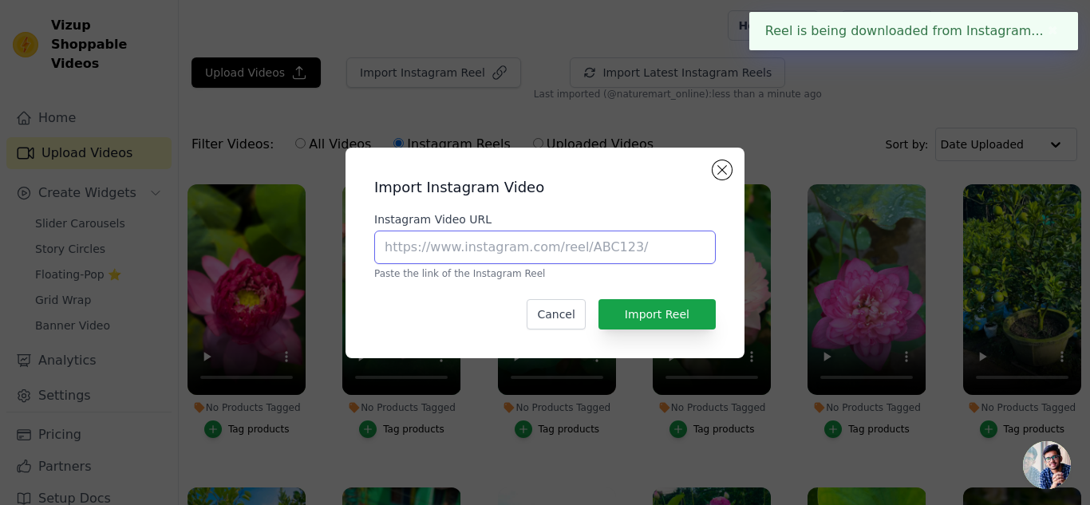
drag, startPoint x: 473, startPoint y: 246, endPoint x: 488, endPoint y: 243, distance: 15.4
click at [473, 245] on input "Instagram Video URL" at bounding box center [545, 248] width 342 height 34
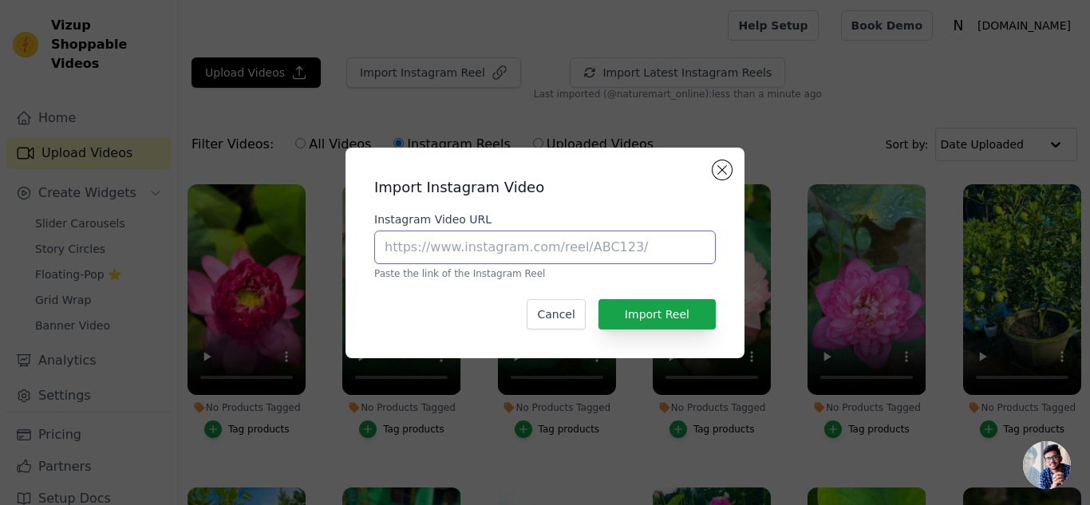
paste input "[URL][DOMAIN_NAME]"
type input "[URL][DOMAIN_NAME]"
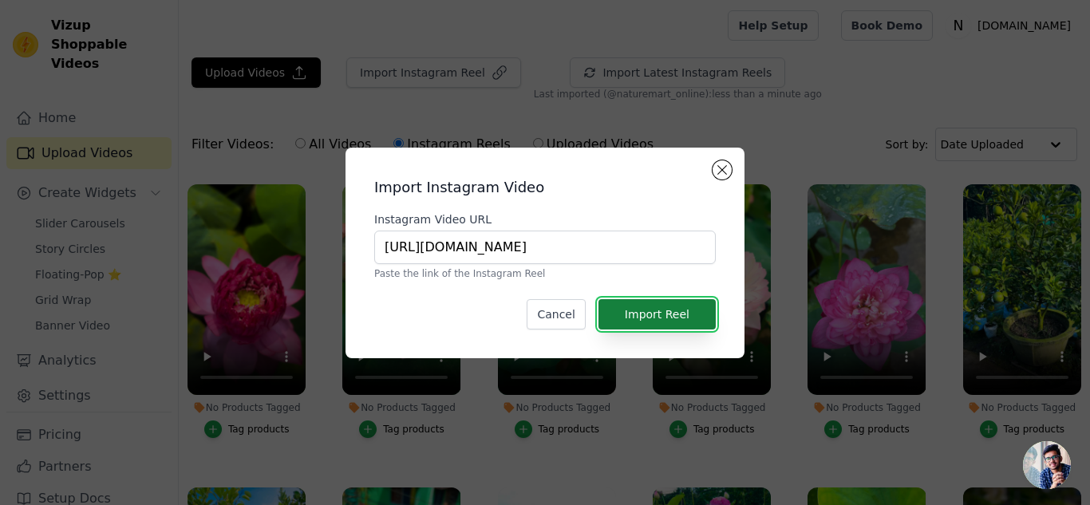
click at [658, 318] on button "Import Reel" at bounding box center [657, 314] width 117 height 30
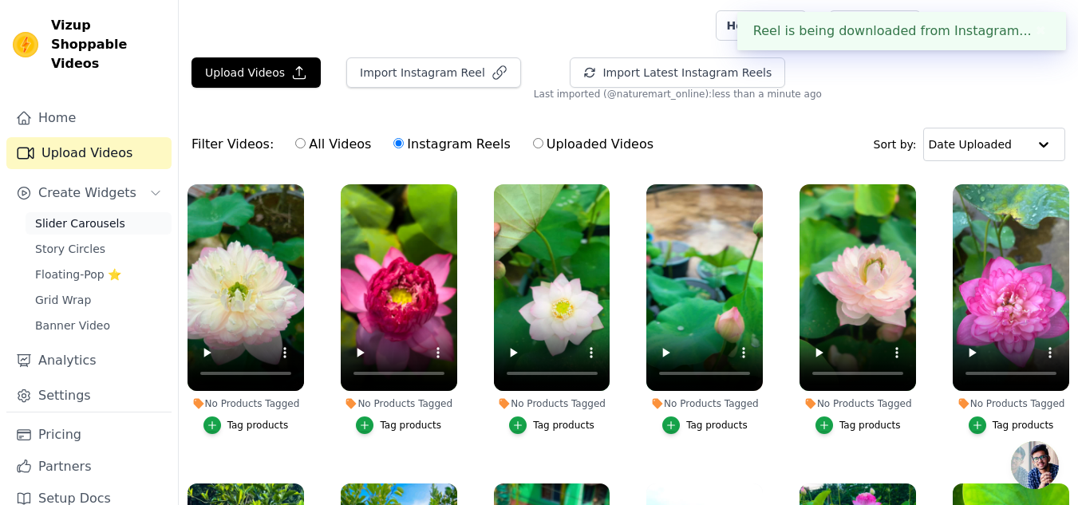
click at [102, 215] on span "Slider Carousels" at bounding box center [80, 223] width 90 height 16
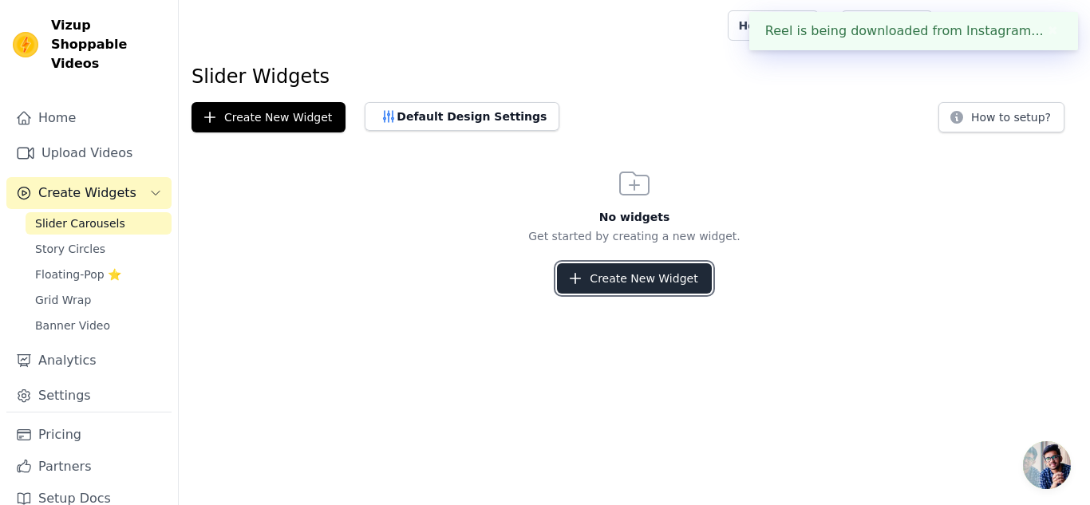
click at [611, 276] on button "Create New Widget" at bounding box center [634, 278] width 154 height 30
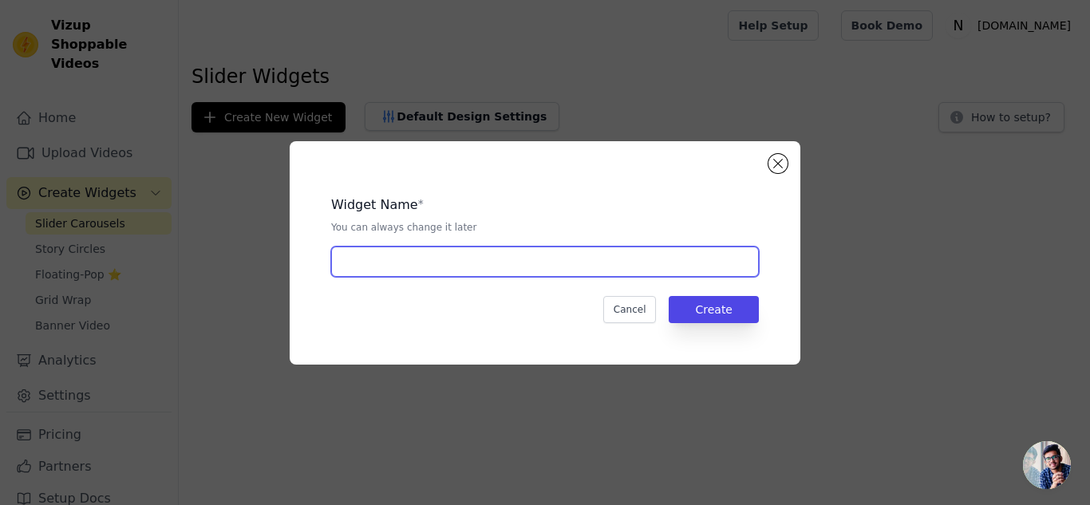
click at [496, 254] on input "text" at bounding box center [545, 262] width 428 height 30
type input "new"
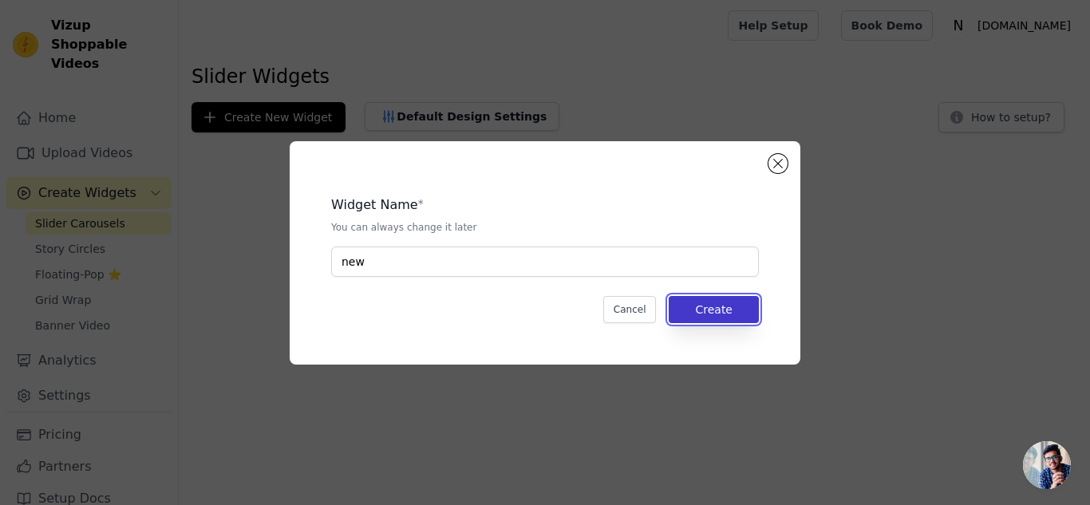
click at [738, 317] on button "Create" at bounding box center [714, 309] width 90 height 27
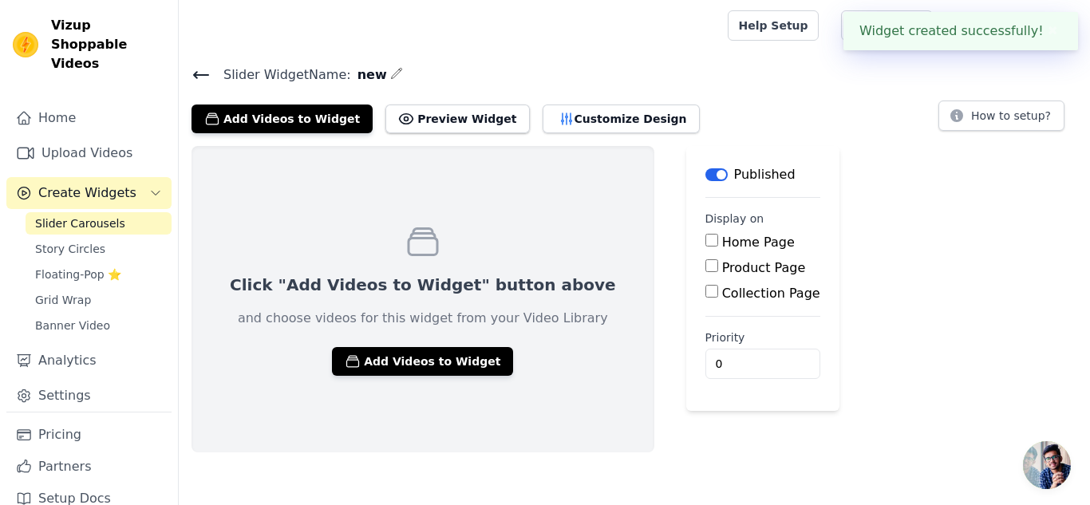
click at [722, 262] on label "Product Page" at bounding box center [764, 267] width 84 height 15
click at [705, 262] on input "Product Page" at bounding box center [711, 265] width 13 height 13
checkbox input "true"
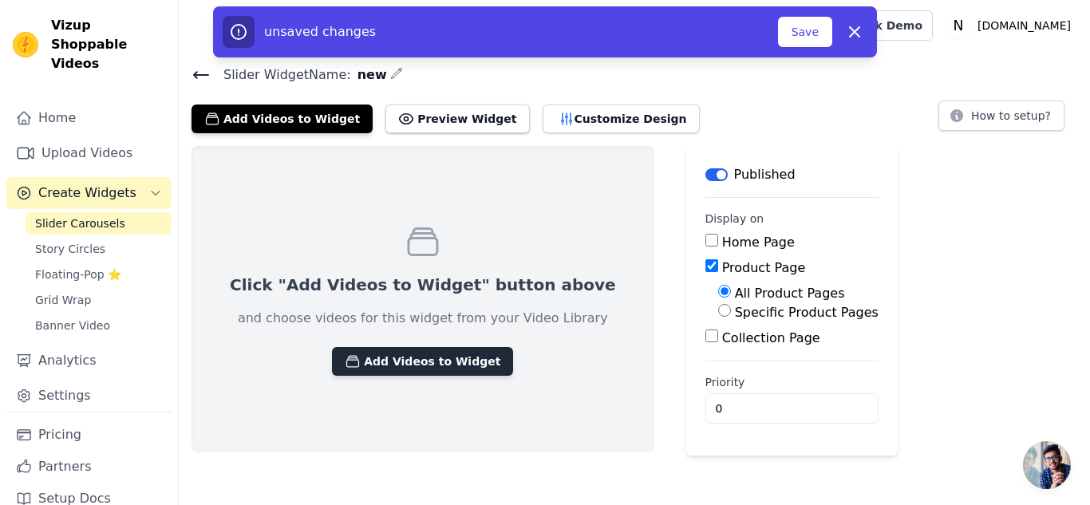
click at [427, 365] on button "Add Videos to Widget" at bounding box center [422, 361] width 181 height 29
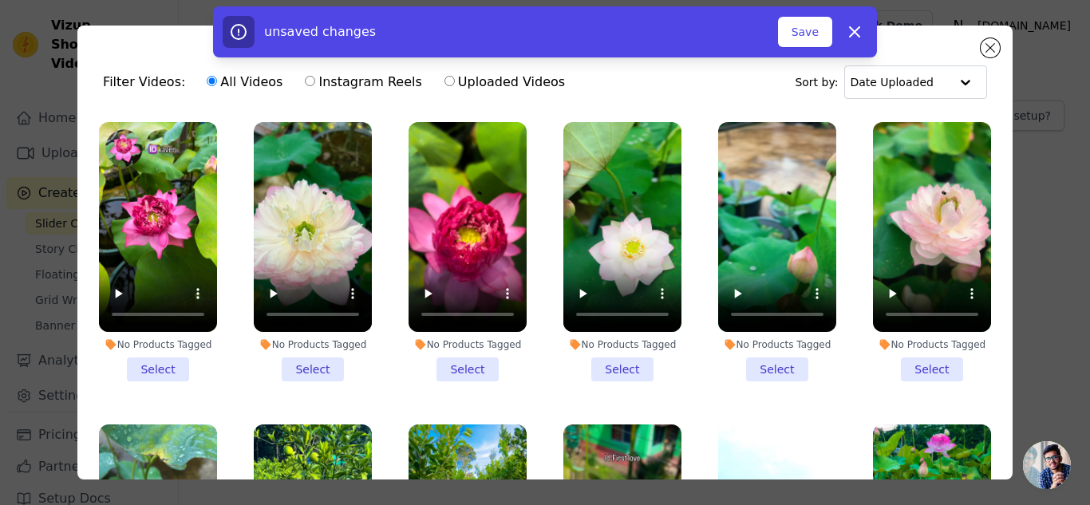
click at [156, 366] on li "No Products Tagged Select" at bounding box center [158, 251] width 118 height 259
click at [0, 0] on input "No Products Tagged Select" at bounding box center [0, 0] width 0 height 0
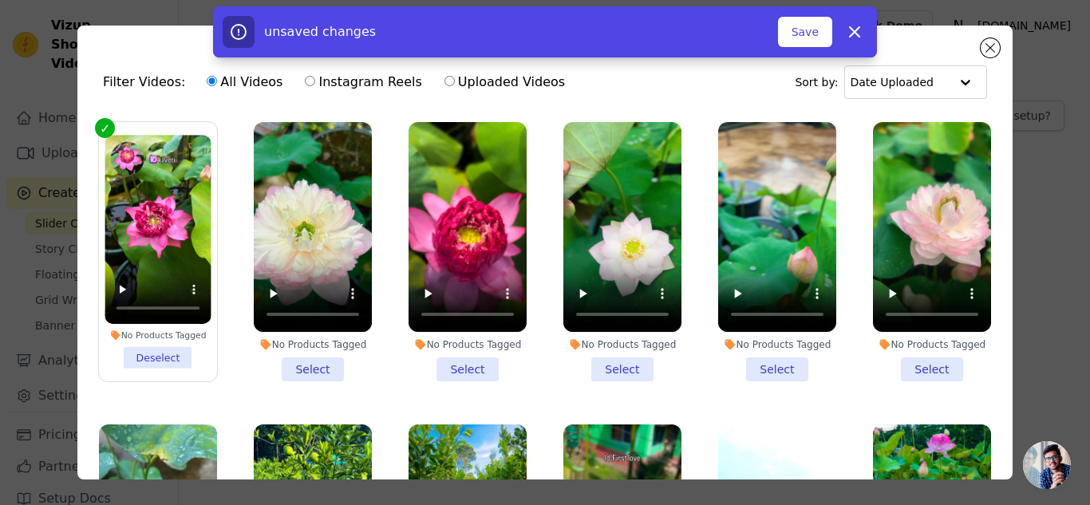
drag, startPoint x: 305, startPoint y: 370, endPoint x: 320, endPoint y: 372, distance: 15.4
click at [305, 371] on li "No Products Tagged Select" at bounding box center [313, 251] width 118 height 259
click at [0, 0] on input "No Products Tagged Select" at bounding box center [0, 0] width 0 height 0
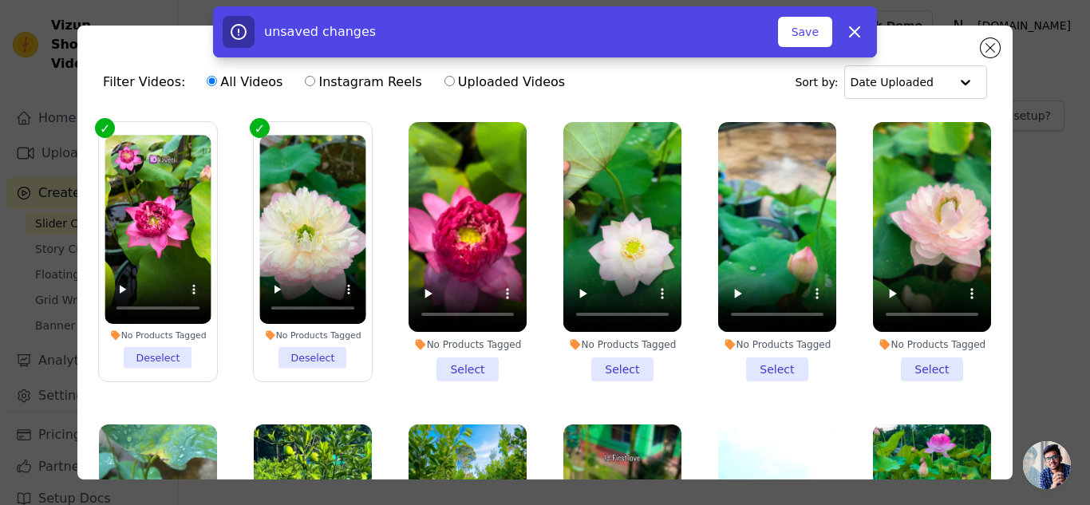
click at [468, 366] on li "No Products Tagged Select" at bounding box center [468, 251] width 118 height 259
click at [0, 0] on input "No Products Tagged Select" at bounding box center [0, 0] width 0 height 0
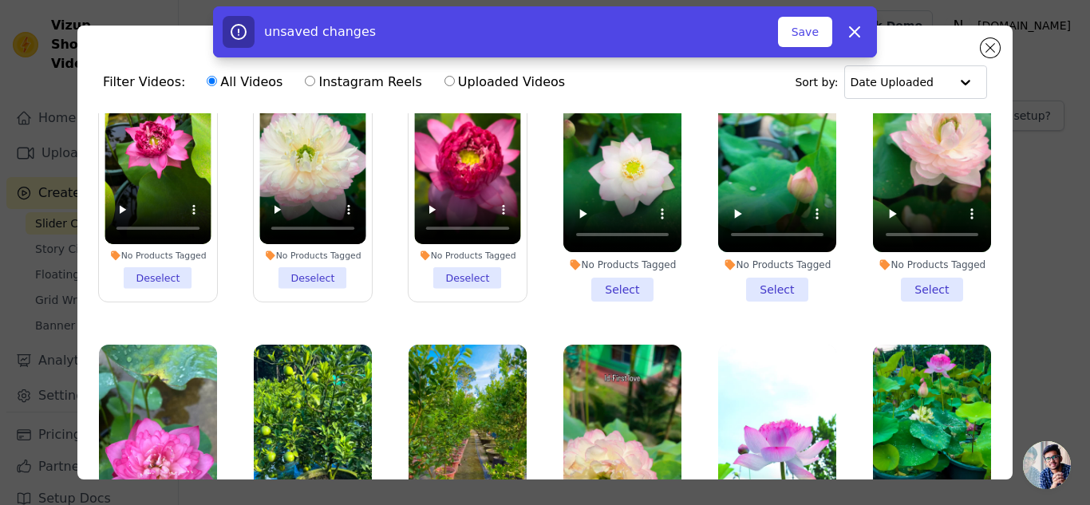
scroll to position [239, 0]
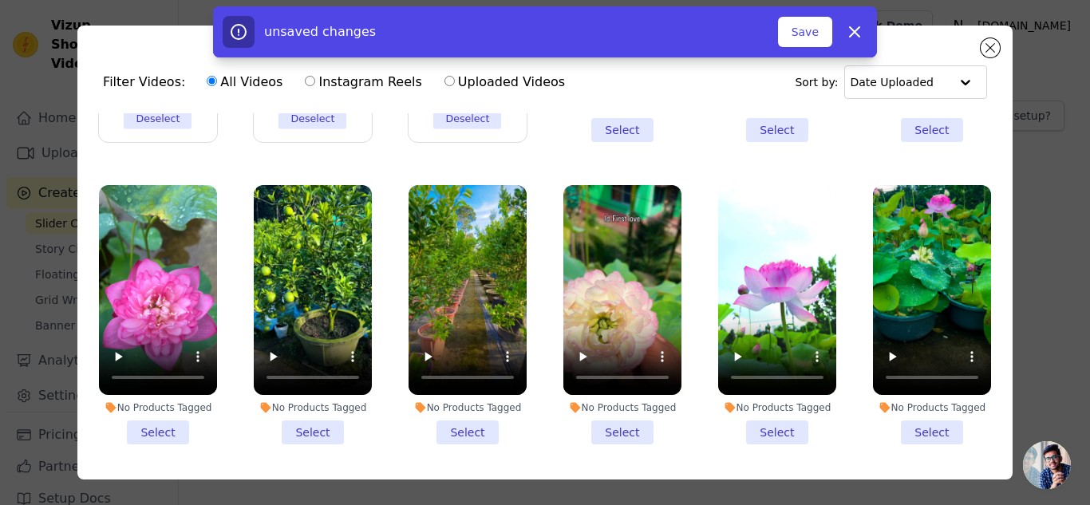
click at [296, 425] on li "No Products Tagged Select" at bounding box center [313, 314] width 118 height 259
click at [0, 0] on input "No Products Tagged Select" at bounding box center [0, 0] width 0 height 0
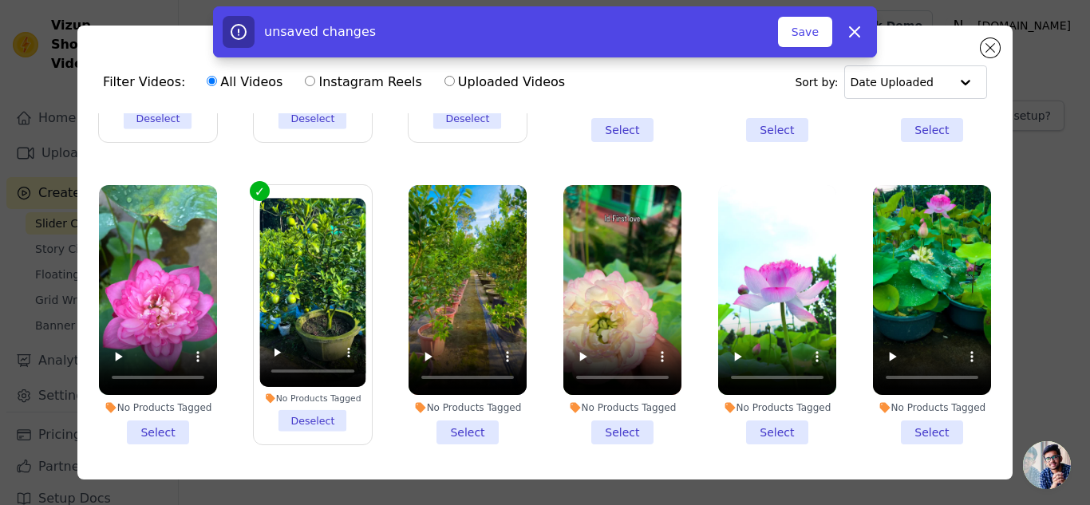
click at [172, 423] on li "No Products Tagged Select" at bounding box center [158, 314] width 118 height 259
click at [0, 0] on input "No Products Tagged Select" at bounding box center [0, 0] width 0 height 0
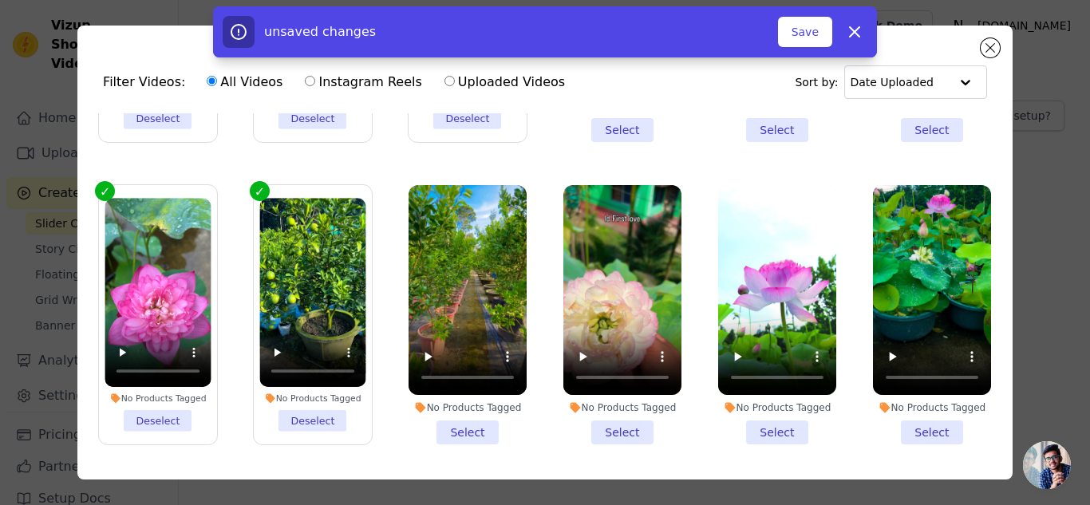
click at [449, 422] on li "No Products Tagged Select" at bounding box center [468, 314] width 118 height 259
click at [0, 0] on input "No Products Tagged Select" at bounding box center [0, 0] width 0 height 0
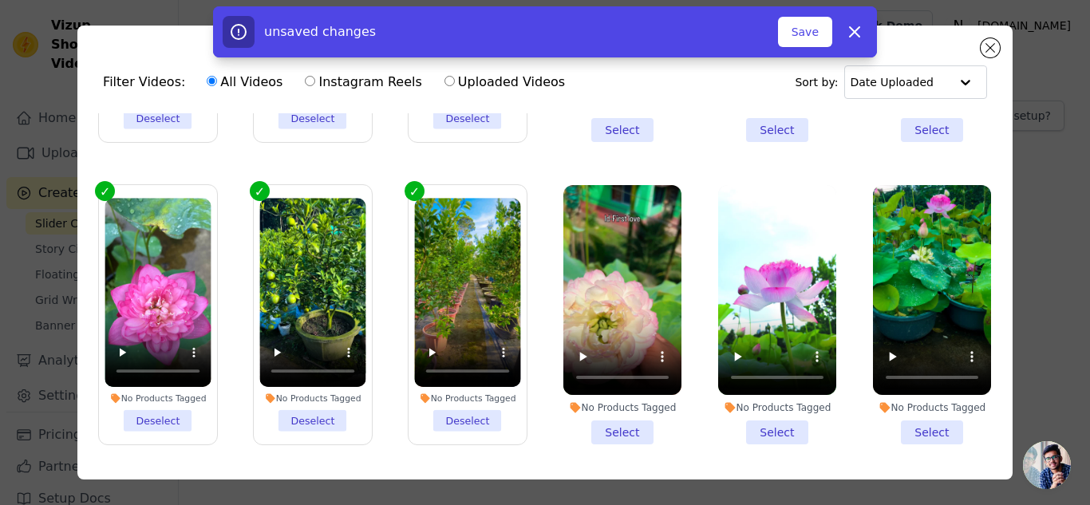
click at [606, 421] on li "No Products Tagged Select" at bounding box center [622, 314] width 118 height 259
click at [0, 0] on input "No Products Tagged Select" at bounding box center [0, 0] width 0 height 0
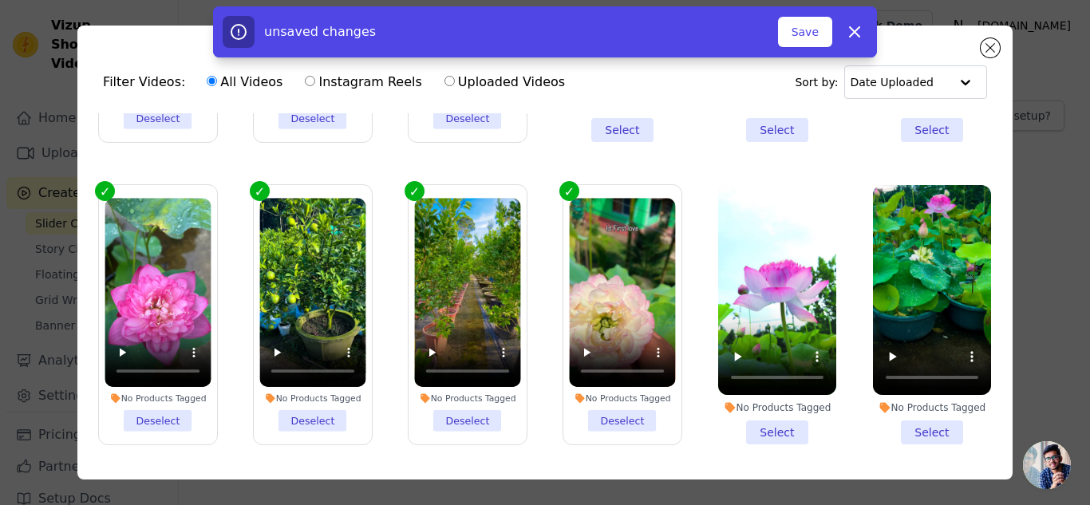
drag, startPoint x: 742, startPoint y: 421, endPoint x: 848, endPoint y: 423, distance: 105.4
click at [746, 422] on li "No Products Tagged Select" at bounding box center [777, 314] width 118 height 259
click at [0, 0] on input "No Products Tagged Select" at bounding box center [0, 0] width 0 height 0
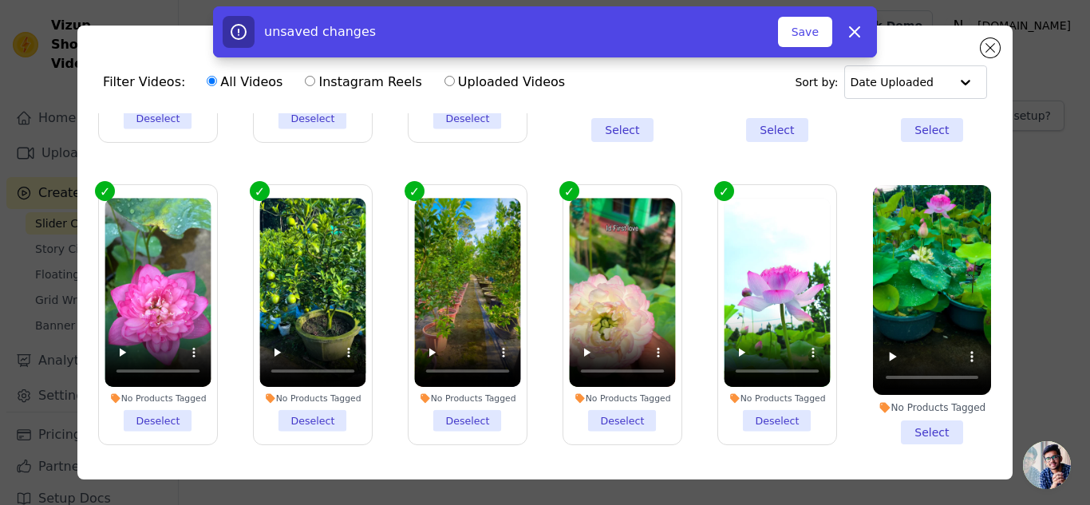
click at [895, 424] on li "No Products Tagged Select" at bounding box center [932, 314] width 118 height 259
click at [0, 0] on input "No Products Tagged Select" at bounding box center [0, 0] width 0 height 0
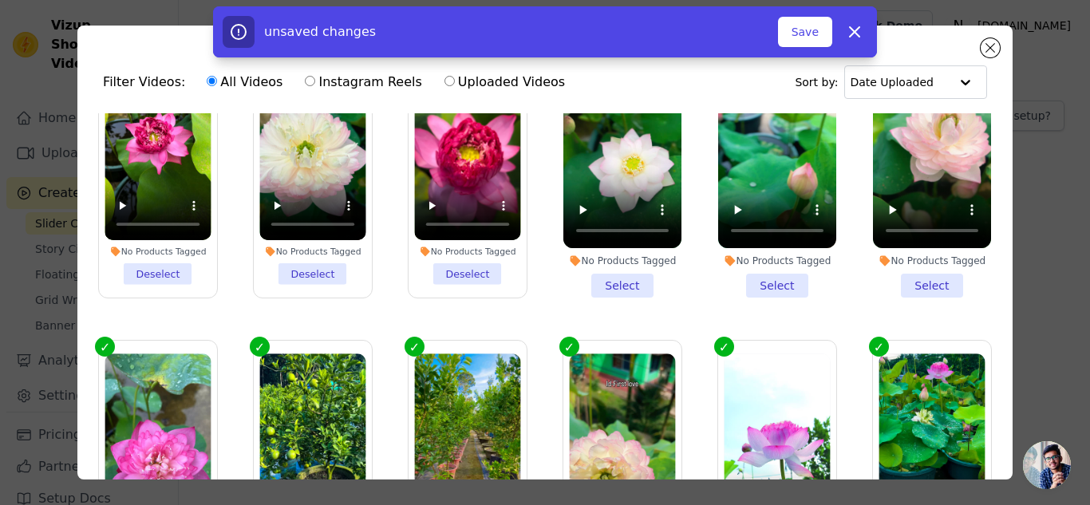
scroll to position [80, 0]
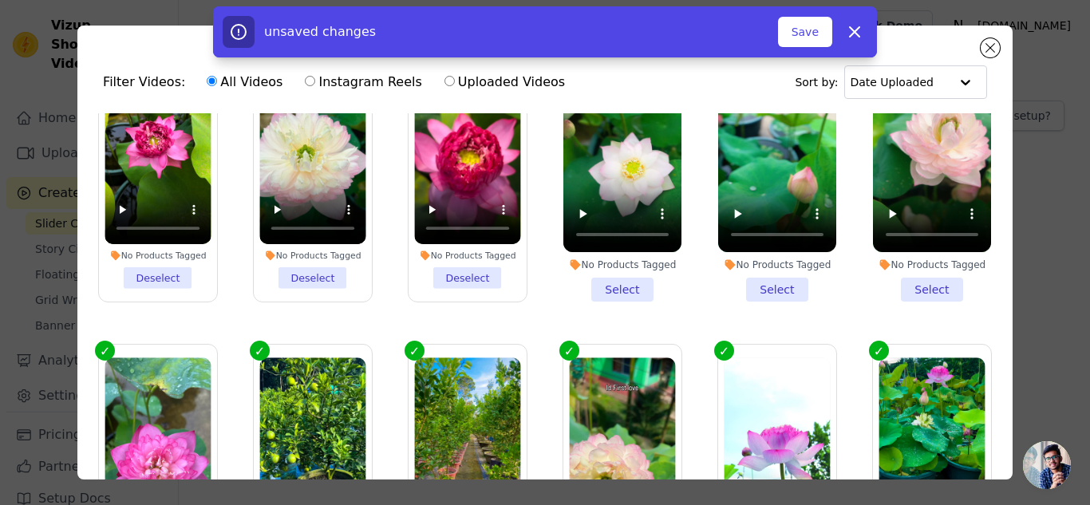
click at [623, 287] on li "No Products Tagged Select" at bounding box center [622, 171] width 118 height 259
click at [0, 0] on input "No Products Tagged Select" at bounding box center [0, 0] width 0 height 0
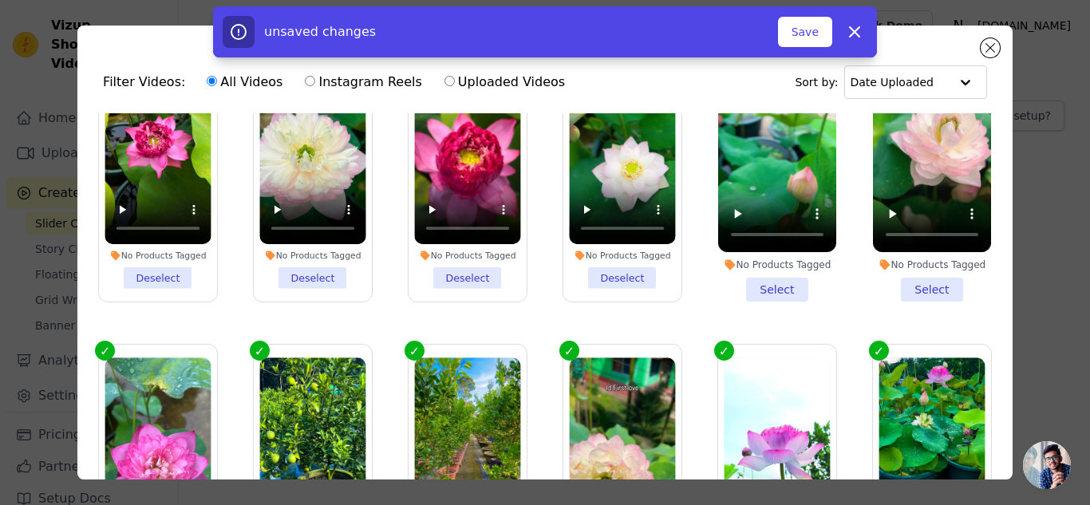
click at [768, 290] on li "No Products Tagged Select" at bounding box center [777, 171] width 118 height 259
click at [0, 0] on input "No Products Tagged Select" at bounding box center [0, 0] width 0 height 0
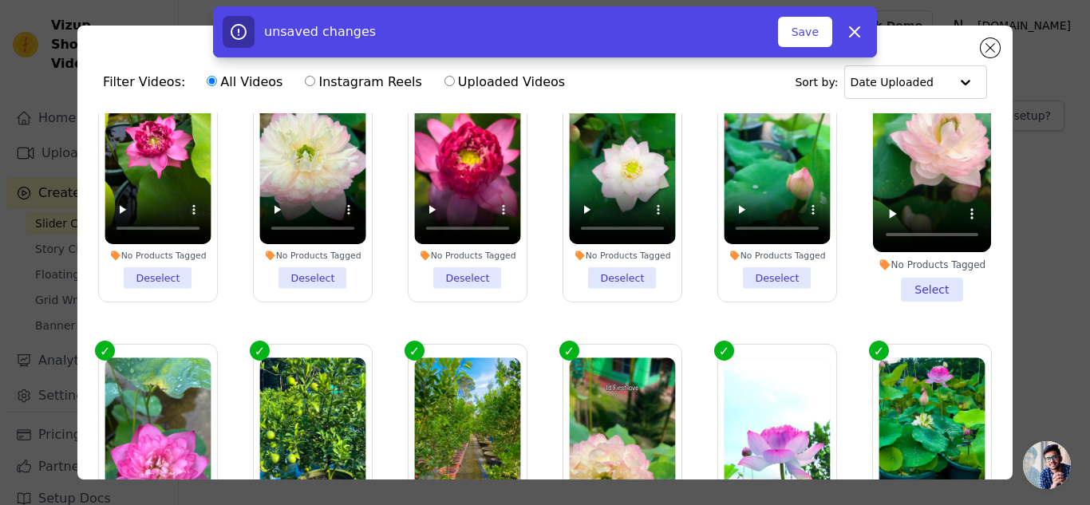
click at [932, 276] on li "No Products Tagged Select" at bounding box center [932, 171] width 118 height 259
click at [0, 0] on input "No Products Tagged Select" at bounding box center [0, 0] width 0 height 0
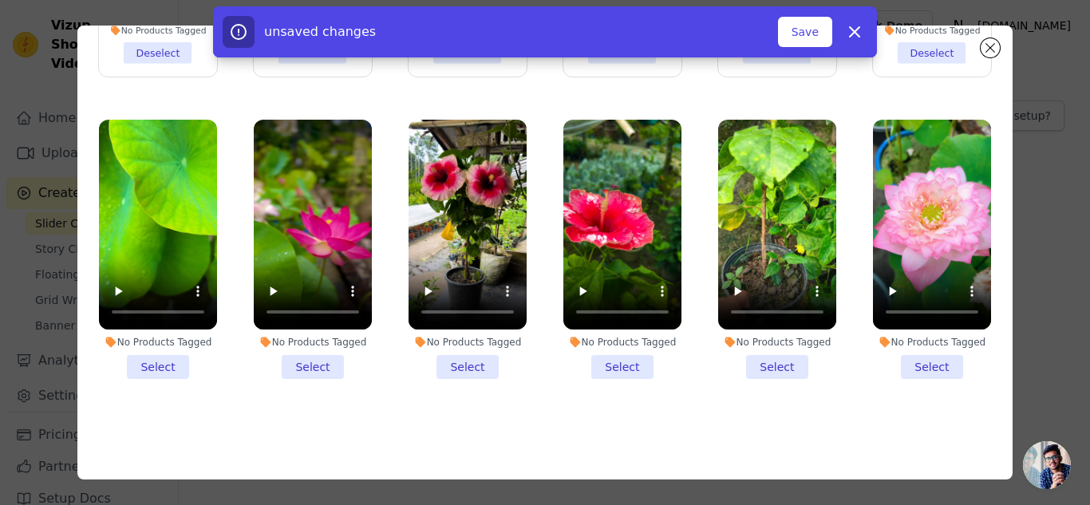
scroll to position [139, 0]
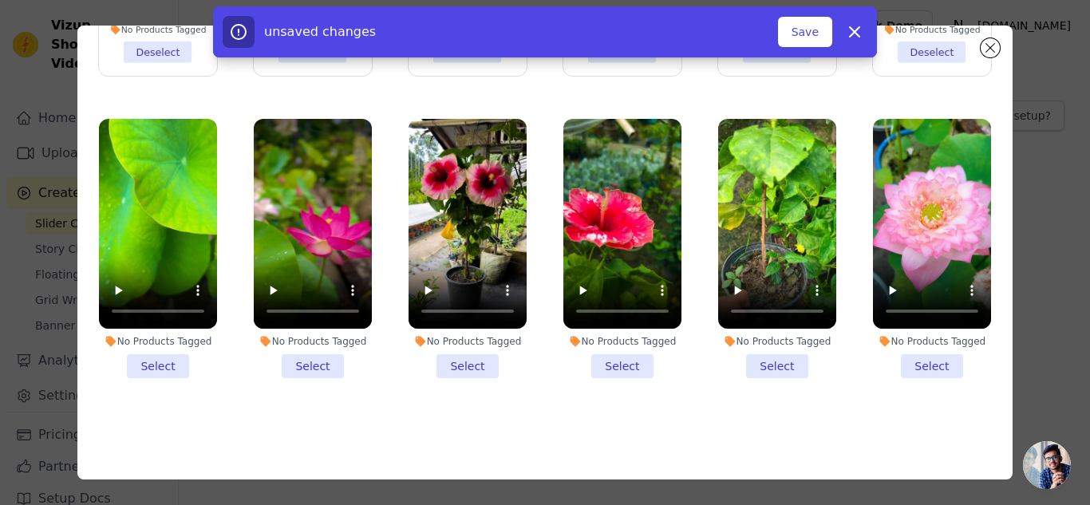
click at [158, 347] on li "No Products Tagged Select" at bounding box center [158, 248] width 118 height 259
click at [0, 0] on input "No Products Tagged Select" at bounding box center [0, 0] width 0 height 0
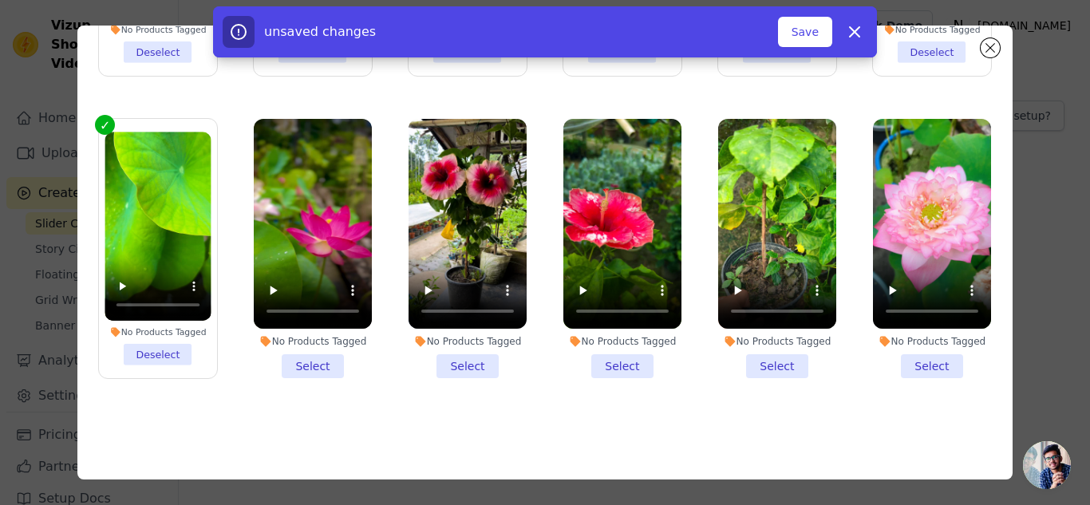
click at [295, 353] on li "No Products Tagged Select" at bounding box center [313, 248] width 118 height 259
click at [0, 0] on input "No Products Tagged Select" at bounding box center [0, 0] width 0 height 0
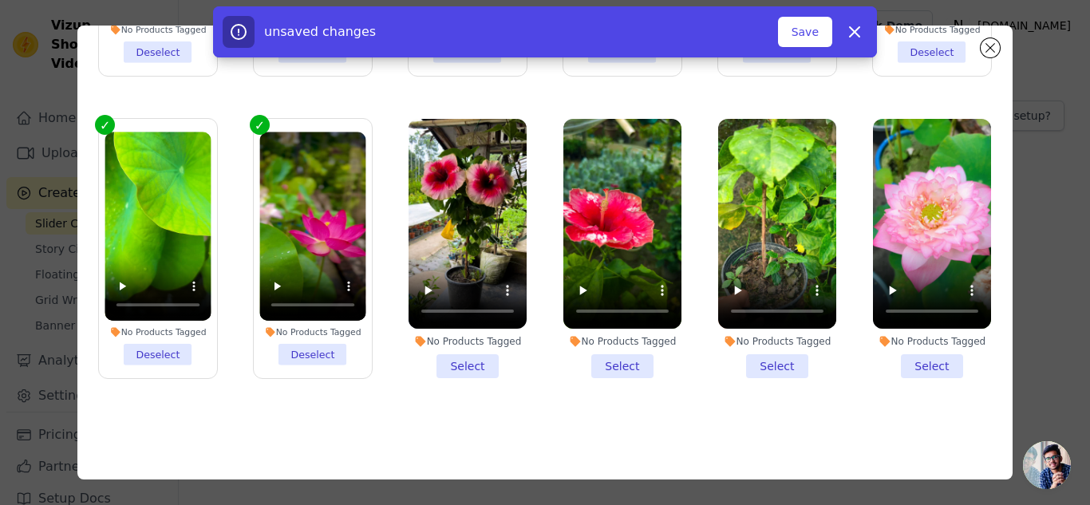
click at [445, 345] on li "No Products Tagged Select" at bounding box center [468, 248] width 118 height 259
click at [0, 0] on input "No Products Tagged Select" at bounding box center [0, 0] width 0 height 0
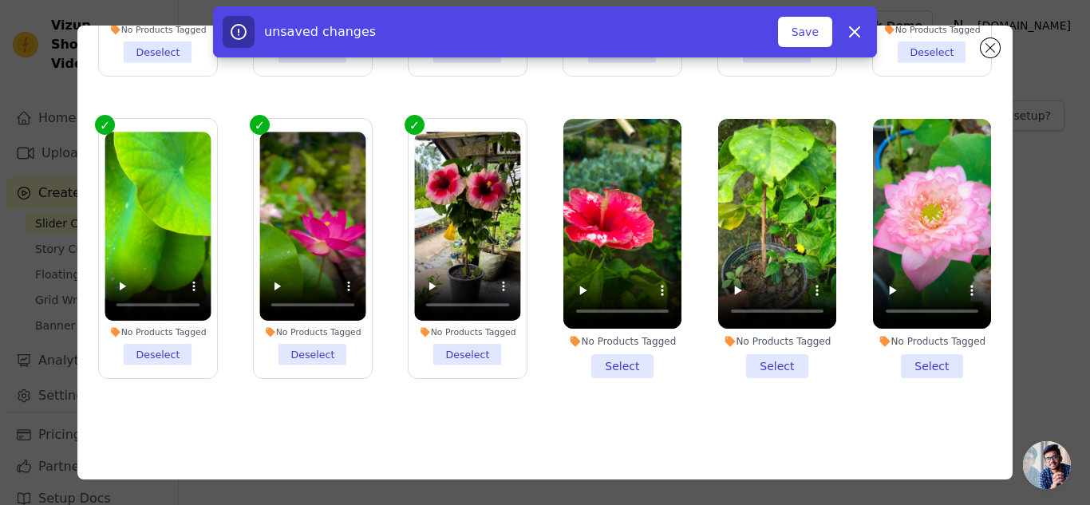
click at [595, 350] on li "No Products Tagged Select" at bounding box center [622, 248] width 118 height 259
click at [0, 0] on input "No Products Tagged Select" at bounding box center [0, 0] width 0 height 0
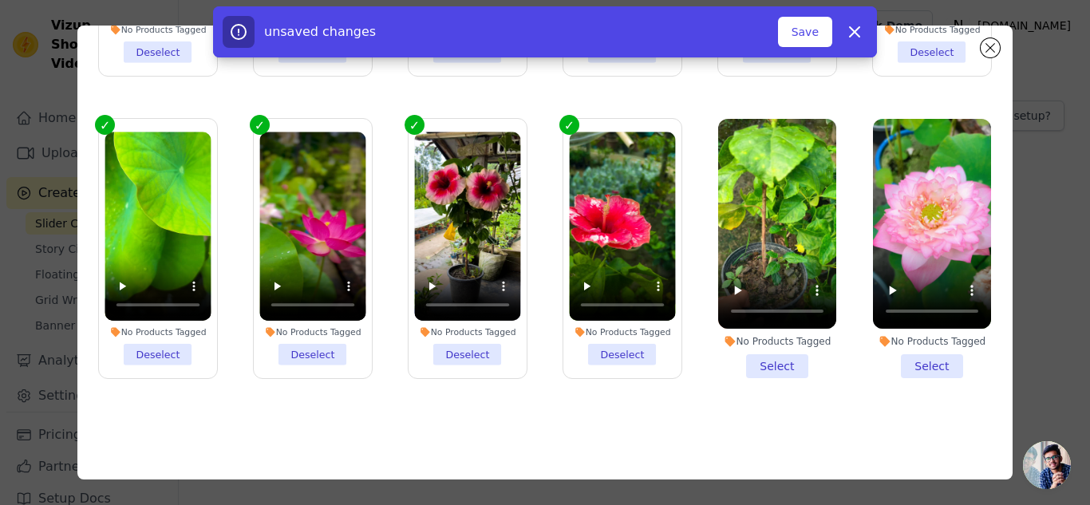
click at [759, 350] on li "No Products Tagged Select" at bounding box center [777, 248] width 118 height 259
click at [0, 0] on input "No Products Tagged Select" at bounding box center [0, 0] width 0 height 0
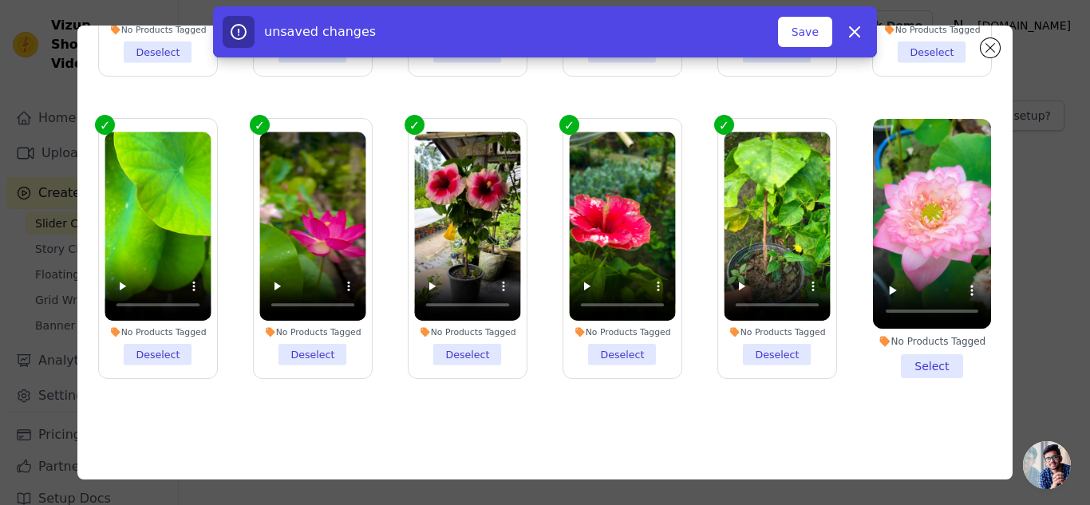
click at [894, 351] on li "No Products Tagged Select" at bounding box center [932, 248] width 118 height 259
click at [0, 0] on input "No Products Tagged Select" at bounding box center [0, 0] width 0 height 0
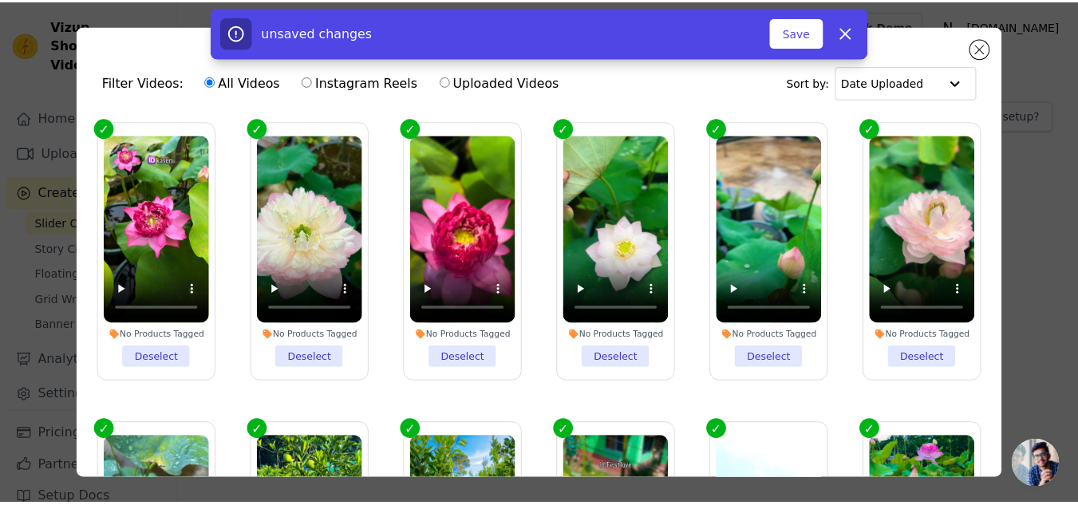
scroll to position [0, 0]
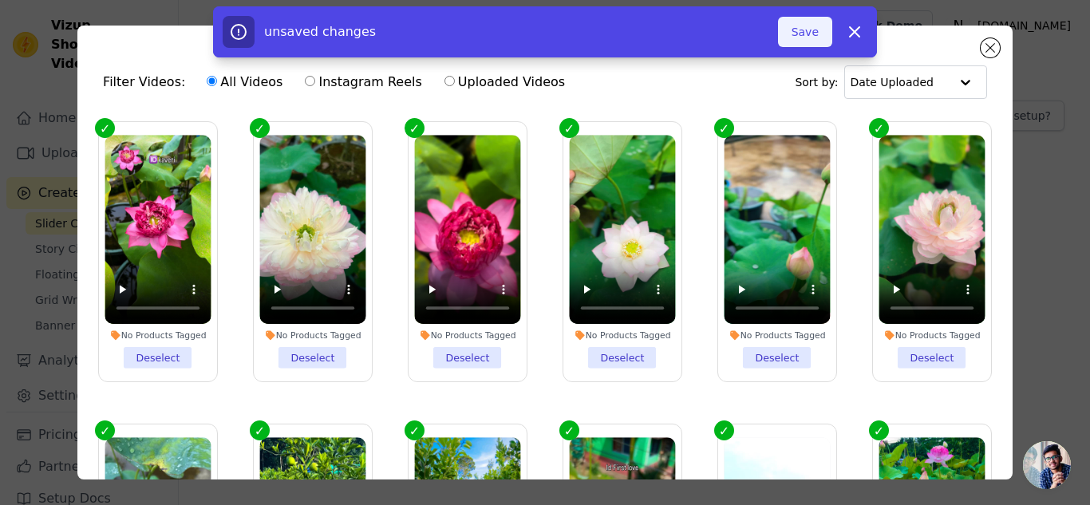
click at [815, 27] on button "Save" at bounding box center [805, 32] width 54 height 30
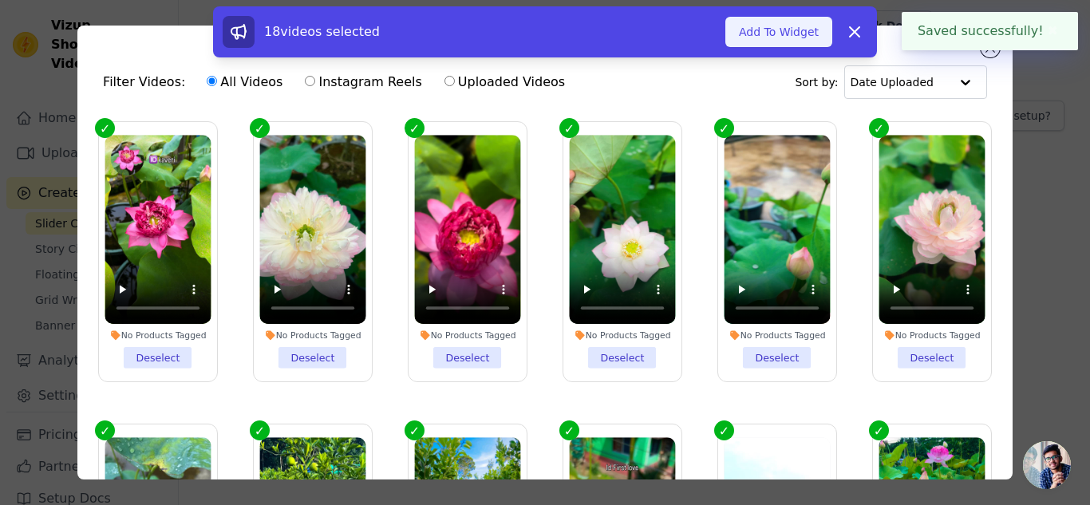
click at [793, 35] on button "Add To Widget" at bounding box center [778, 32] width 107 height 30
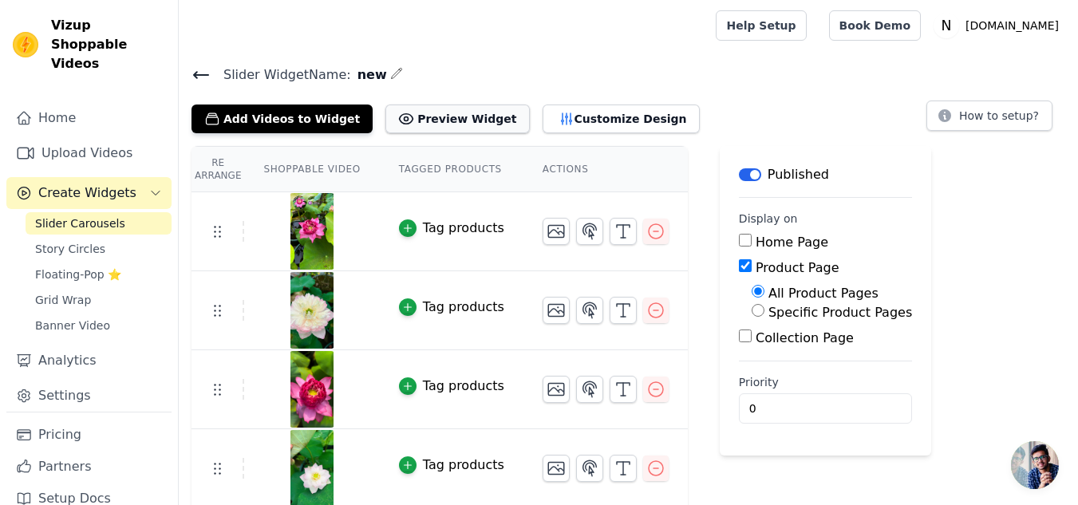
click at [426, 114] on button "Preview Widget" at bounding box center [457, 119] width 144 height 29
click at [204, 70] on icon at bounding box center [201, 74] width 19 height 19
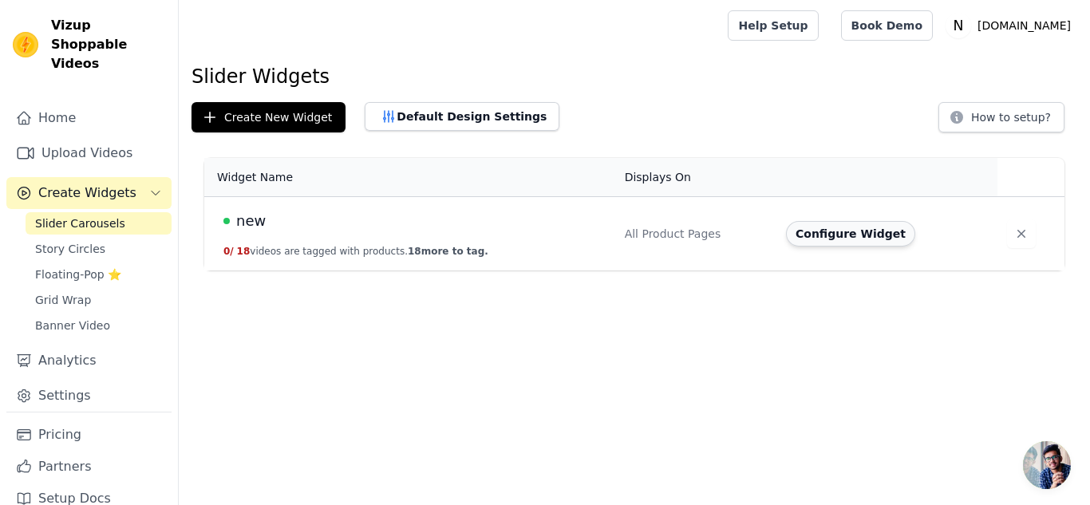
click at [827, 236] on button "Configure Widget" at bounding box center [850, 234] width 129 height 26
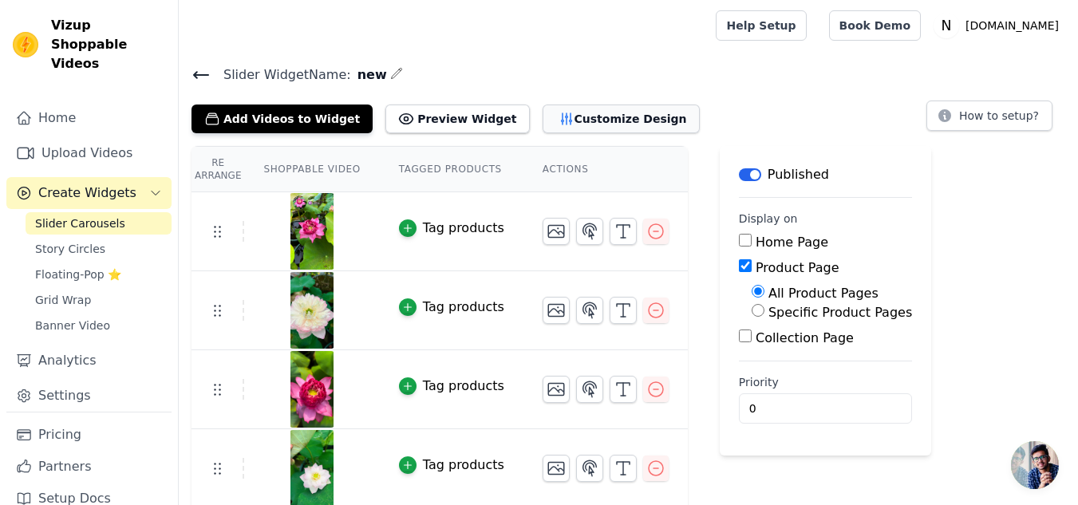
click at [553, 111] on button "Customize Design" at bounding box center [621, 119] width 157 height 29
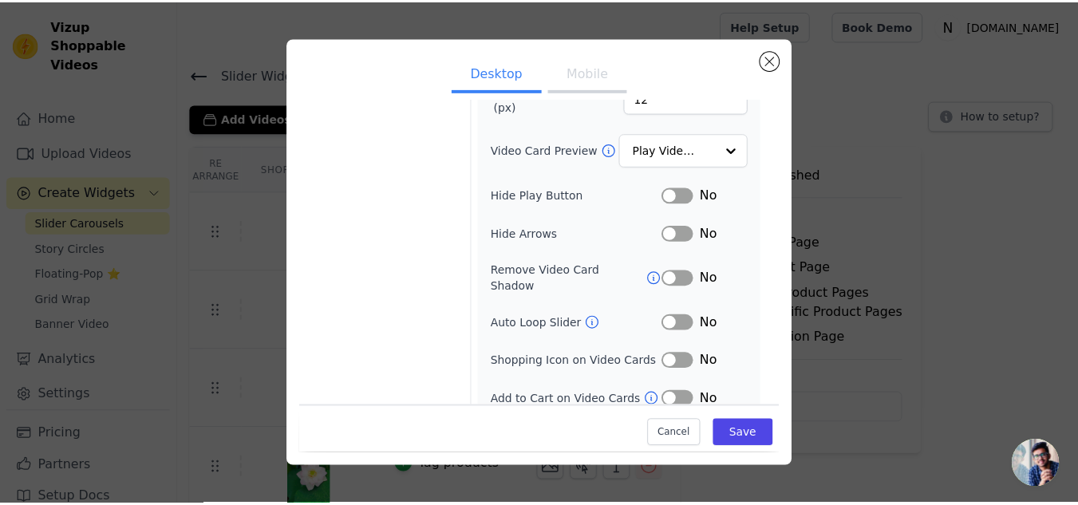
scroll to position [188, 0]
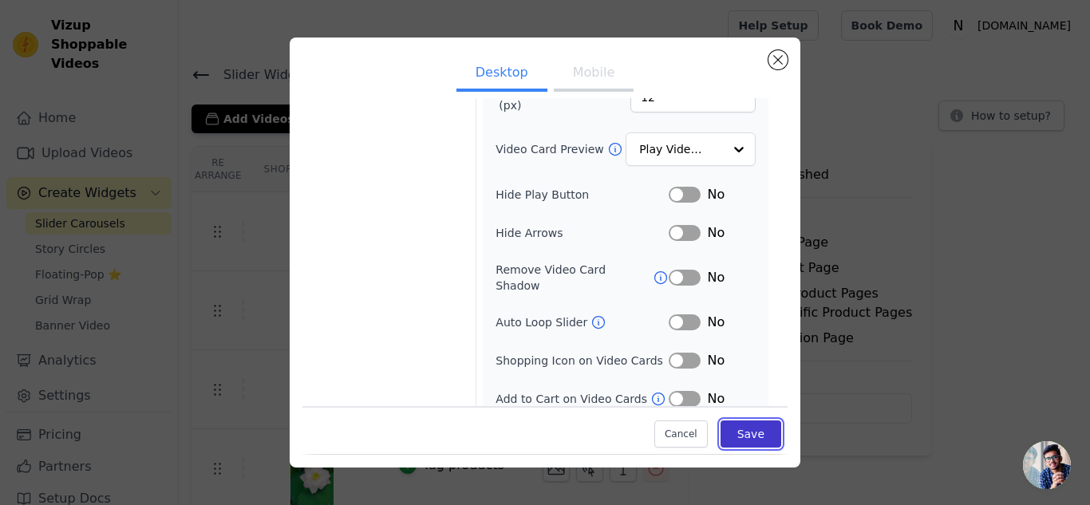
click at [740, 439] on button "Save" at bounding box center [751, 434] width 61 height 27
click at [769, 54] on div "Desktop Mobile Video Card Options Tagged Product Options Heading Options Contai…" at bounding box center [545, 252] width 511 height 429
